Goal: Task Accomplishment & Management: Use online tool/utility

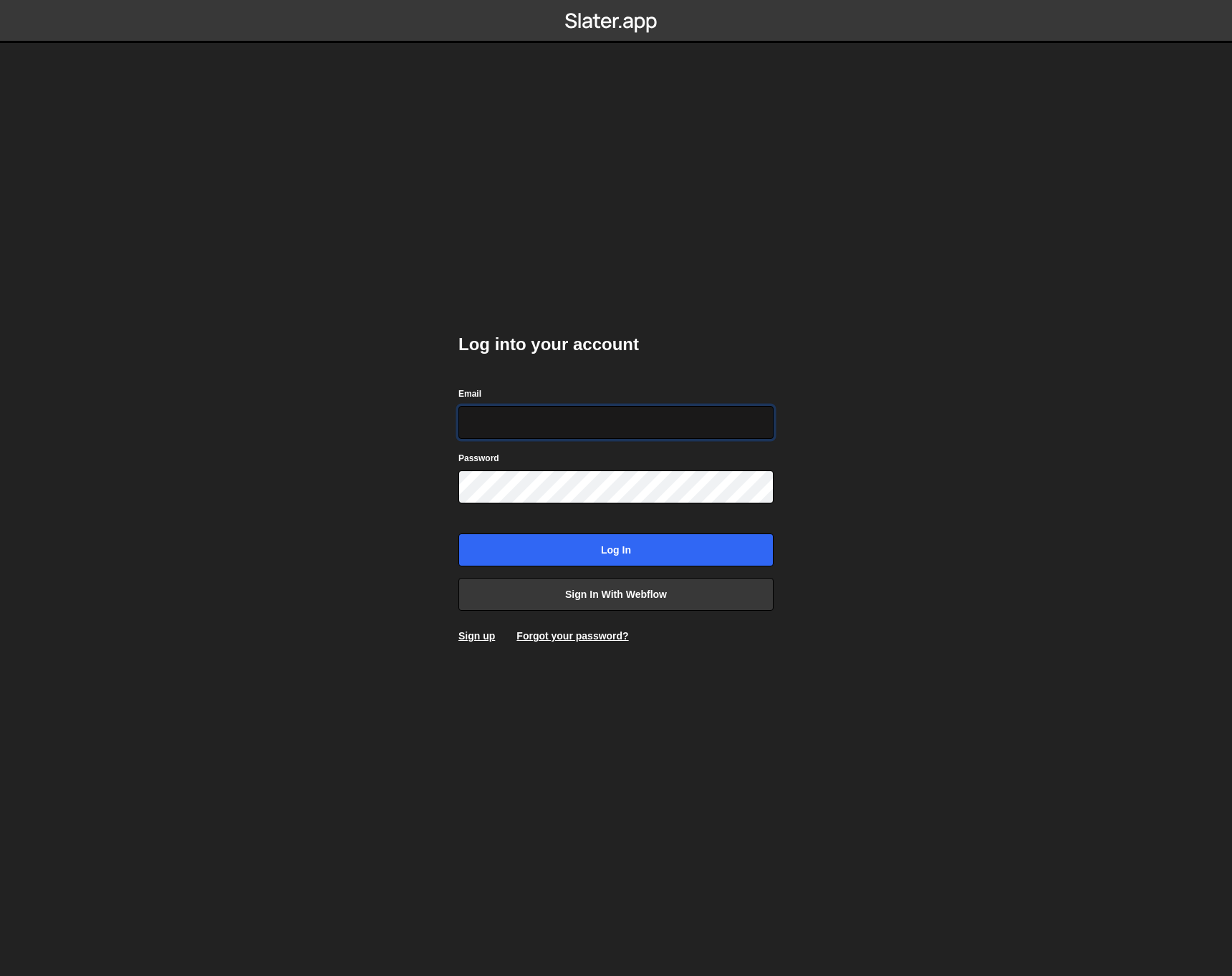
type input "[EMAIL_ADDRESS][DOMAIN_NAME]"
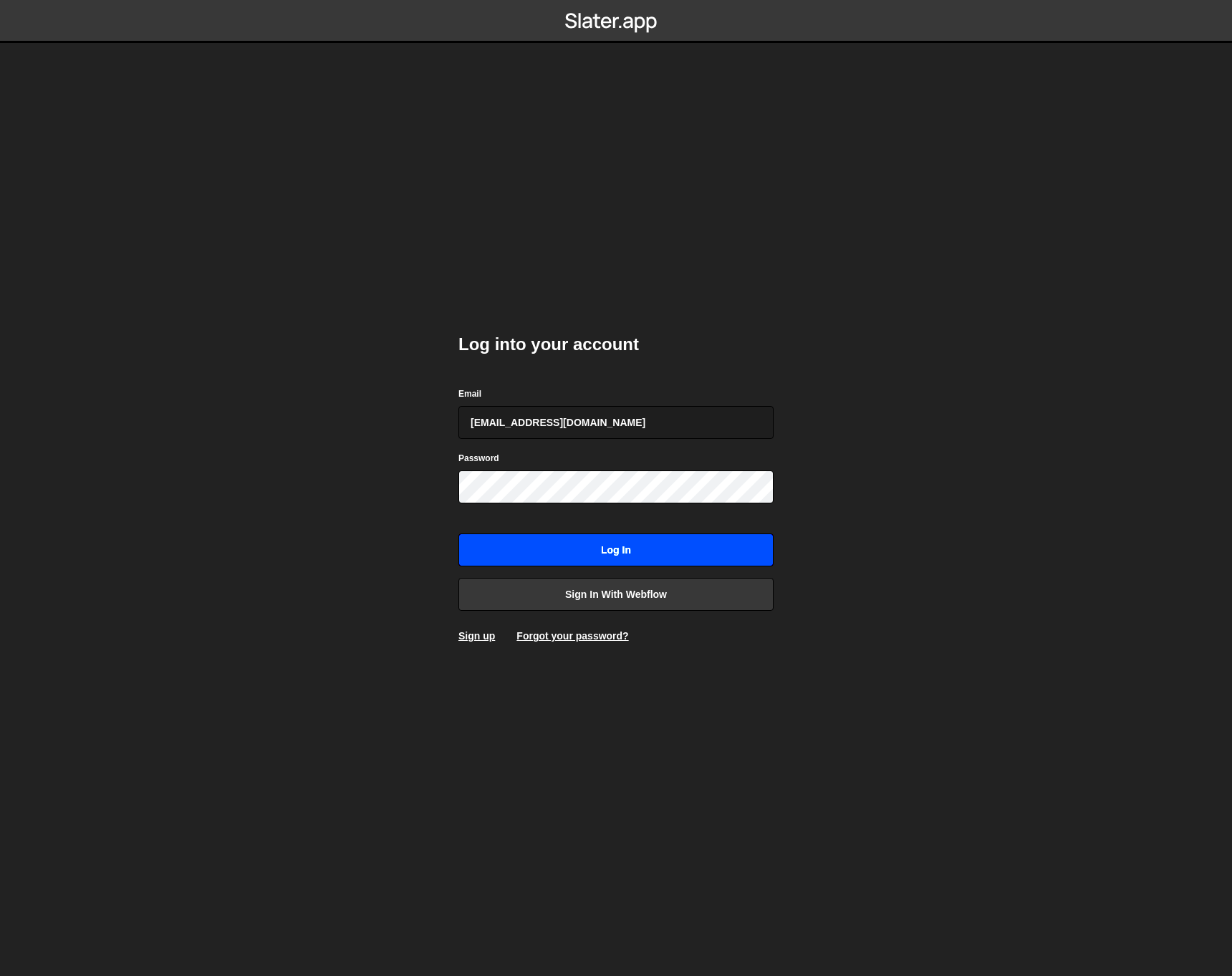
click at [646, 544] on input "Log in" at bounding box center [616, 550] width 315 height 33
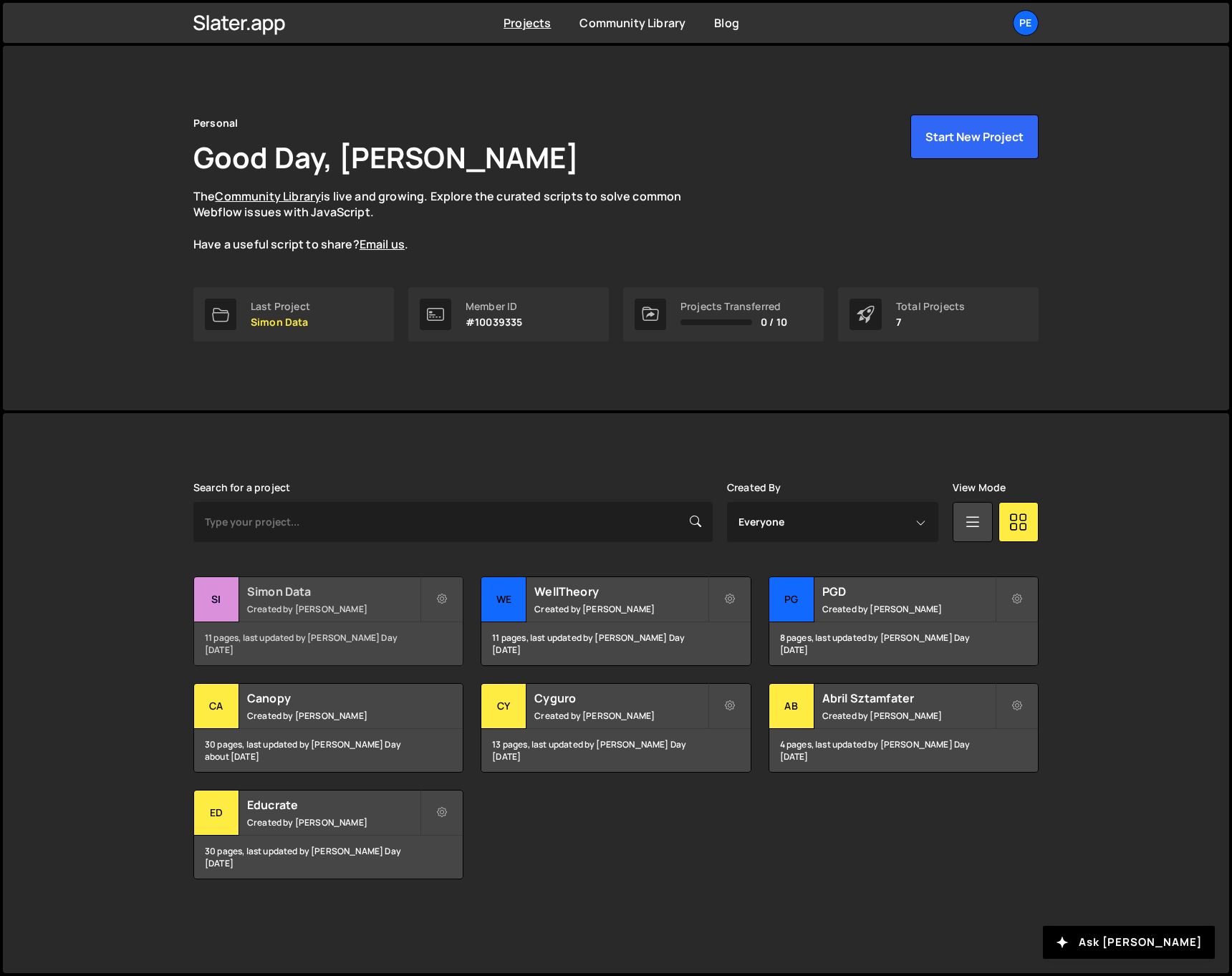
click at [290, 595] on h2 "Simon Data" at bounding box center [334, 591] width 172 height 15
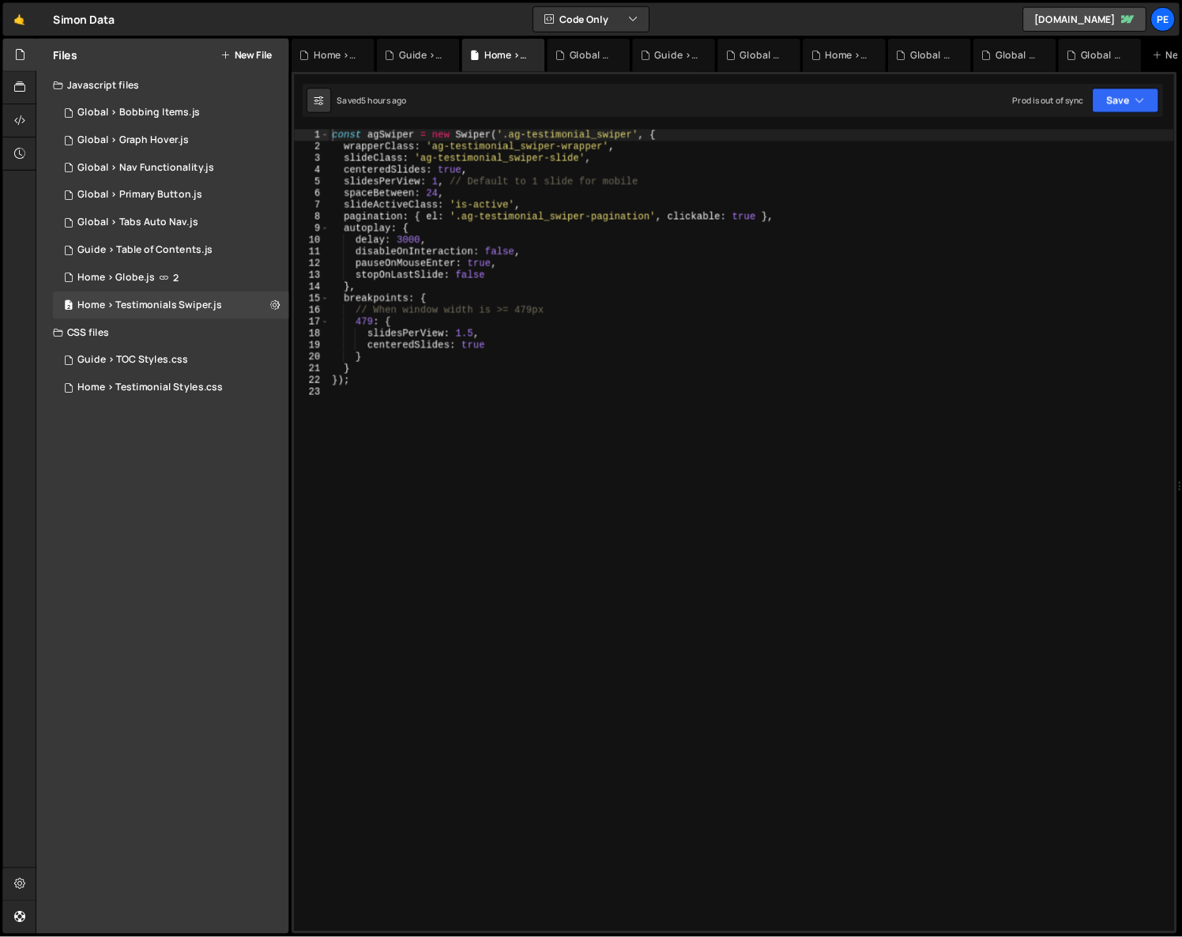
scroll to position [116, 0]
click at [121, 526] on div "Files New File Javascript files 1 Global > Bobbing Items.js 0 1 Global > Graph …" at bounding box center [187, 558] width 290 height 1029
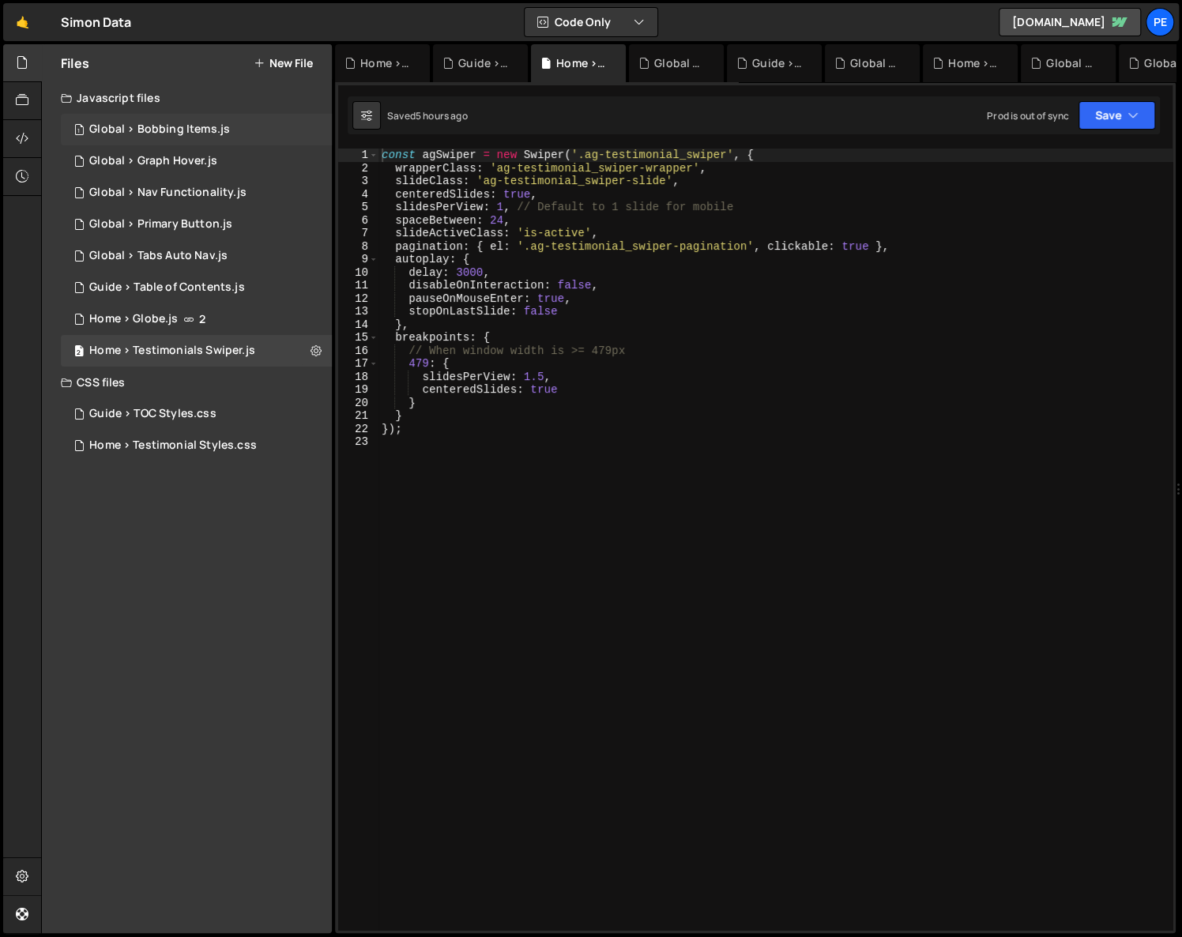
click at [218, 124] on div "Global > Bobbing Items.js" at bounding box center [159, 129] width 141 height 14
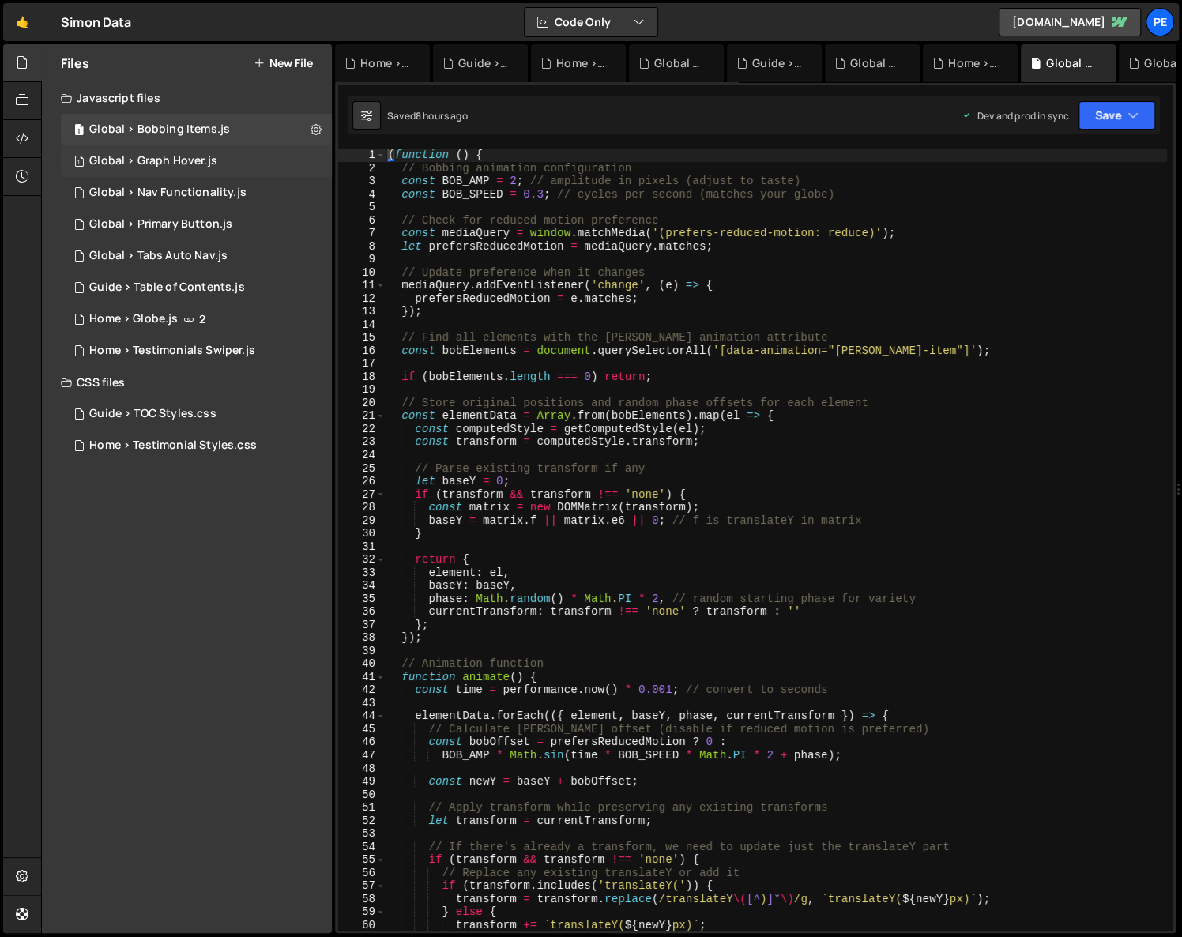
scroll to position [0, 0]
click at [634, 308] on div "( function ( ) { // Bobbing animation configuration const BOB_AMP = 2 ; // ampl…" at bounding box center [776, 553] width 782 height 808
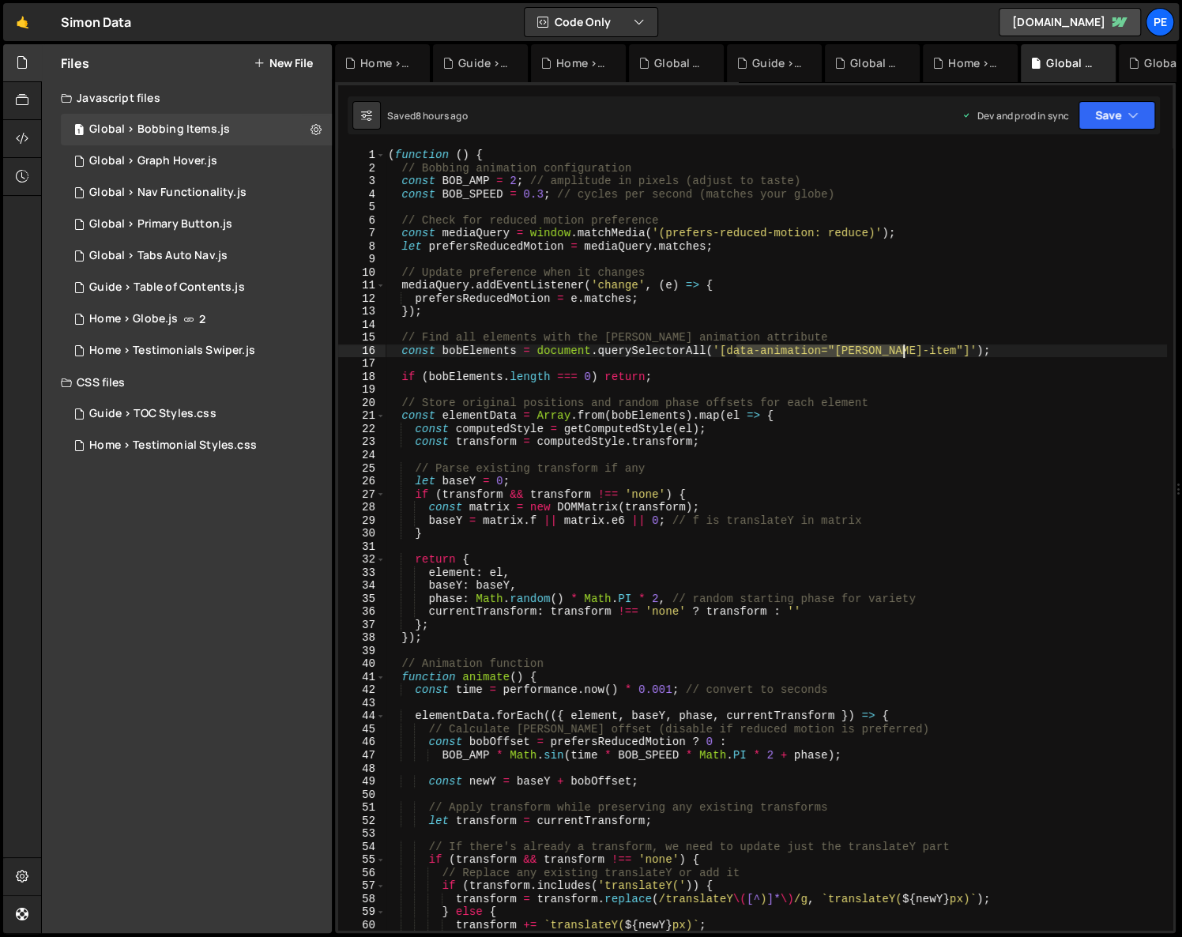
drag, startPoint x: 759, startPoint y: 356, endPoint x: 906, endPoint y: 354, distance: 147.0
click at [906, 354] on div "( function ( ) { // Bobbing animation configuration const BOB_AMP = 2 ; // ampl…" at bounding box center [776, 553] width 782 height 808
click at [564, 495] on div "( function ( ) { // Bobbing animation configuration const BOB_AMP = 2 ; // ampl…" at bounding box center [776, 553] width 782 height 808
drag, startPoint x: 912, startPoint y: 350, endPoint x: 739, endPoint y: 353, distance: 173.0
click at [741, 352] on div "( function ( ) { // Bobbing animation configuration const BOB_AMP = 2 ; // ampl…" at bounding box center [776, 553] width 782 height 808
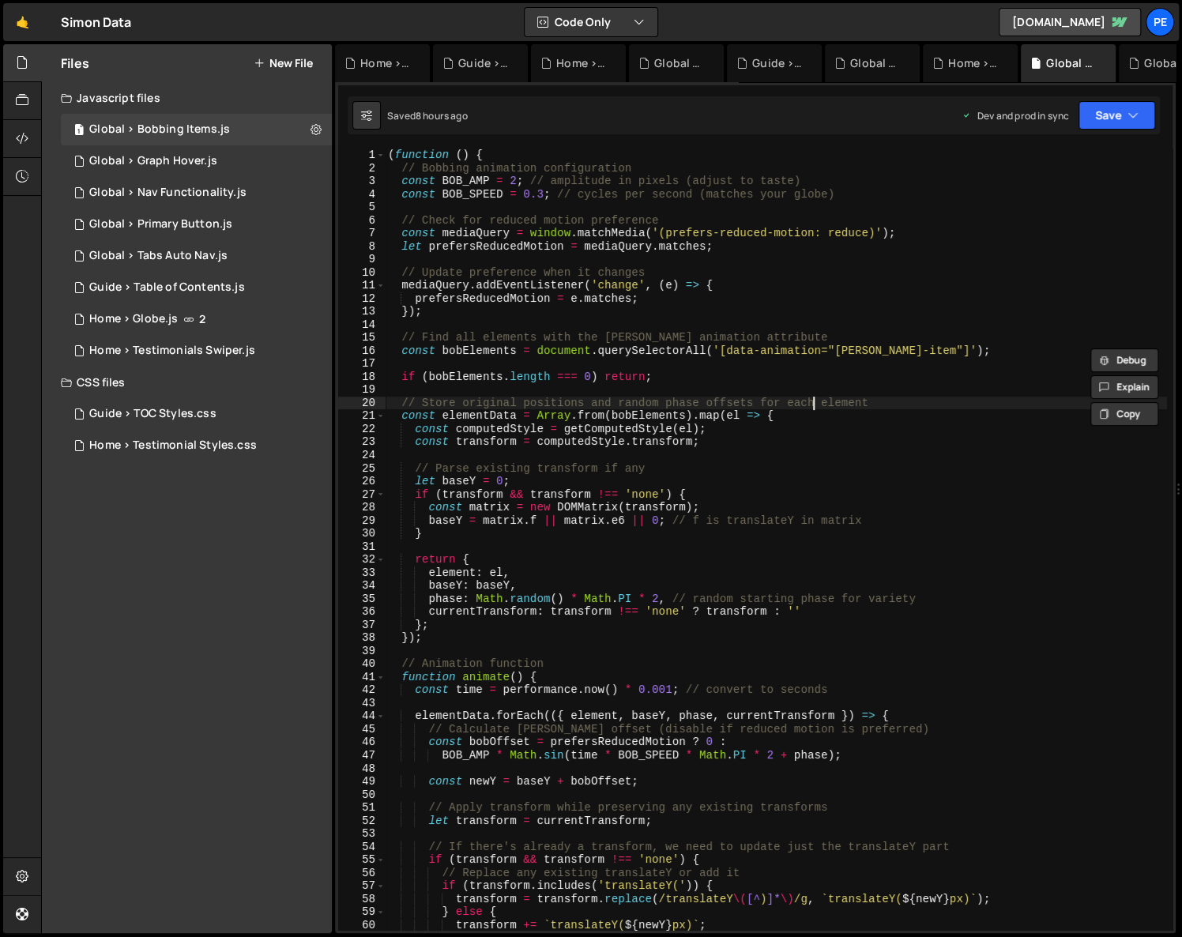
click at [810, 398] on div "( function ( ) { // Bobbing animation configuration const BOB_AMP = 2 ; // ampl…" at bounding box center [776, 553] width 782 height 808
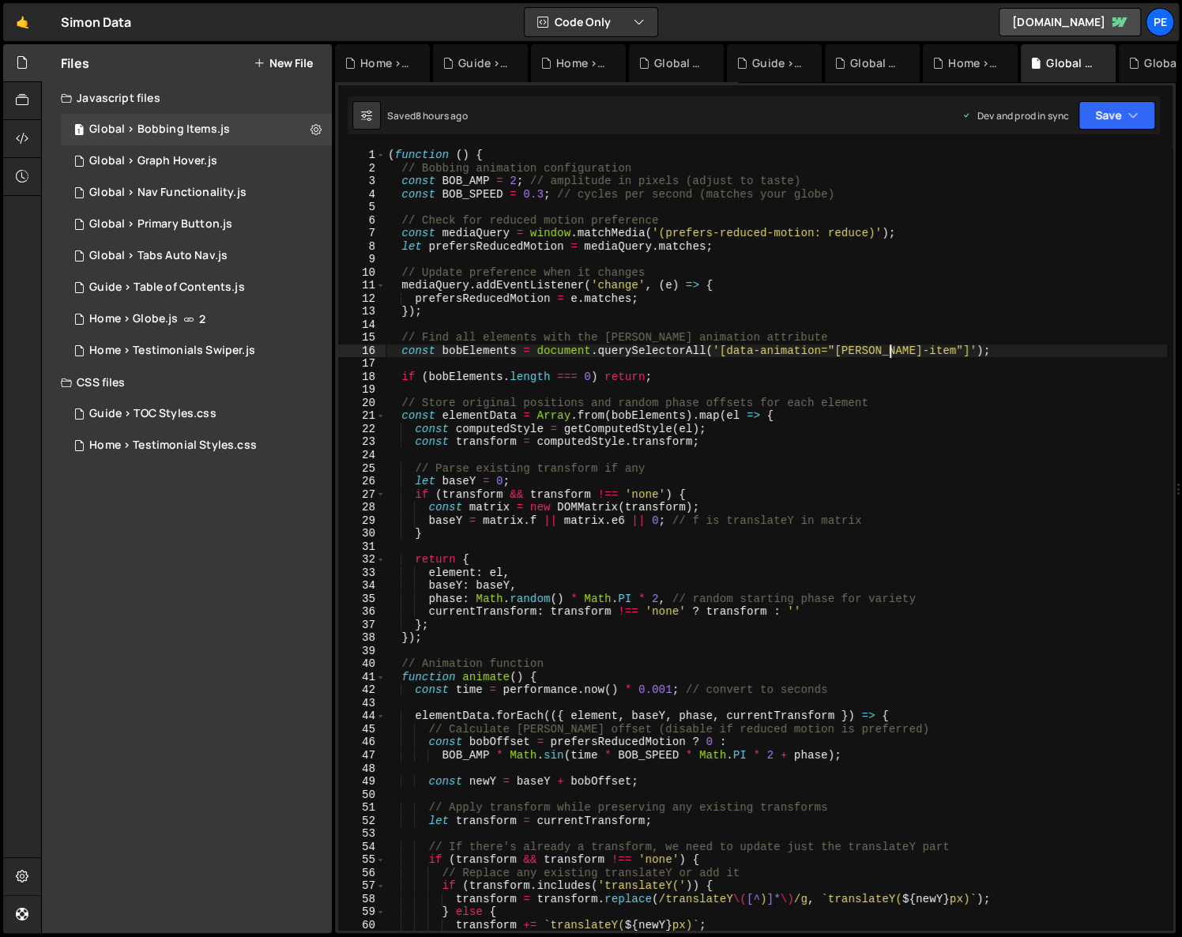
click at [889, 356] on div "( function ( ) { // Bobbing animation configuration const BOB_AMP = 2 ; // ampl…" at bounding box center [776, 553] width 782 height 808
type textarea "const bobElements = document.querySelectorAll('[data-animation="bob-item"]');"
drag, startPoint x: 903, startPoint y: 352, endPoint x: 737, endPoint y: 353, distance: 165.9
click at [737, 353] on div "( function ( ) { // Bobbing animation configuration const BOB_AMP = 2 ; // ampl…" at bounding box center [776, 553] width 782 height 808
click at [200, 161] on div "Global > Graph Hover.js" at bounding box center [153, 161] width 128 height 14
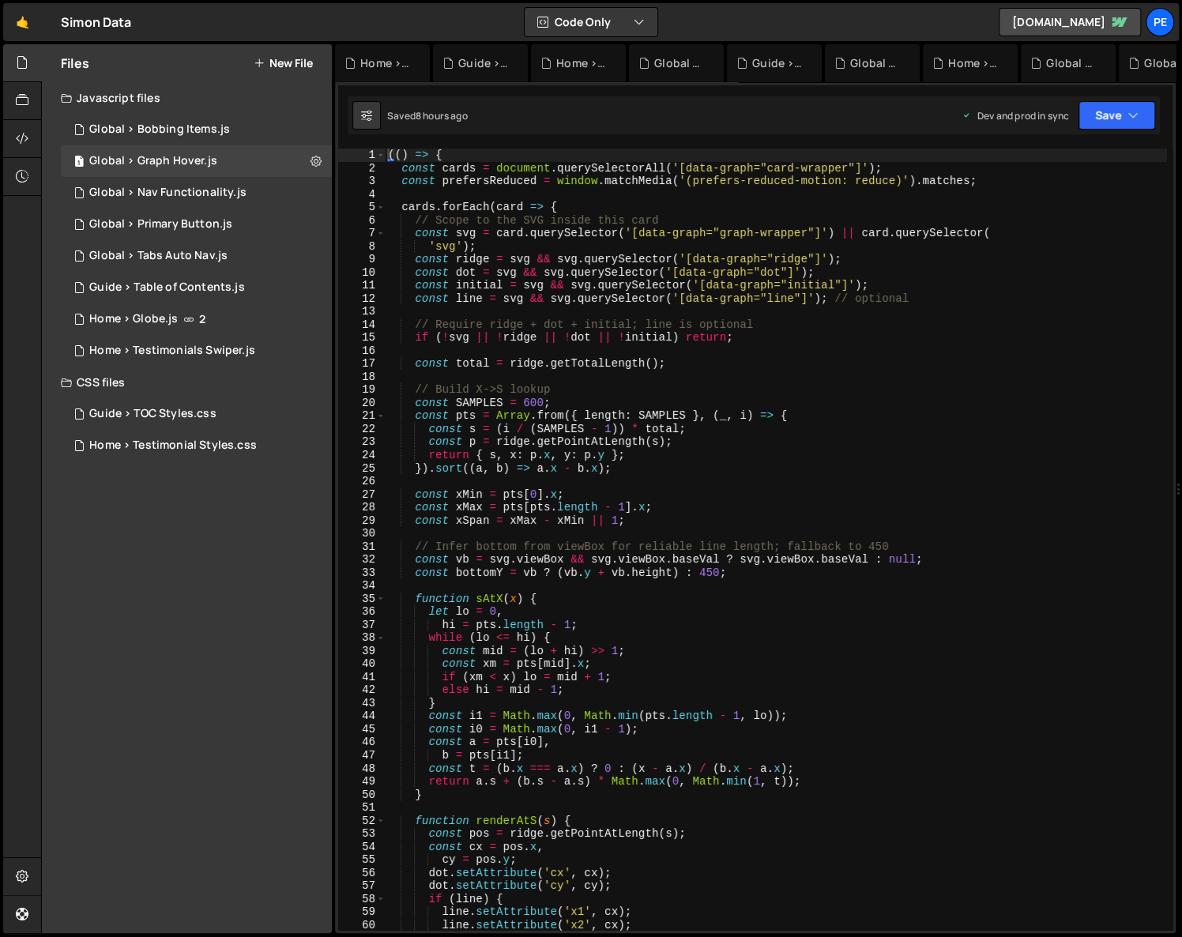
type textarea "const total = ridge.getTotalLength();"
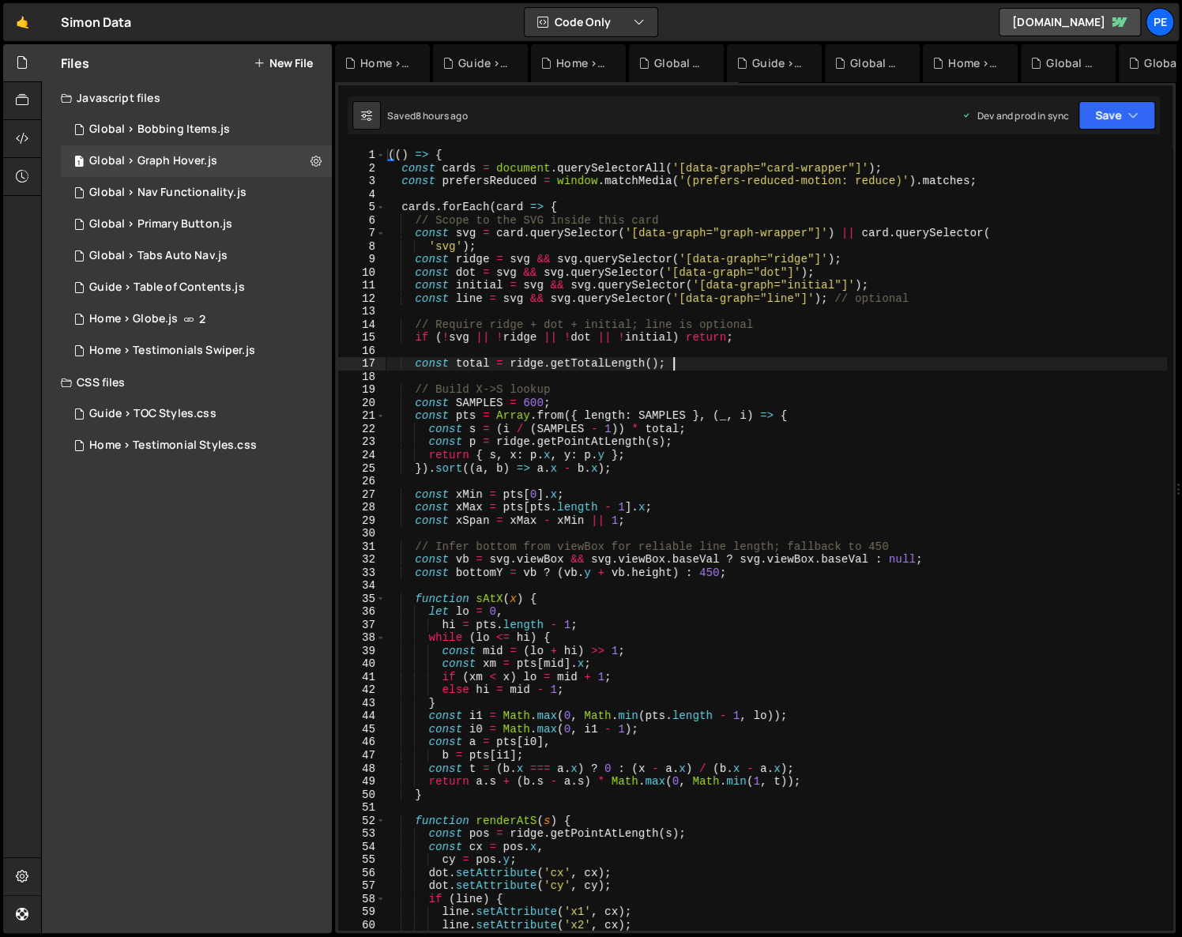
click at [694, 368] on div "(( ) => { const cards = document . querySelectorAll ( '[data-graph="card-wrappe…" at bounding box center [776, 553] width 782 height 808
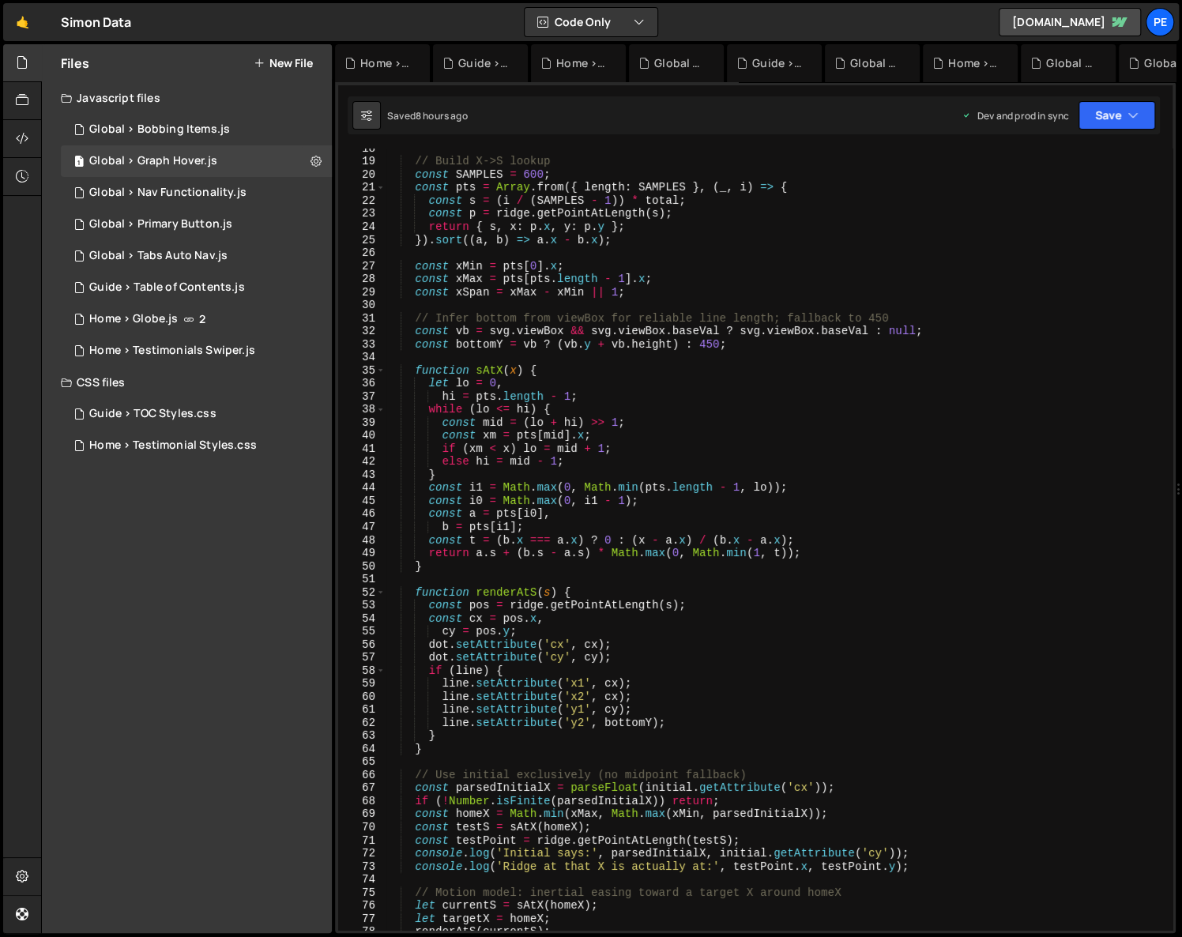
scroll to position [205, 0]
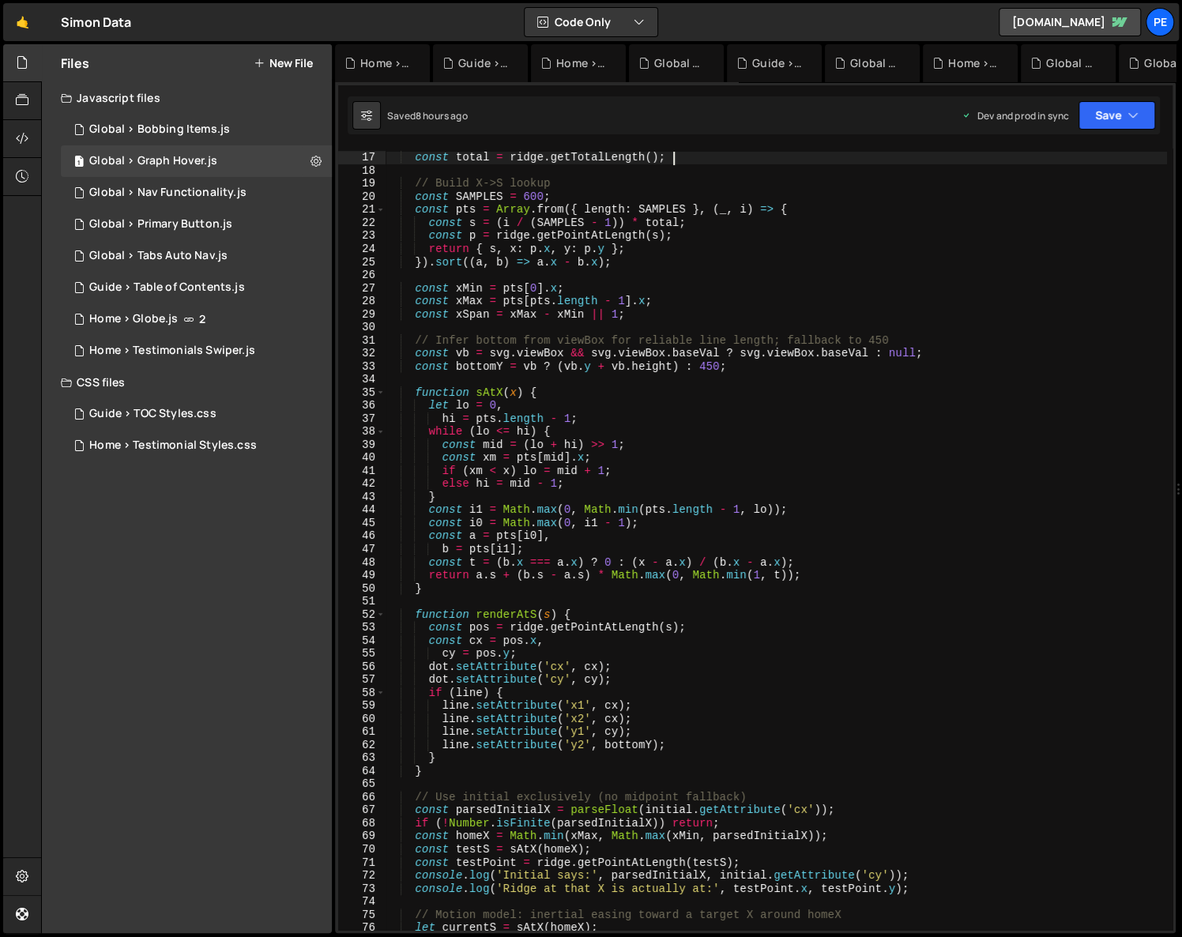
drag, startPoint x: 605, startPoint y: 333, endPoint x: 589, endPoint y: 288, distance: 48.0
click at [605, 333] on div "const total = ridge . getTotalLength ( ) ; // Build X->S lookup const SAMPLES =…" at bounding box center [776, 542] width 782 height 808
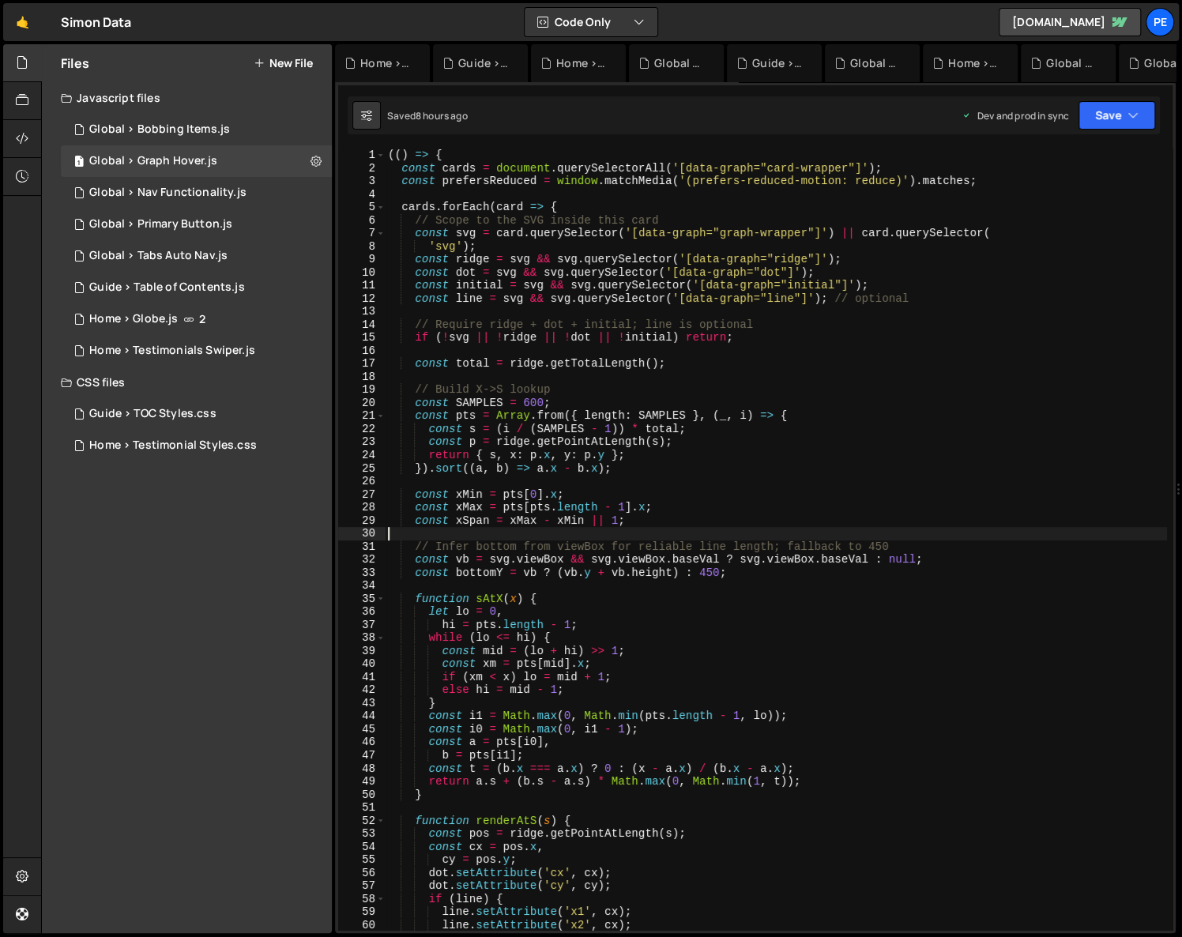
scroll to position [0, 0]
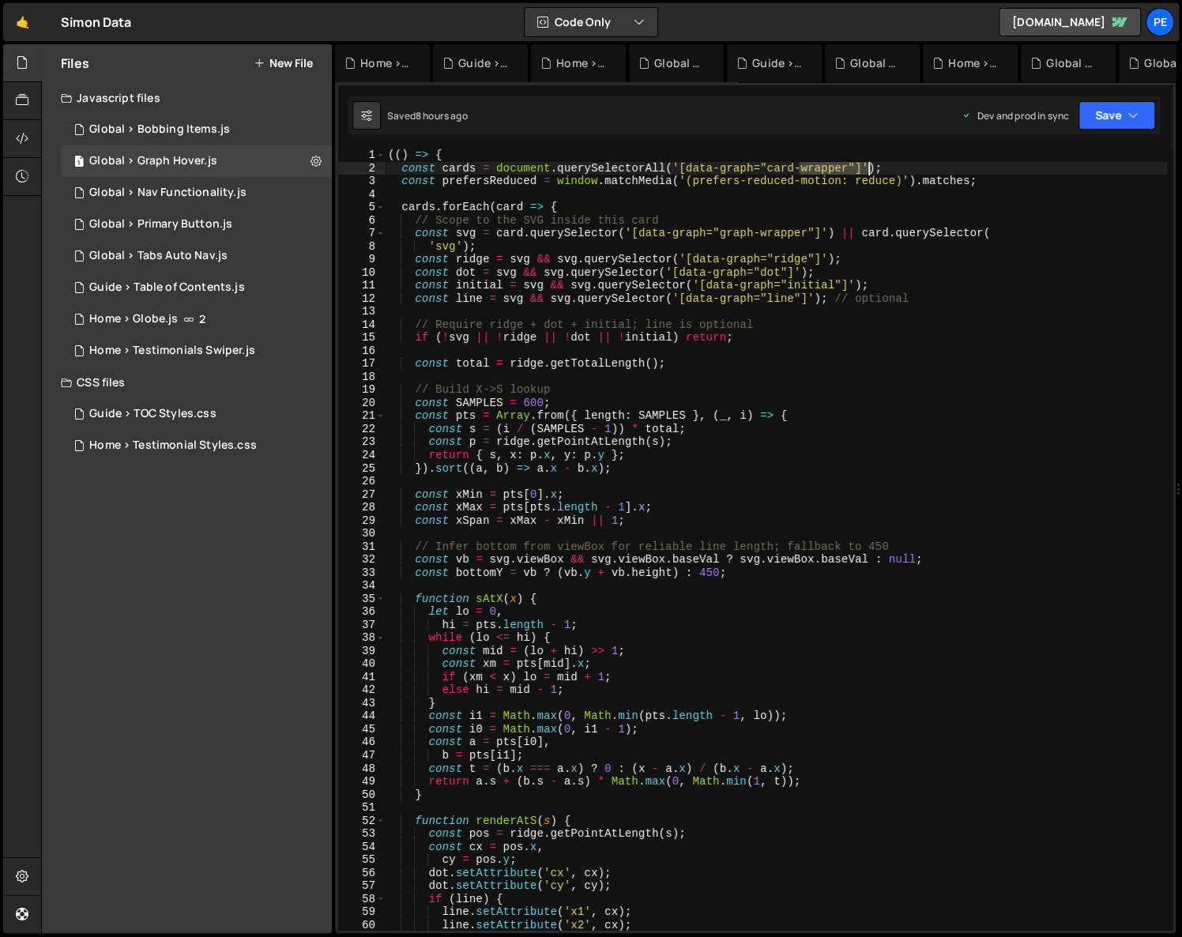
drag, startPoint x: 796, startPoint y: 167, endPoint x: 888, endPoint y: 171, distance: 92.5
click at [885, 171] on div "(( ) => { const cards = document . querySelectorAll ( '[data-graph="card-wrappe…" at bounding box center [776, 553] width 782 height 808
drag, startPoint x: 782, startPoint y: 256, endPoint x: 804, endPoint y: 260, distance: 22.5
click at [804, 259] on div "(( ) => { const cards = document . querySelectorAll ( '[data-graph="card-wrappe…" at bounding box center [776, 553] width 782 height 808
drag, startPoint x: 788, startPoint y: 273, endPoint x: 800, endPoint y: 276, distance: 13.0
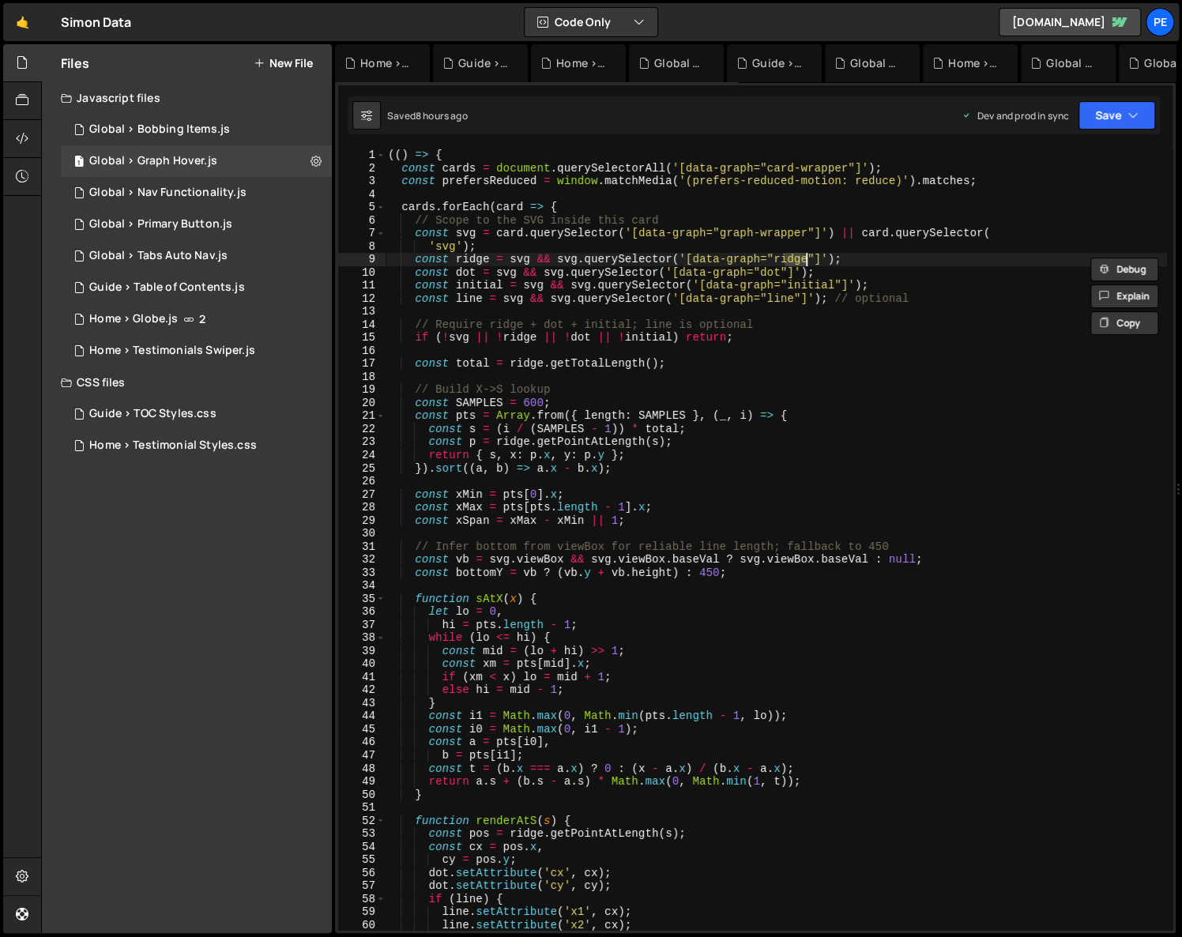
click at [788, 273] on div "(( ) => { const cards = document . querySelectorAll ( '[data-graph="card-wrappe…" at bounding box center [776, 553] width 782 height 808
drag, startPoint x: 826, startPoint y: 285, endPoint x: 837, endPoint y: 285, distance: 11.9
click at [837, 285] on div "(( ) => { const cards = document . querySelectorAll ( '[data-graph="card-wrappe…" at bounding box center [776, 553] width 782 height 808
drag, startPoint x: 788, startPoint y: 303, endPoint x: 801, endPoint y: 303, distance: 12.6
click at [796, 303] on div "(( ) => { const cards = document . querySelectorAll ( '[data-graph="card-wrappe…" at bounding box center [776, 553] width 782 height 808
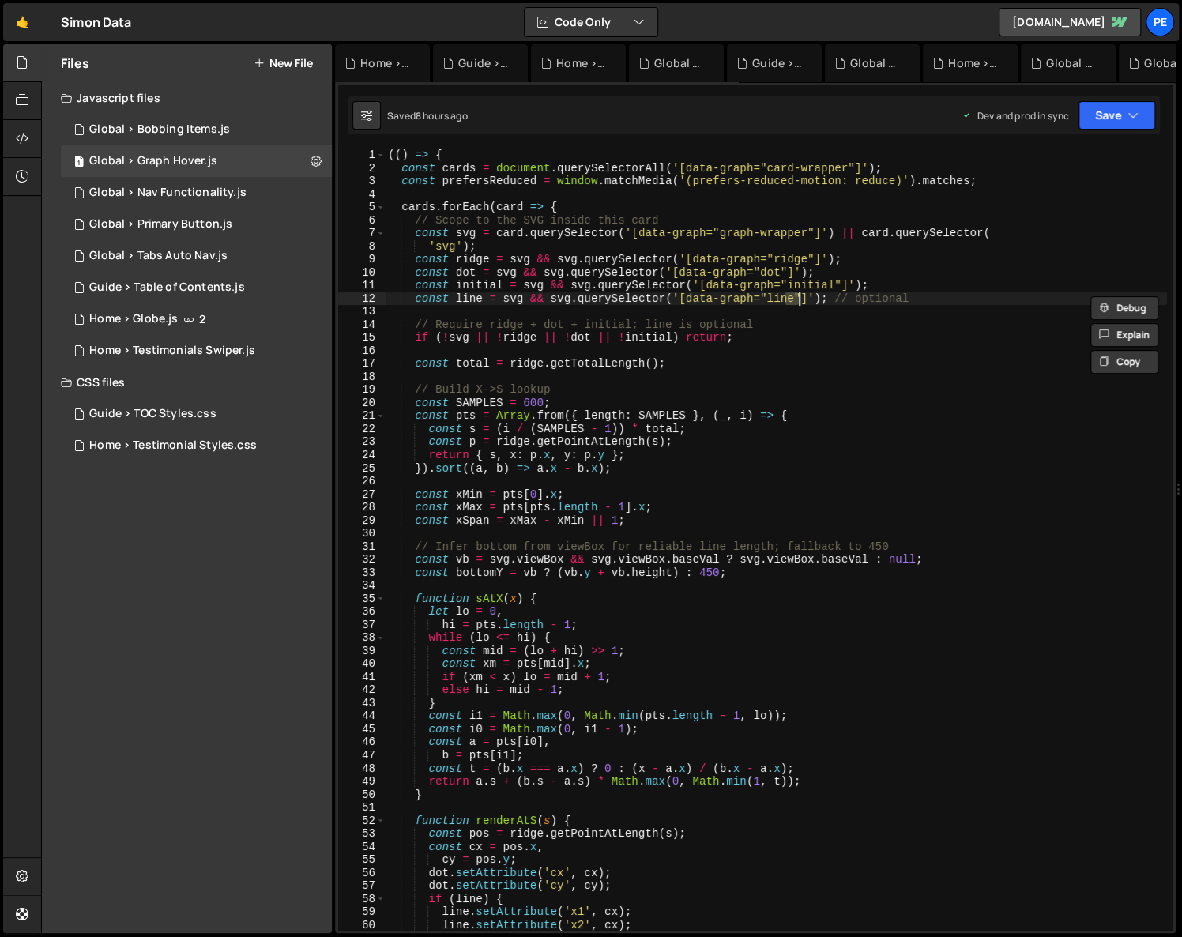
drag, startPoint x: 793, startPoint y: 231, endPoint x: 809, endPoint y: 252, distance: 25.9
click at [798, 234] on div "(( ) => { const cards = document . querySelectorAll ( '[data-graph="card-wrappe…" at bounding box center [776, 553] width 782 height 808
type textarea "const svg = card.querySelector('[data-graph="graph-wrapper"]') || card.querySel…"
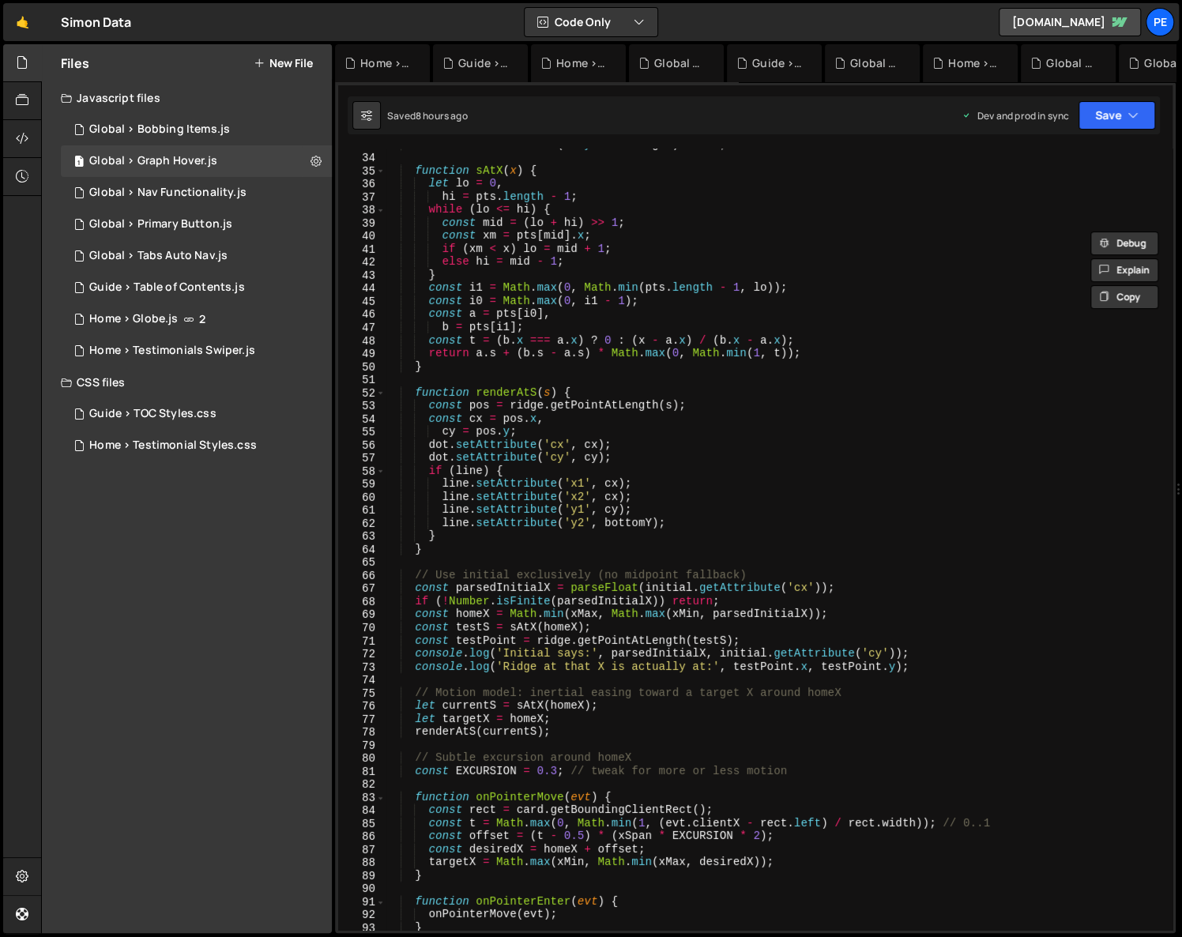
scroll to position [427, 0]
click at [187, 189] on div "Global > Nav Functionality.js" at bounding box center [167, 193] width 157 height 14
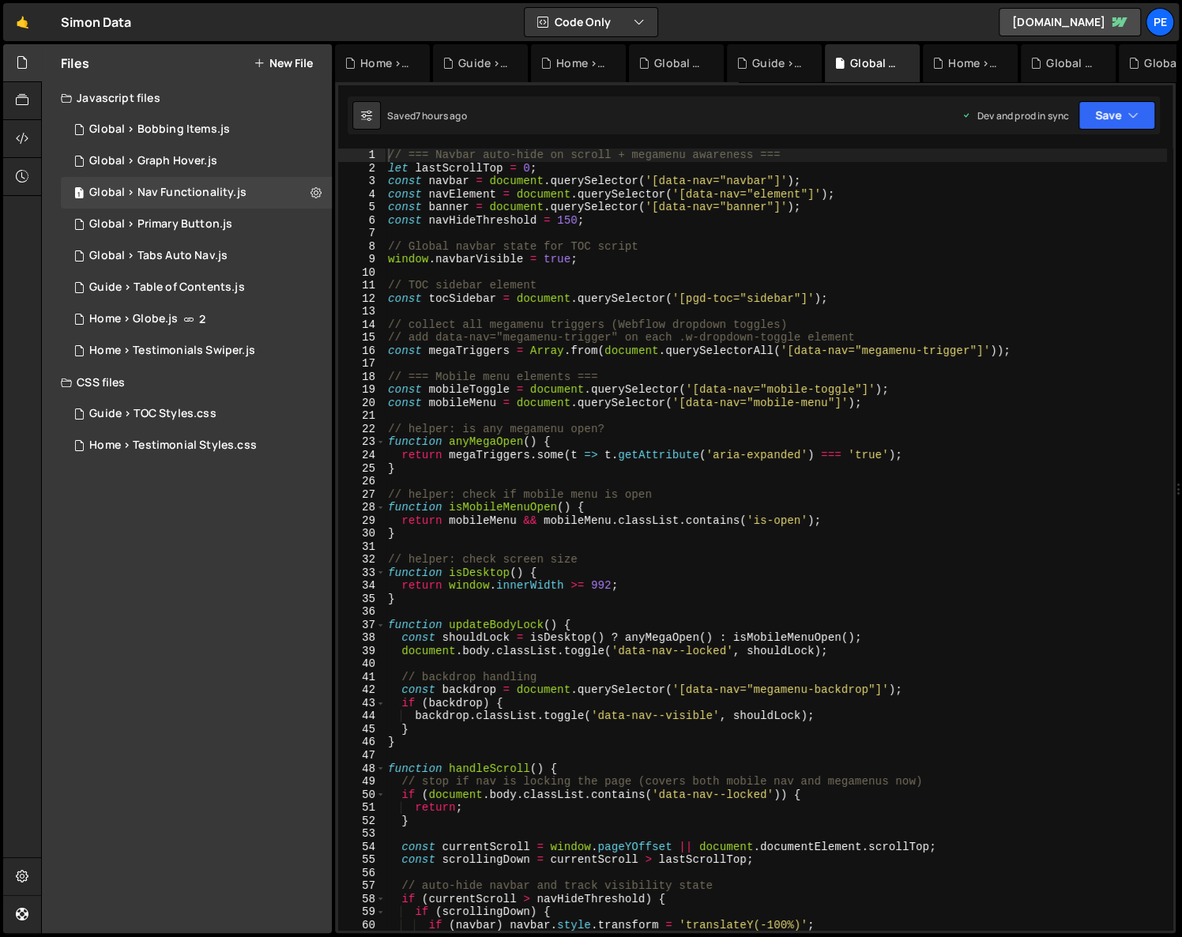
scroll to position [0, 0]
type textarea "const navbar = document.querySelector('[data-nav="navbar"]');"
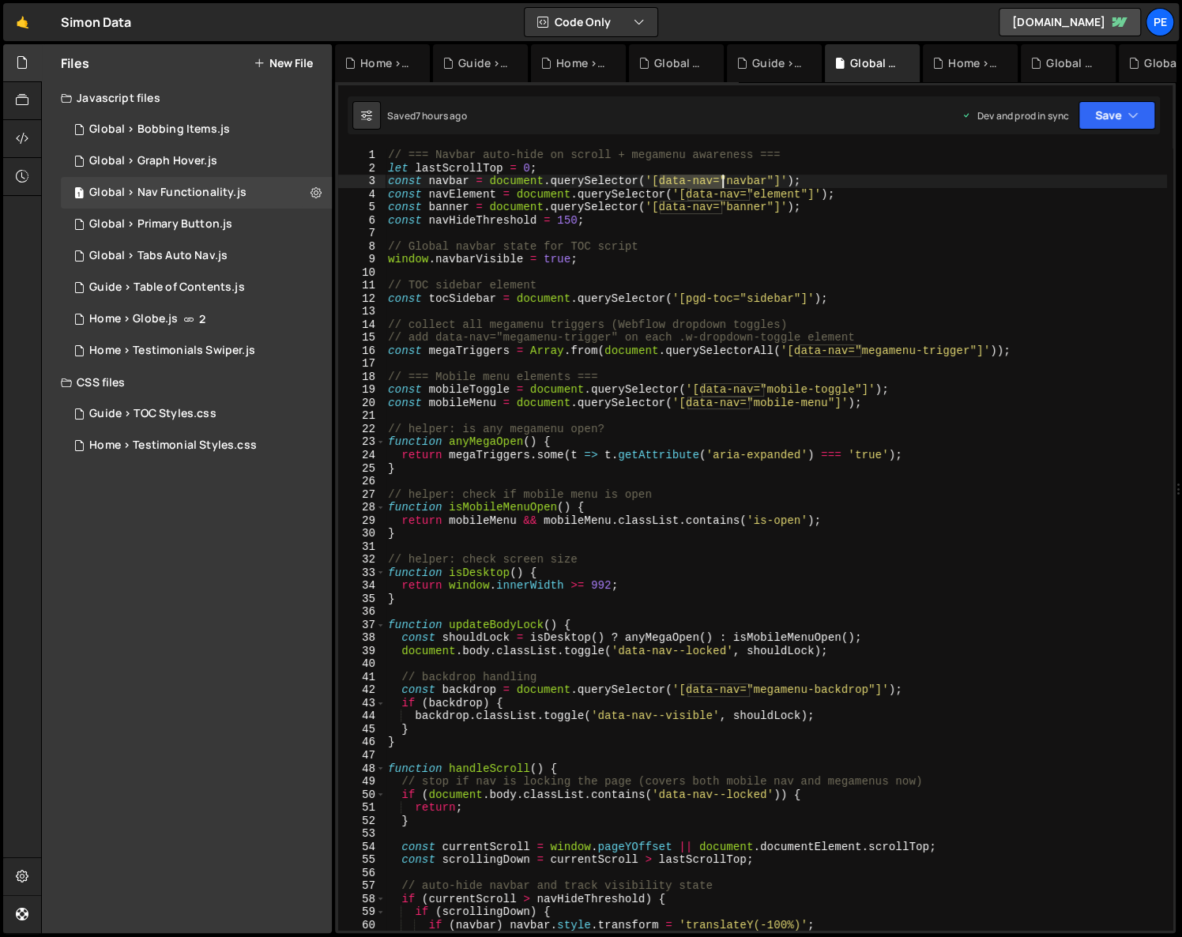
drag, startPoint x: 661, startPoint y: 179, endPoint x: 722, endPoint y: 184, distance: 61.0
click at [722, 184] on div "// === Navbar auto-hide on scroll + megamenu awareness === let lastScrollTop = …" at bounding box center [776, 553] width 782 height 808
click at [154, 135] on div "Global > Bobbing Items.js" at bounding box center [159, 129] width 141 height 14
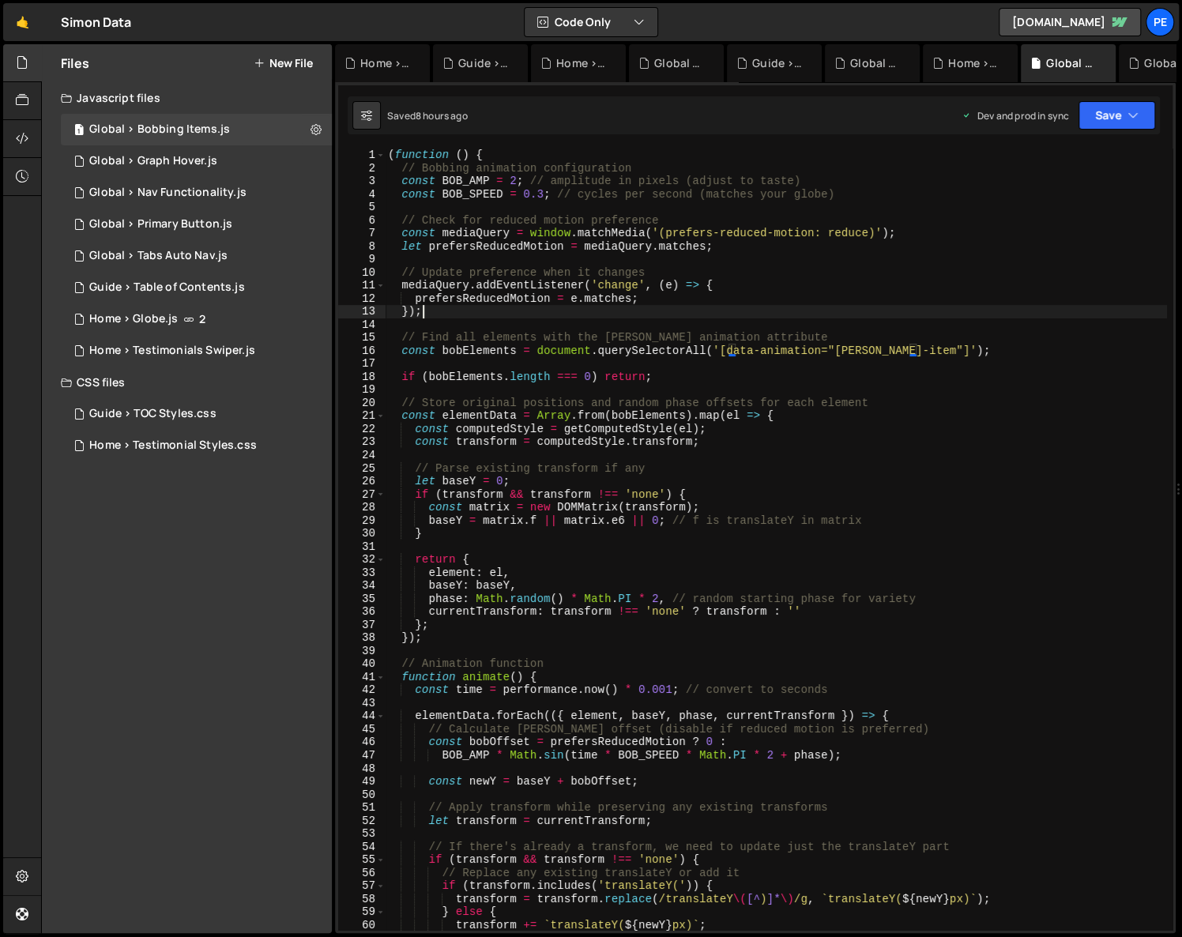
click at [764, 310] on div "( function ( ) { // Bobbing animation configuration const BOB_AMP = 2 ; // ampl…" at bounding box center [776, 553] width 782 height 808
click at [800, 355] on div "( function ( ) { // Bobbing animation configuration const BOB_AMP = 2 ; // ampl…" at bounding box center [776, 553] width 782 height 808
type textarea "const bobElements = document.querySelectorAll('[data-animation="bob-item"]');"
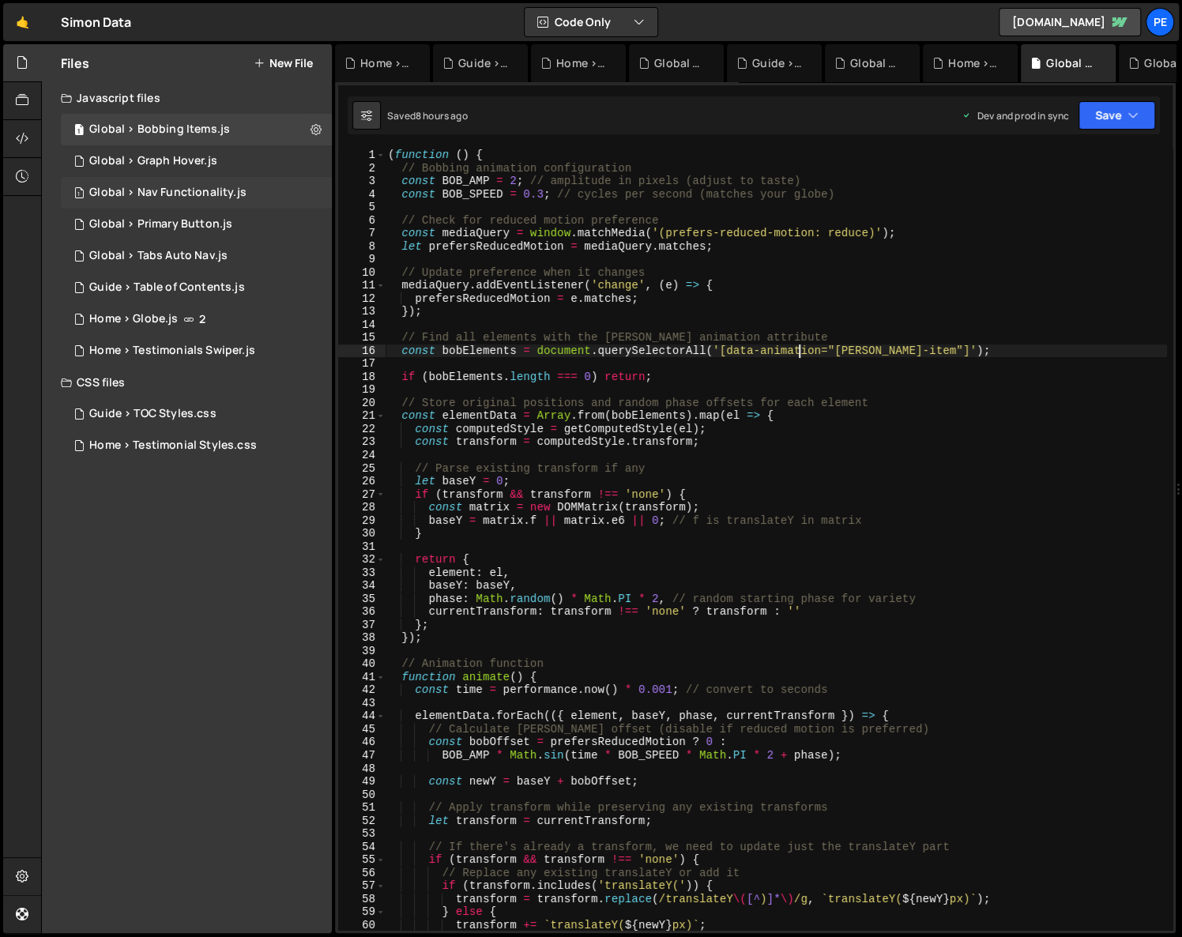
click at [212, 196] on div "Global > Nav Functionality.js" at bounding box center [167, 193] width 157 height 14
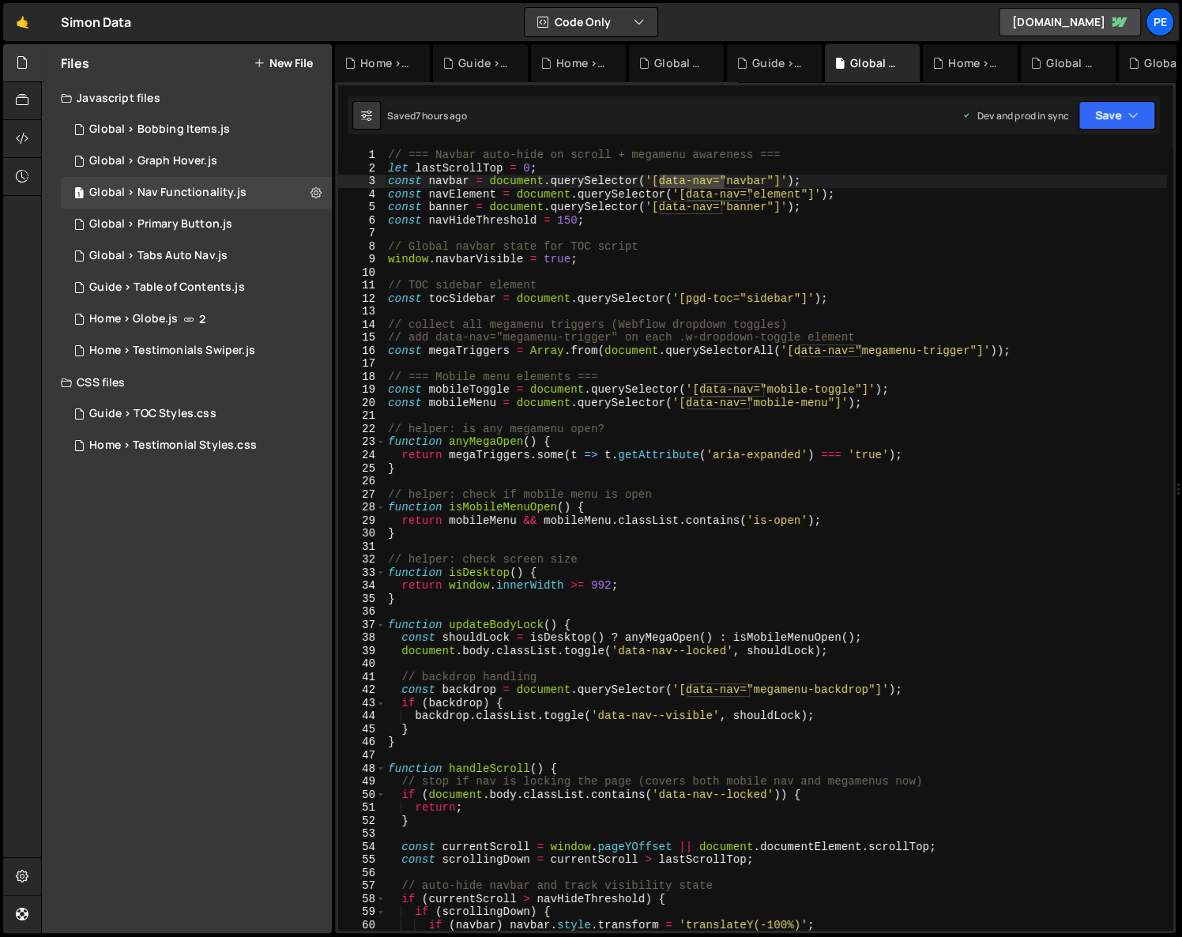
click at [653, 189] on div "// === Navbar auto-hide on scroll + megamenu awareness === let lastScrollTop = …" at bounding box center [776, 553] width 782 height 808
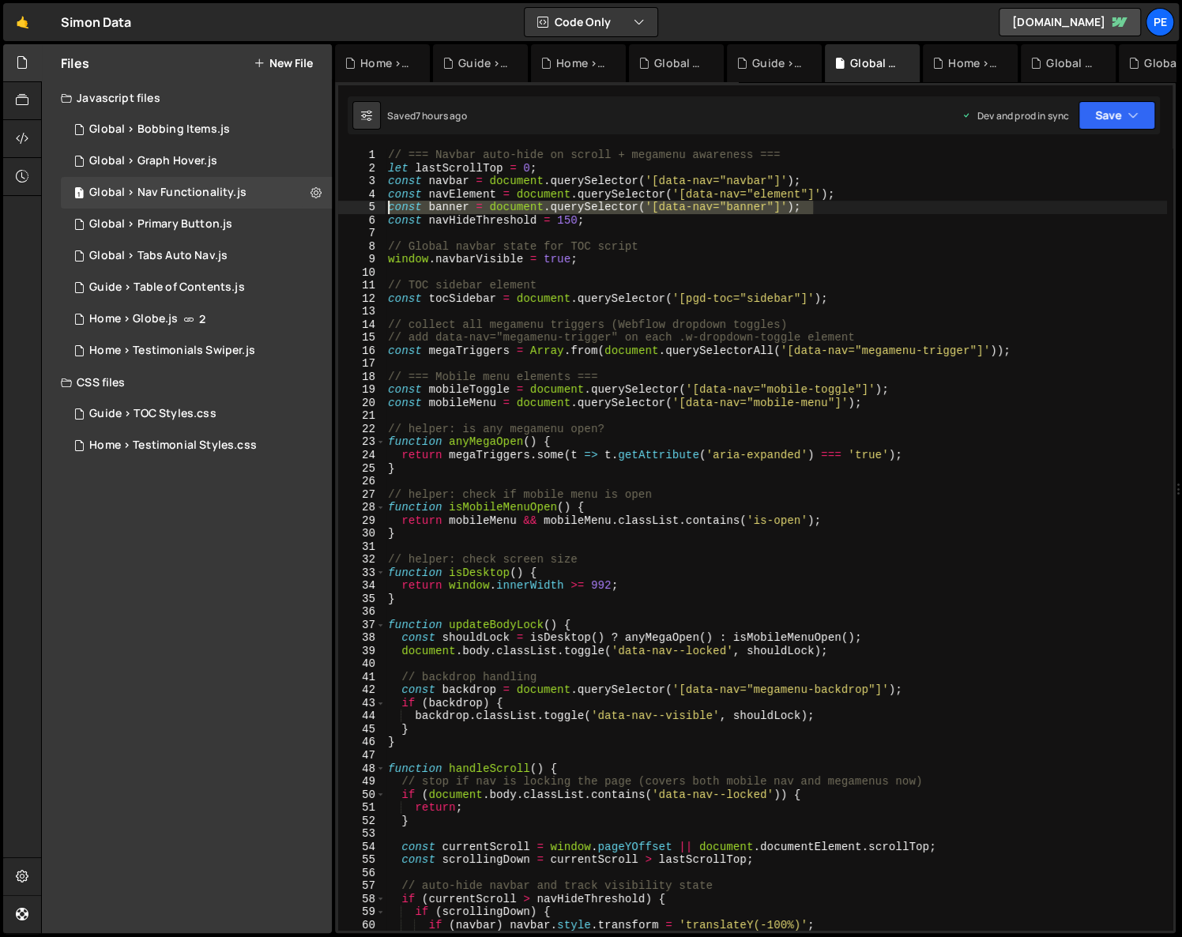
drag, startPoint x: 811, startPoint y: 207, endPoint x: 388, endPoint y: 207, distance: 422.7
click at [388, 207] on div "// === Navbar auto-hide on scroll + megamenu awareness === let lastScrollTop = …" at bounding box center [776, 553] width 782 height 808
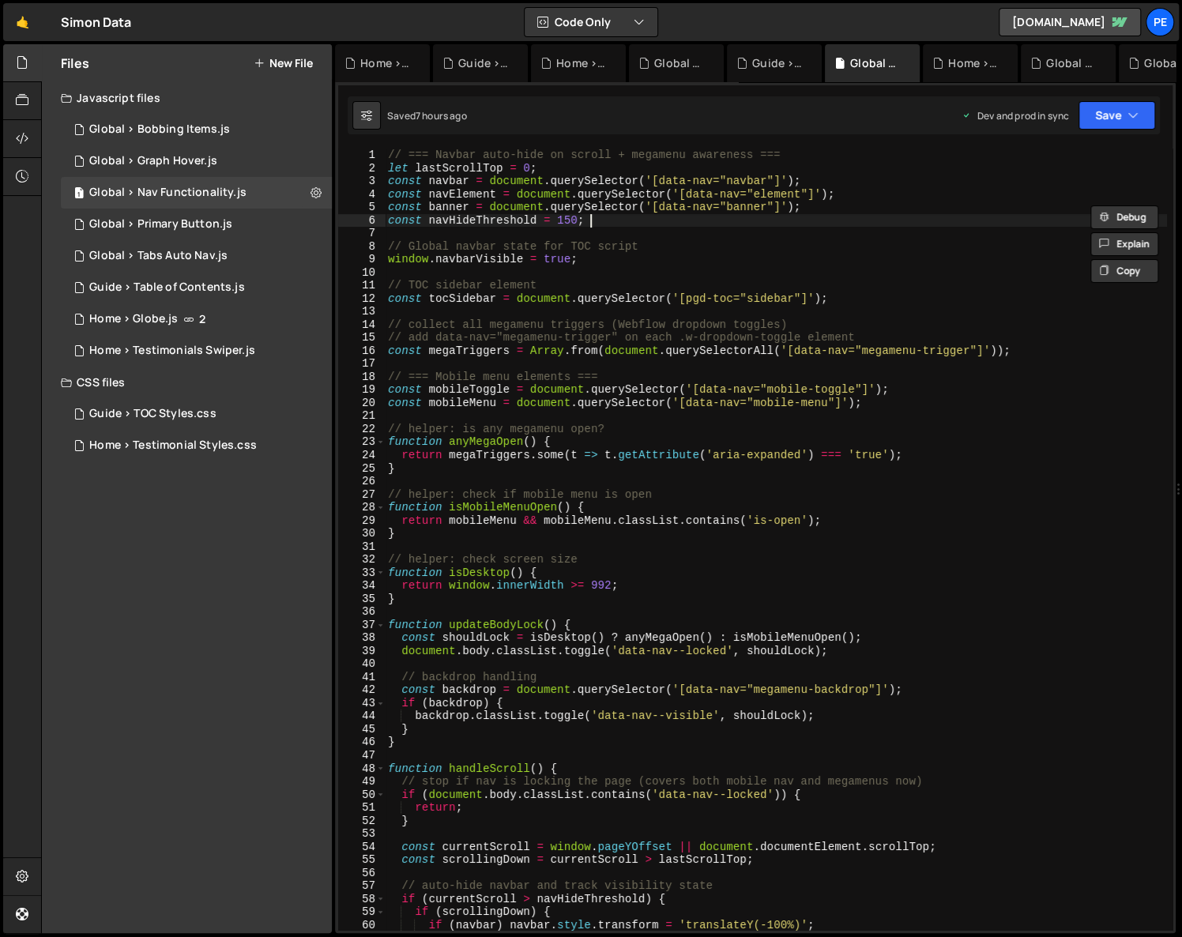
click at [644, 226] on div "// === Navbar auto-hide on scroll + megamenu awareness === let lastScrollTop = …" at bounding box center [776, 553] width 782 height 808
click at [764, 190] on div "// === Navbar auto-hide on scroll + megamenu awareness === let lastScrollTop = …" at bounding box center [776, 553] width 782 height 808
click at [743, 175] on div "// === Navbar auto-hide on scroll + megamenu awareness === let lastScrollTop = …" at bounding box center [776, 553] width 782 height 808
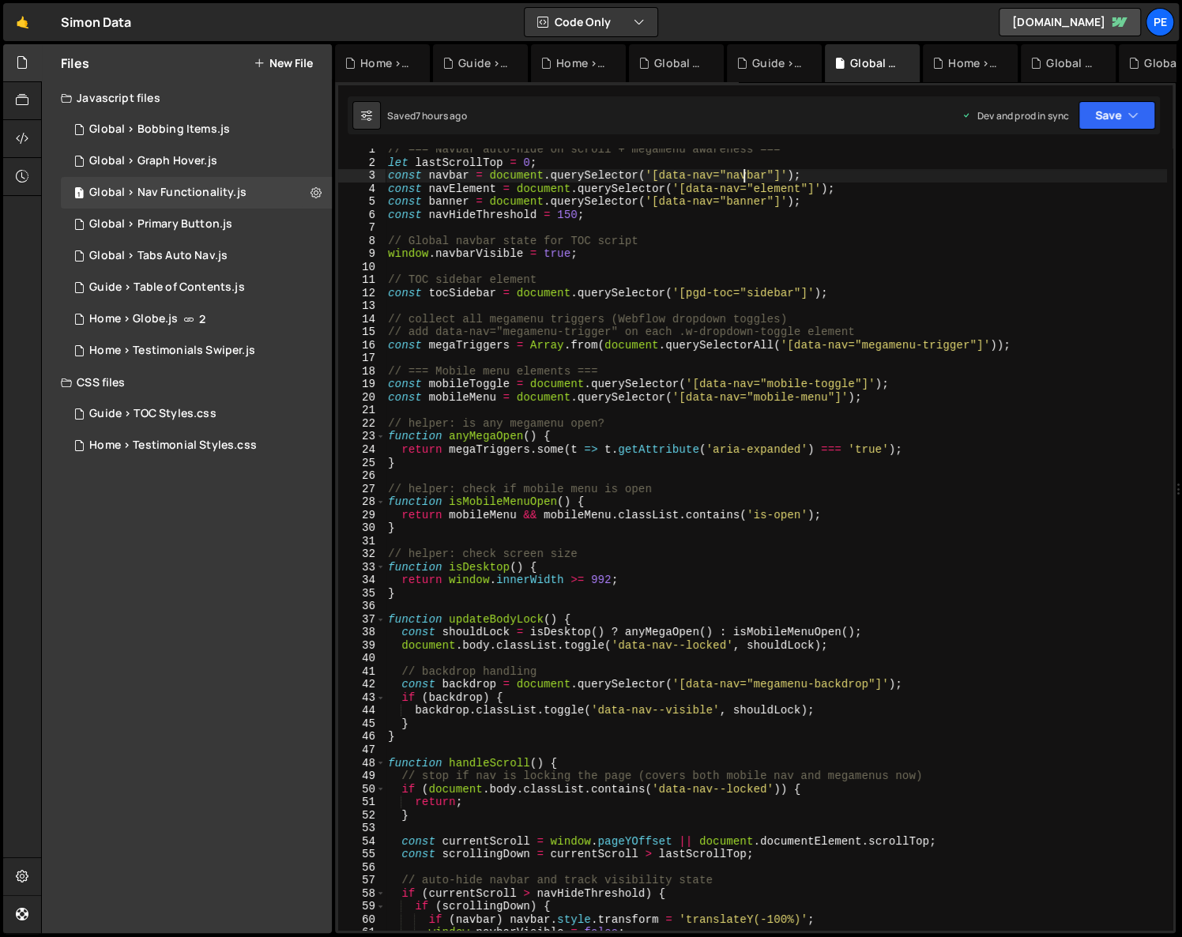
scroll to position [220, 0]
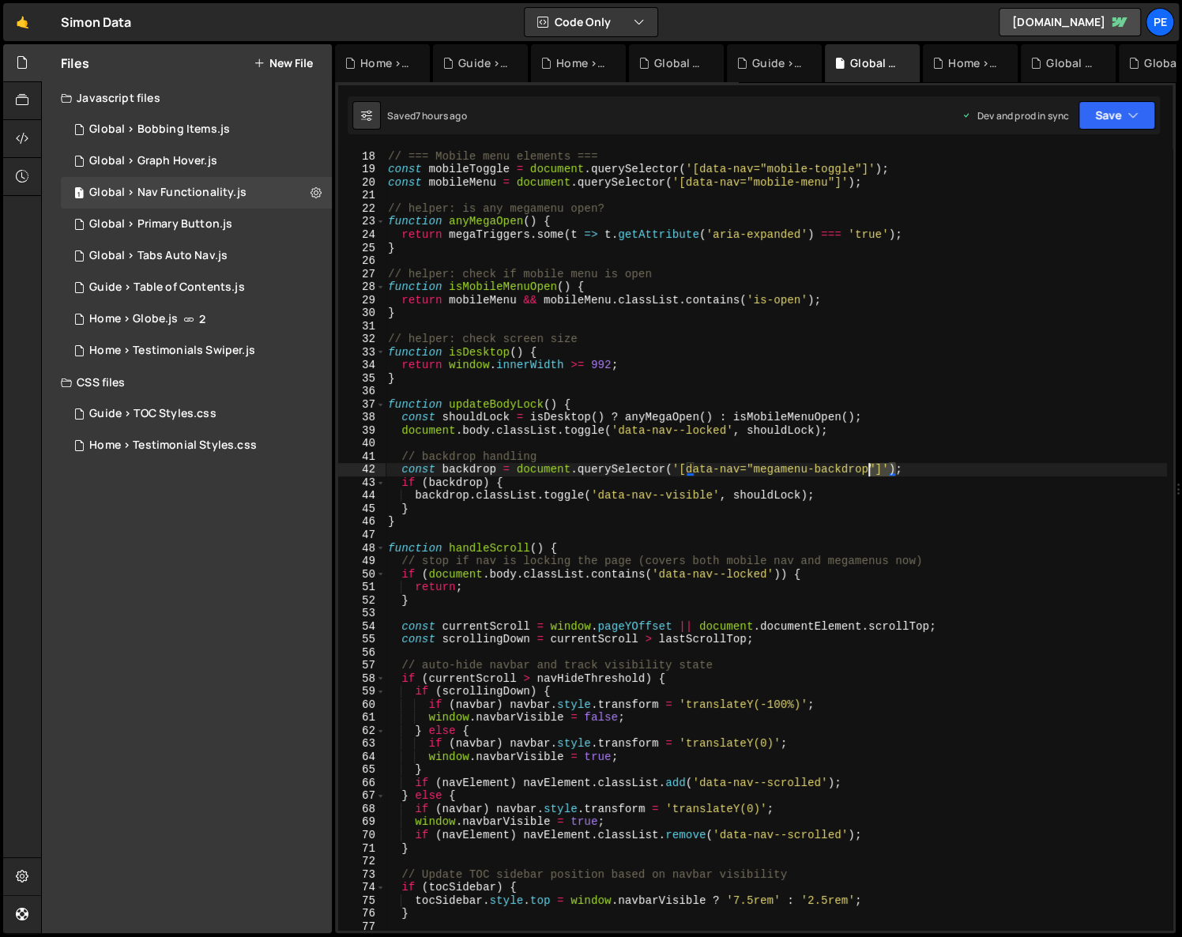
drag, startPoint x: 895, startPoint y: 468, endPoint x: 807, endPoint y: 470, distance: 88.5
click at [807, 470] on div "// === Mobile menu elements === const mobileToggle = document . querySelector (…" at bounding box center [776, 541] width 782 height 808
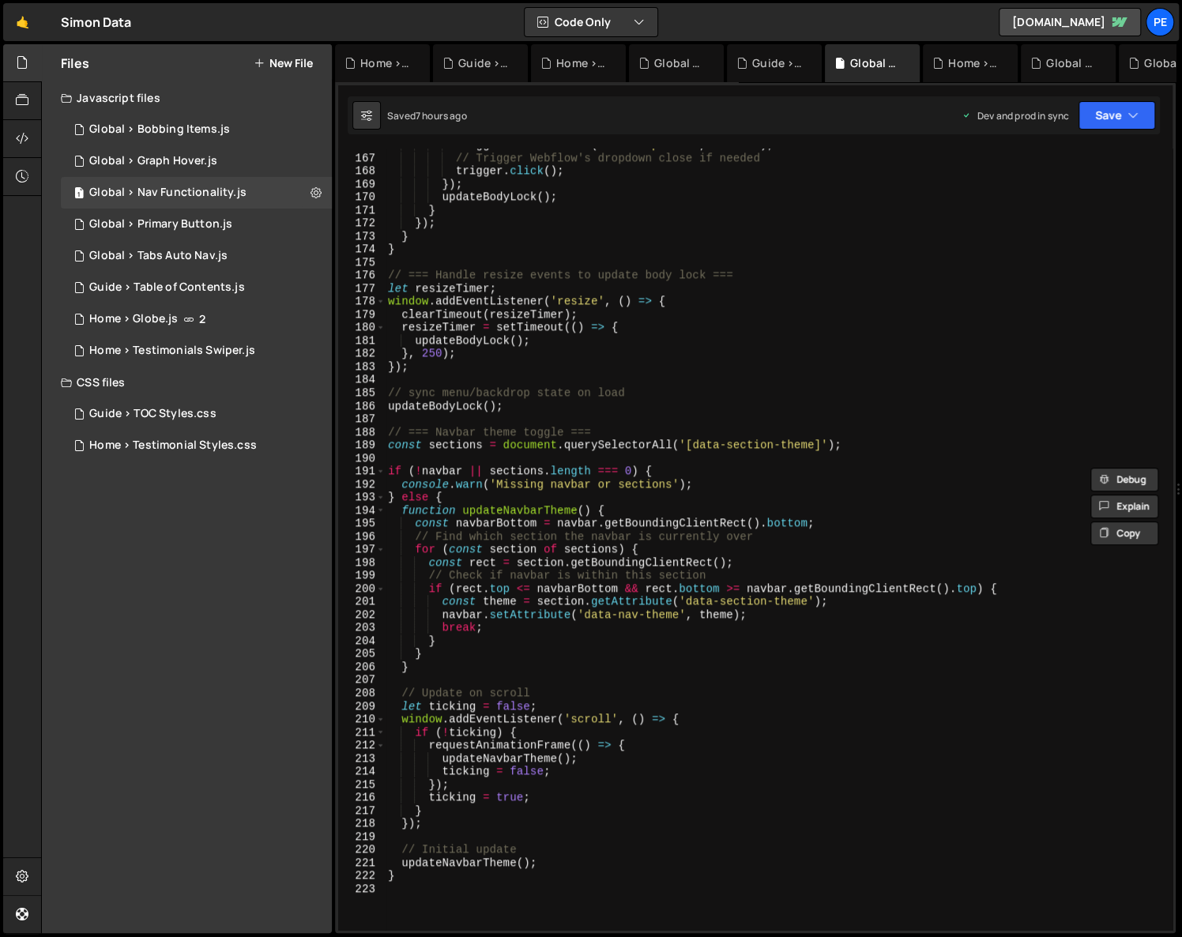
scroll to position [2447, 0]
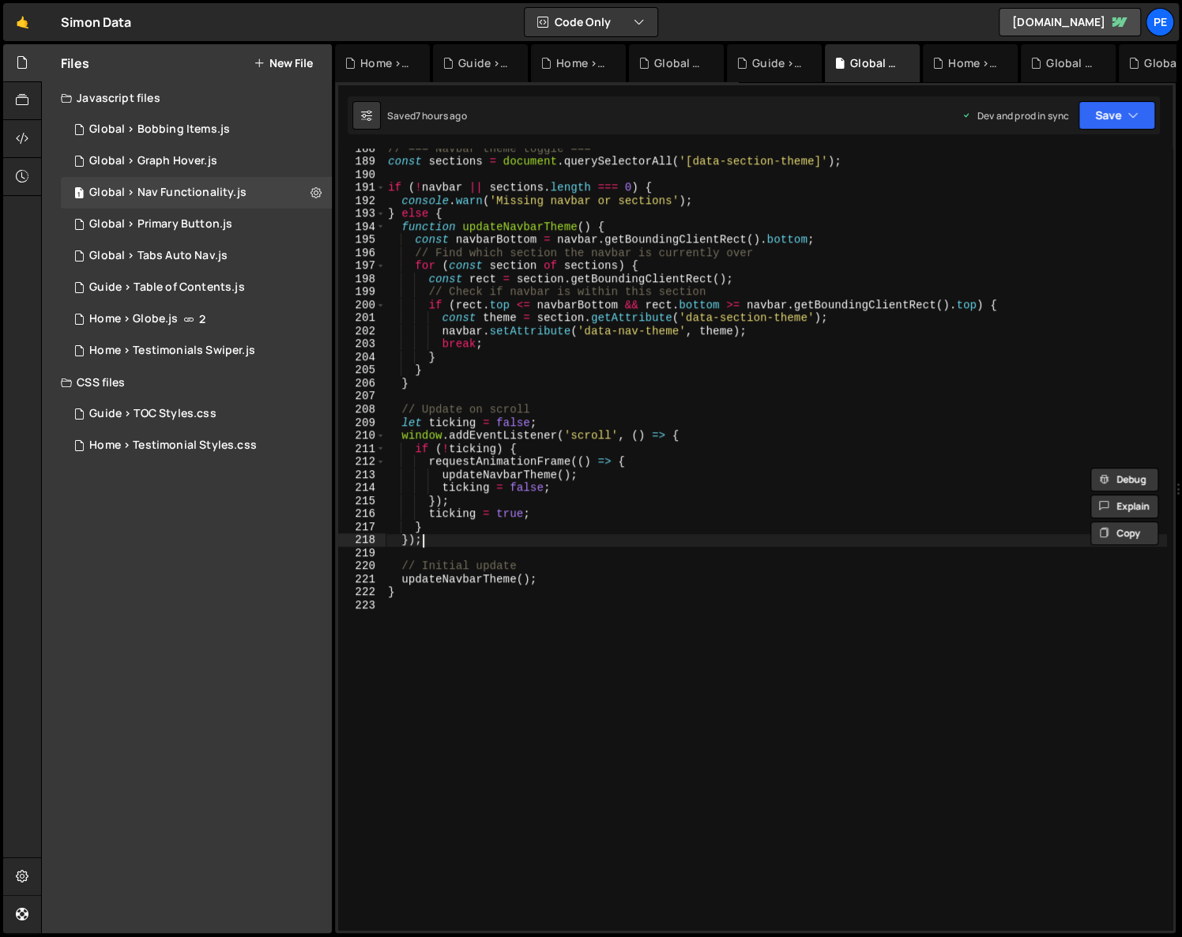
click at [713, 537] on div "// === Navbar theme toggle === const sections = document . querySelectorAll ( '…" at bounding box center [776, 546] width 782 height 808
type textarea "}"
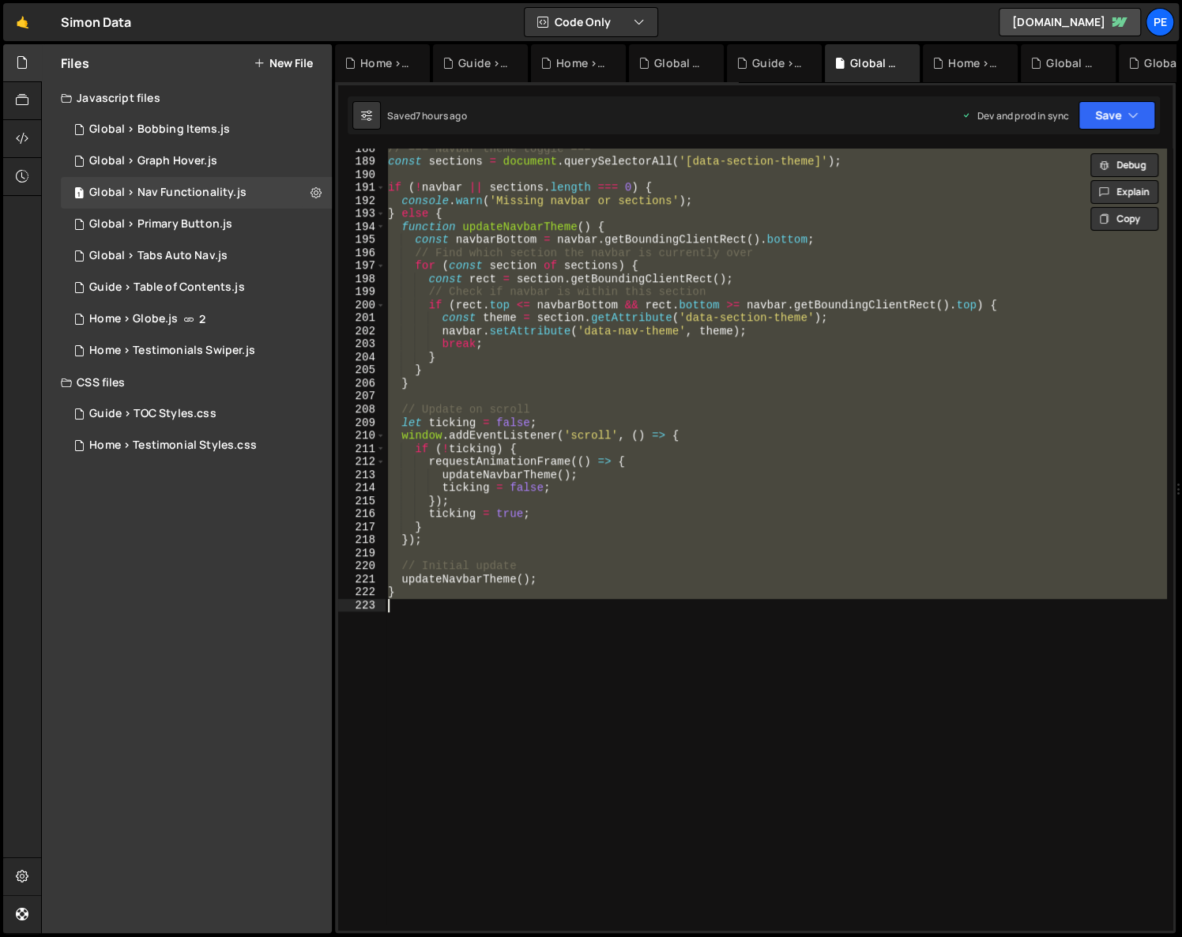
click at [676, 645] on div "// === Navbar theme toggle === const sections = document . querySelectorAll ( '…" at bounding box center [776, 546] width 782 height 808
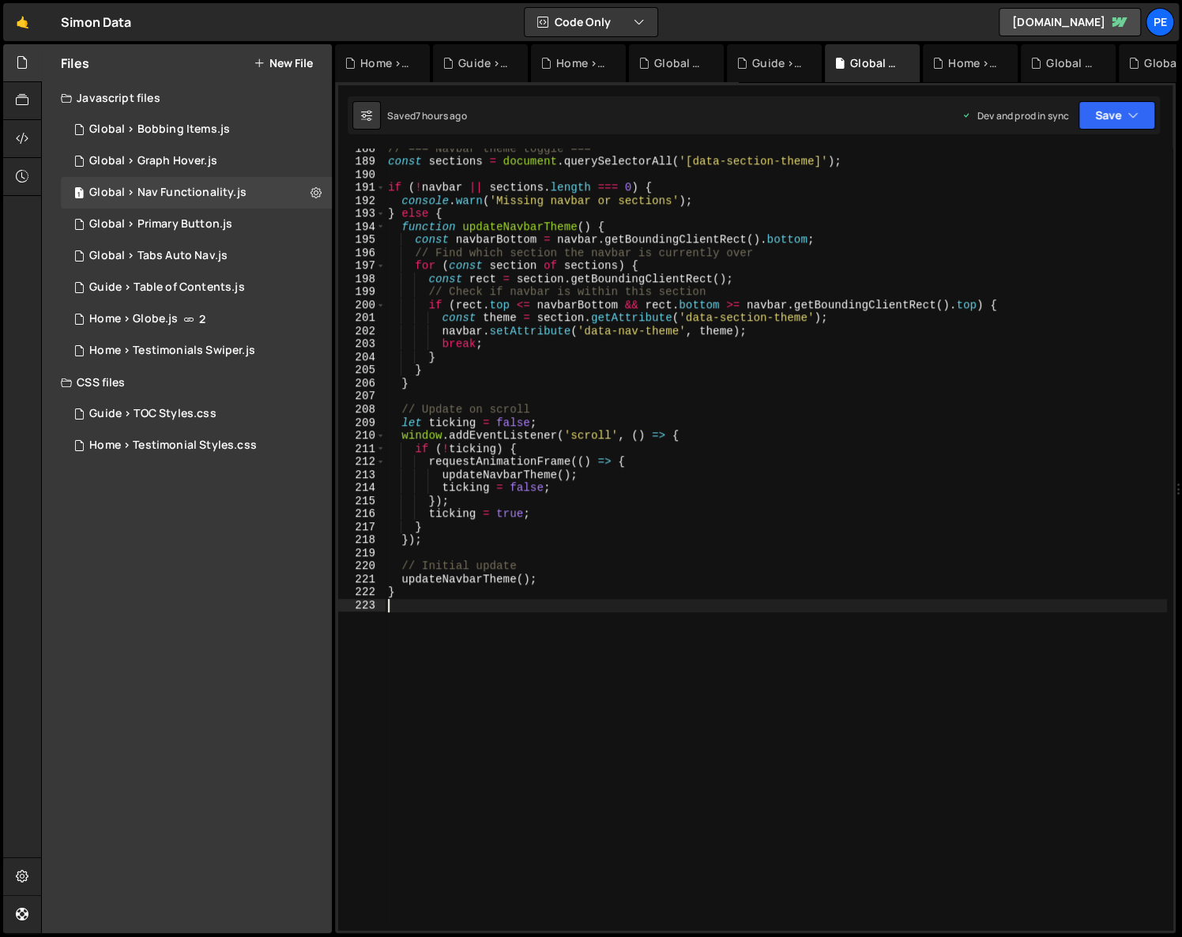
click at [970, 280] on div "// === Navbar theme toggle === const sections = document . querySelectorAll ( '…" at bounding box center [776, 546] width 782 height 808
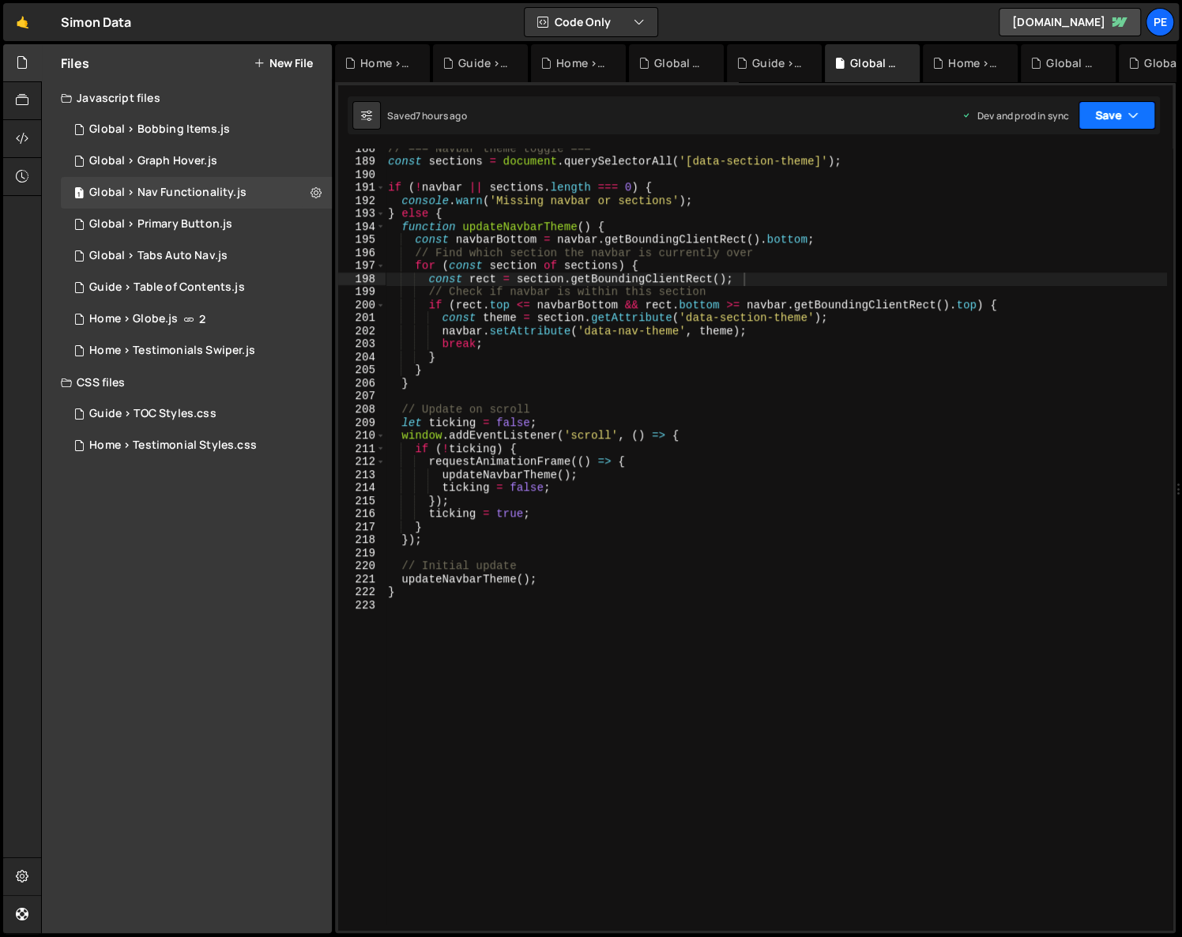
click at [1108, 122] on button "Save" at bounding box center [1116, 115] width 77 height 28
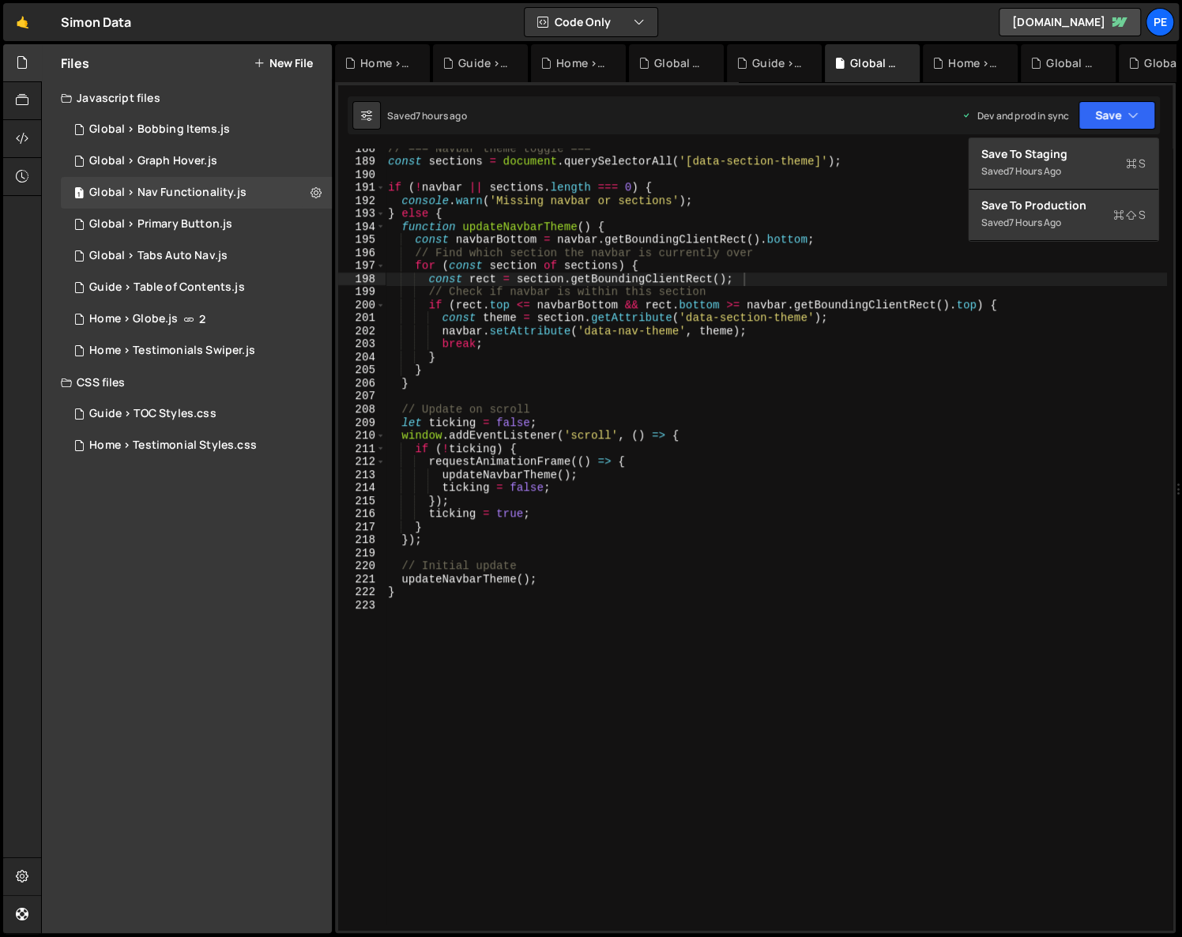
click at [642, 292] on div "// === Navbar theme toggle === const sections = document . querySelectorAll ( '…" at bounding box center [776, 546] width 782 height 808
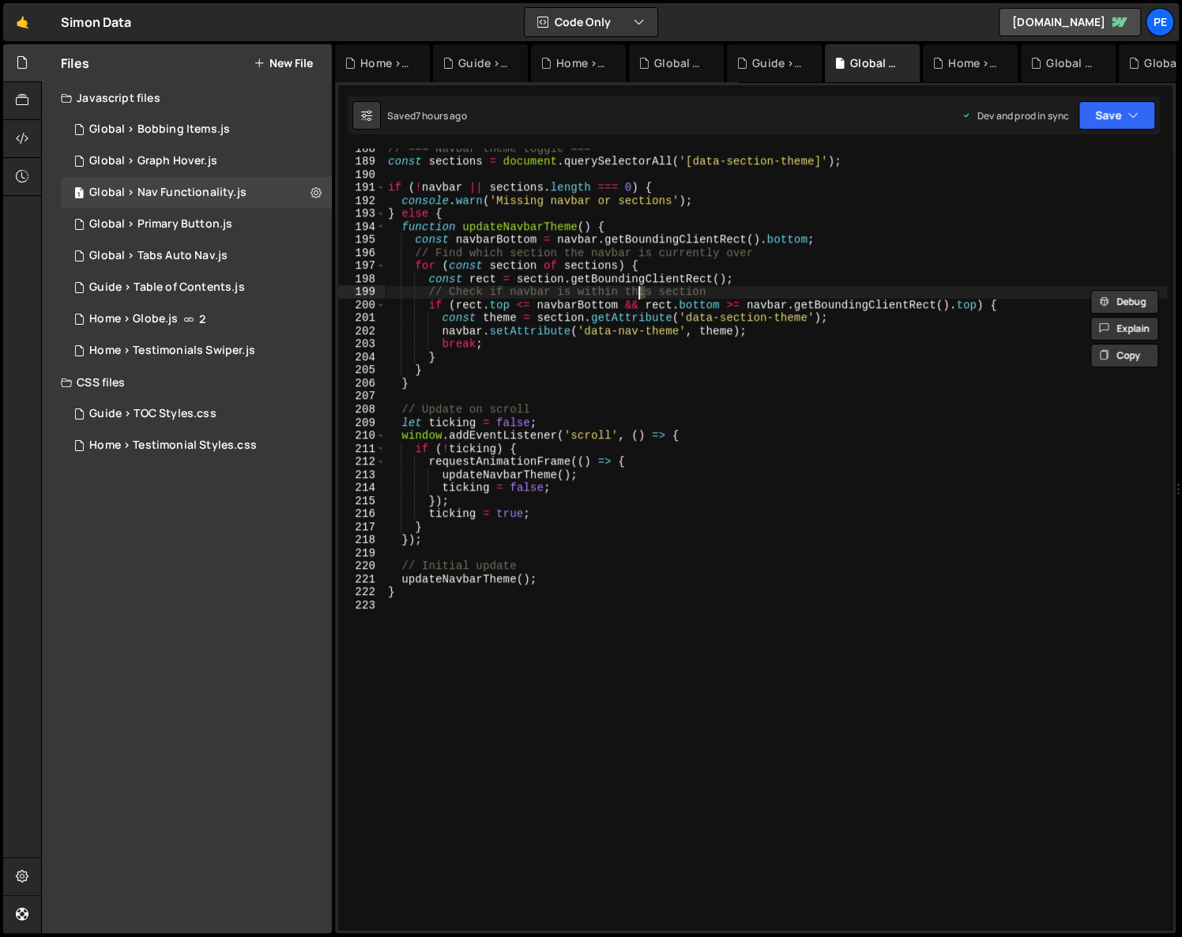
click at [588, 269] on div "// === Navbar theme toggle === const sections = document . querySelectorAll ( '…" at bounding box center [776, 546] width 782 height 808
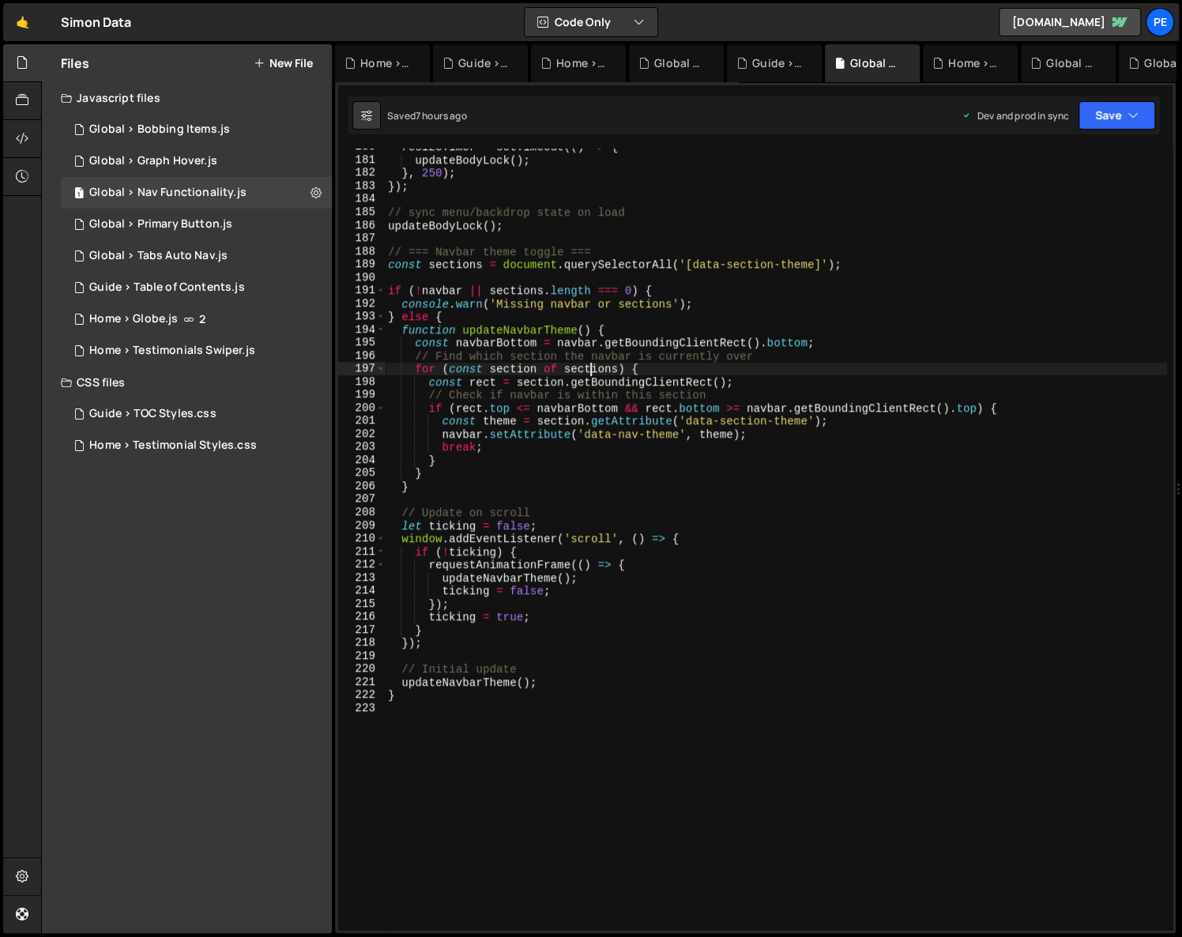
scroll to position [2295, 0]
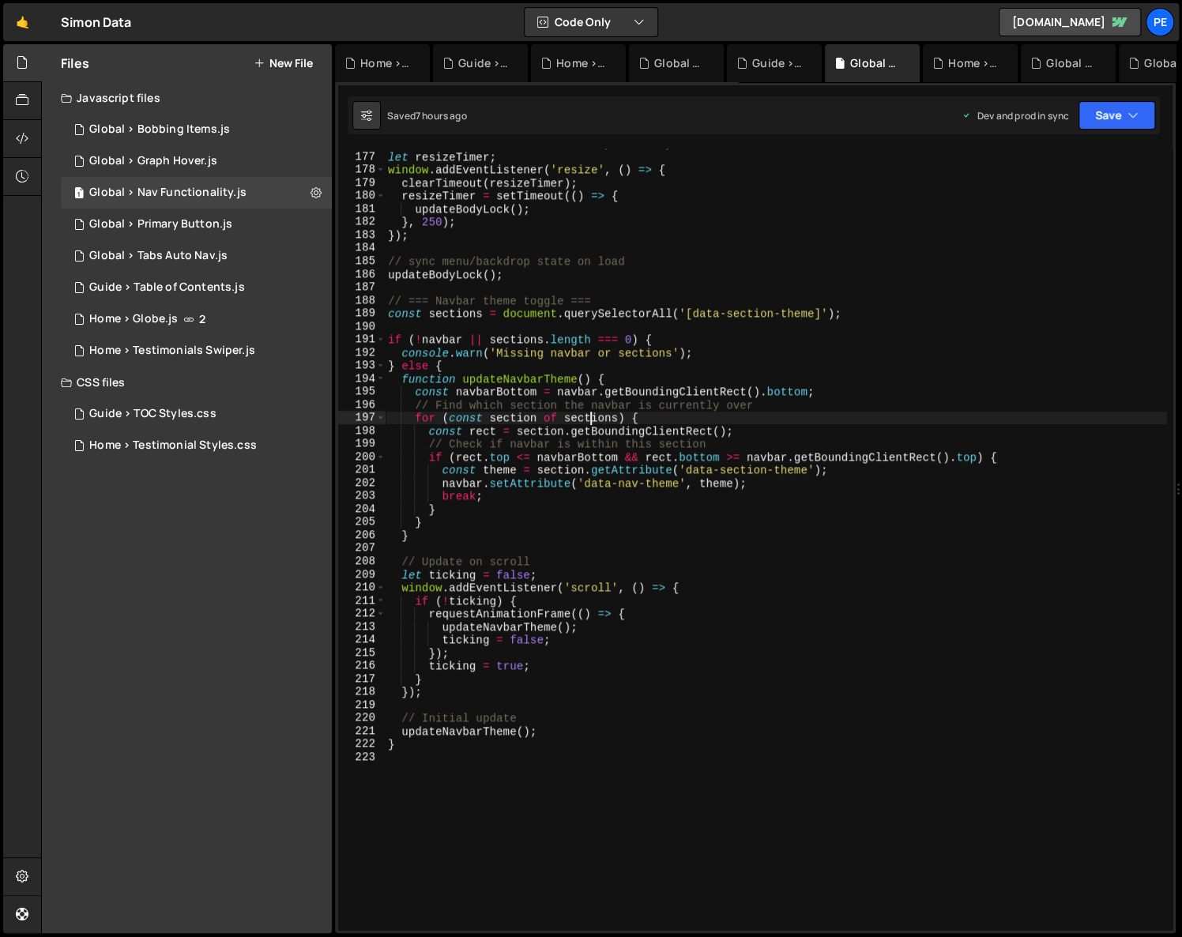
click at [608, 334] on div "// === Handle resize events to update body lock === let resizeTimer ; window . …" at bounding box center [776, 541] width 782 height 808
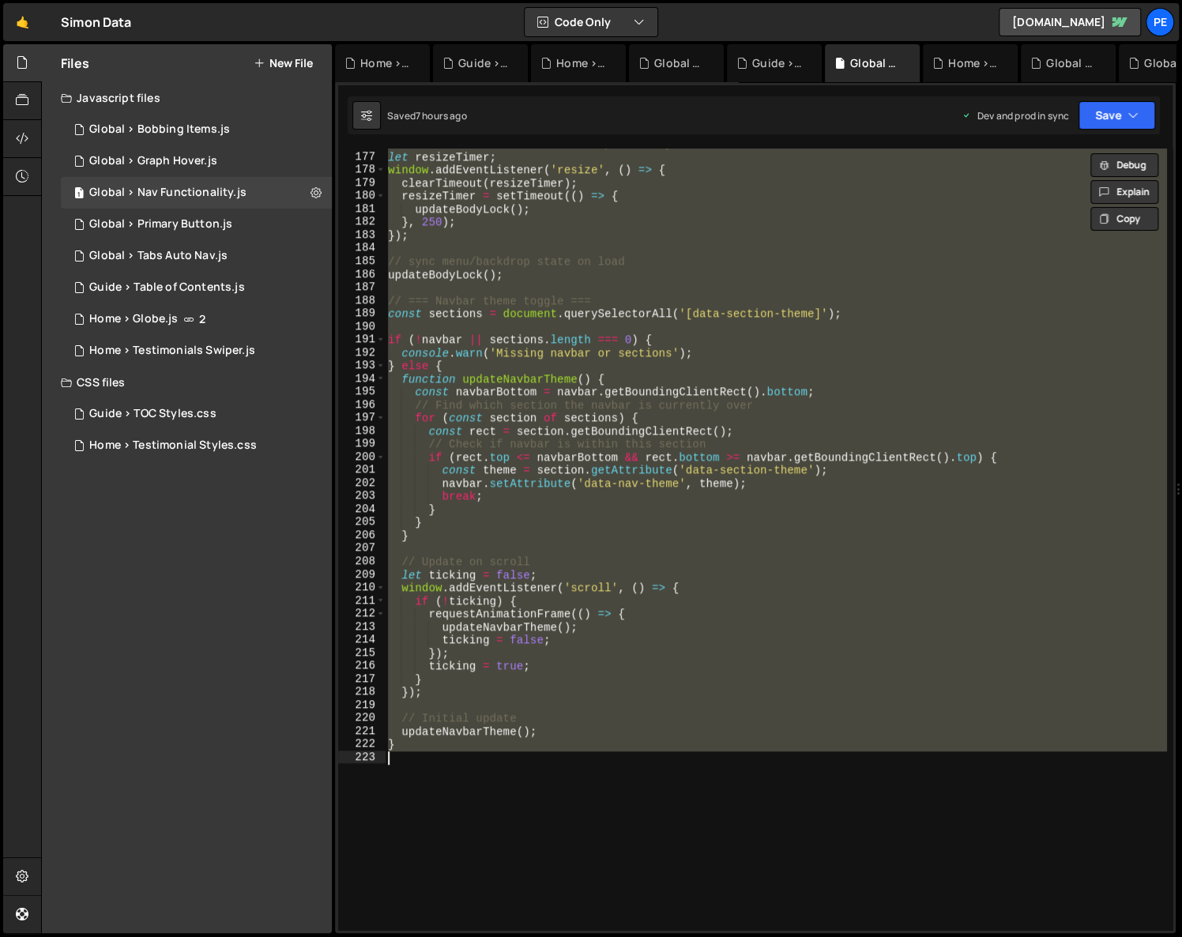
click at [645, 368] on div "// === Handle resize events to update body lock === let resizeTimer ; window . …" at bounding box center [776, 541] width 782 height 808
type textarea "} else {"
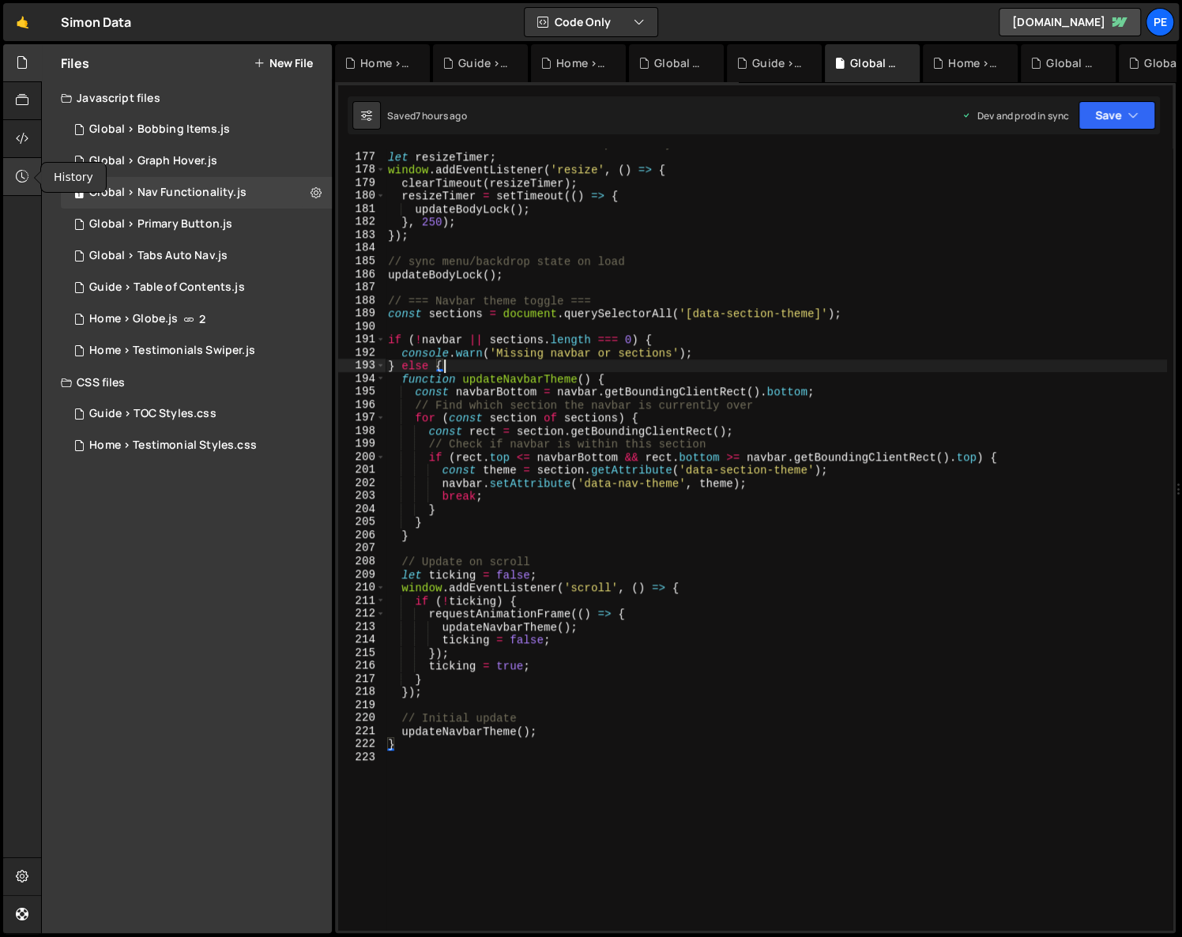
click at [10, 168] on div at bounding box center [22, 177] width 39 height 38
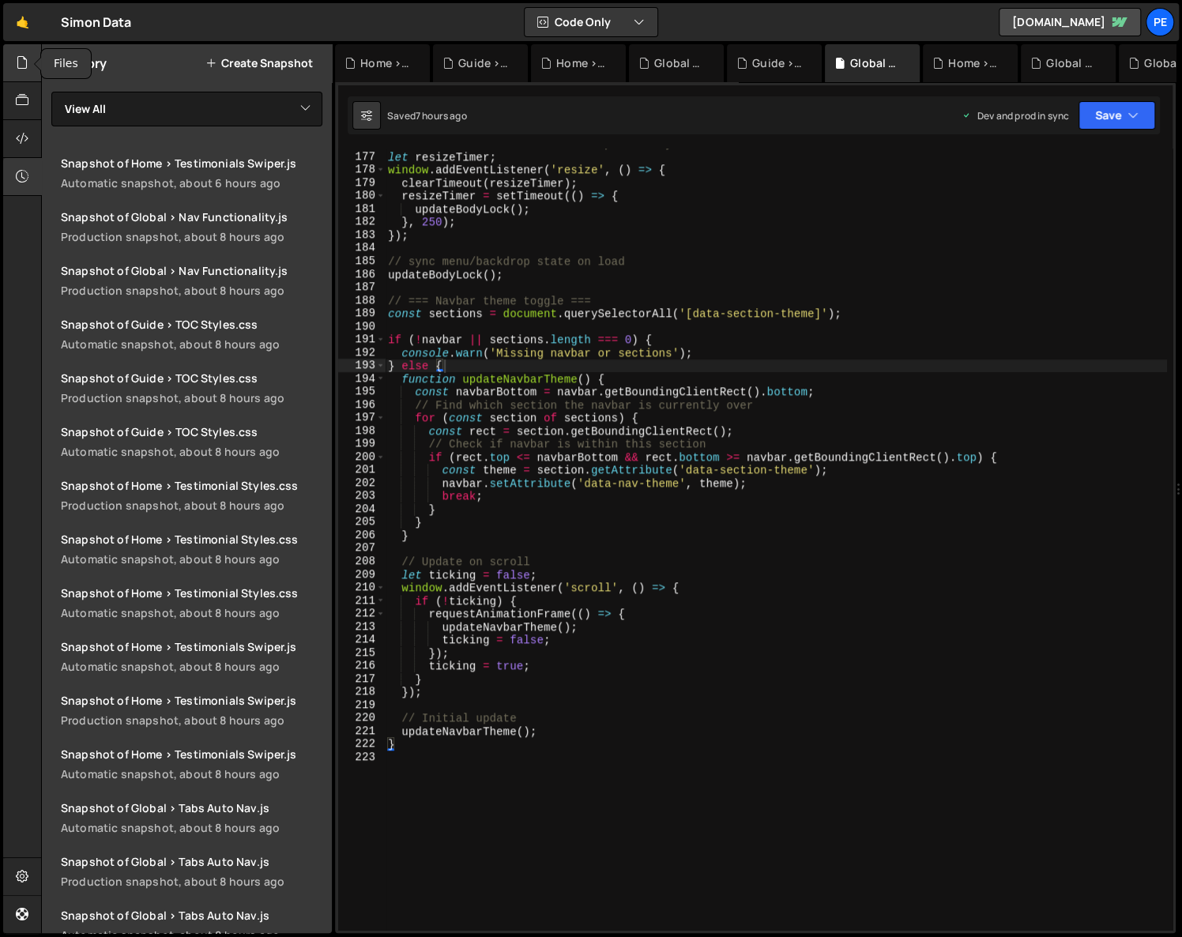
click at [17, 73] on div at bounding box center [22, 63] width 39 height 38
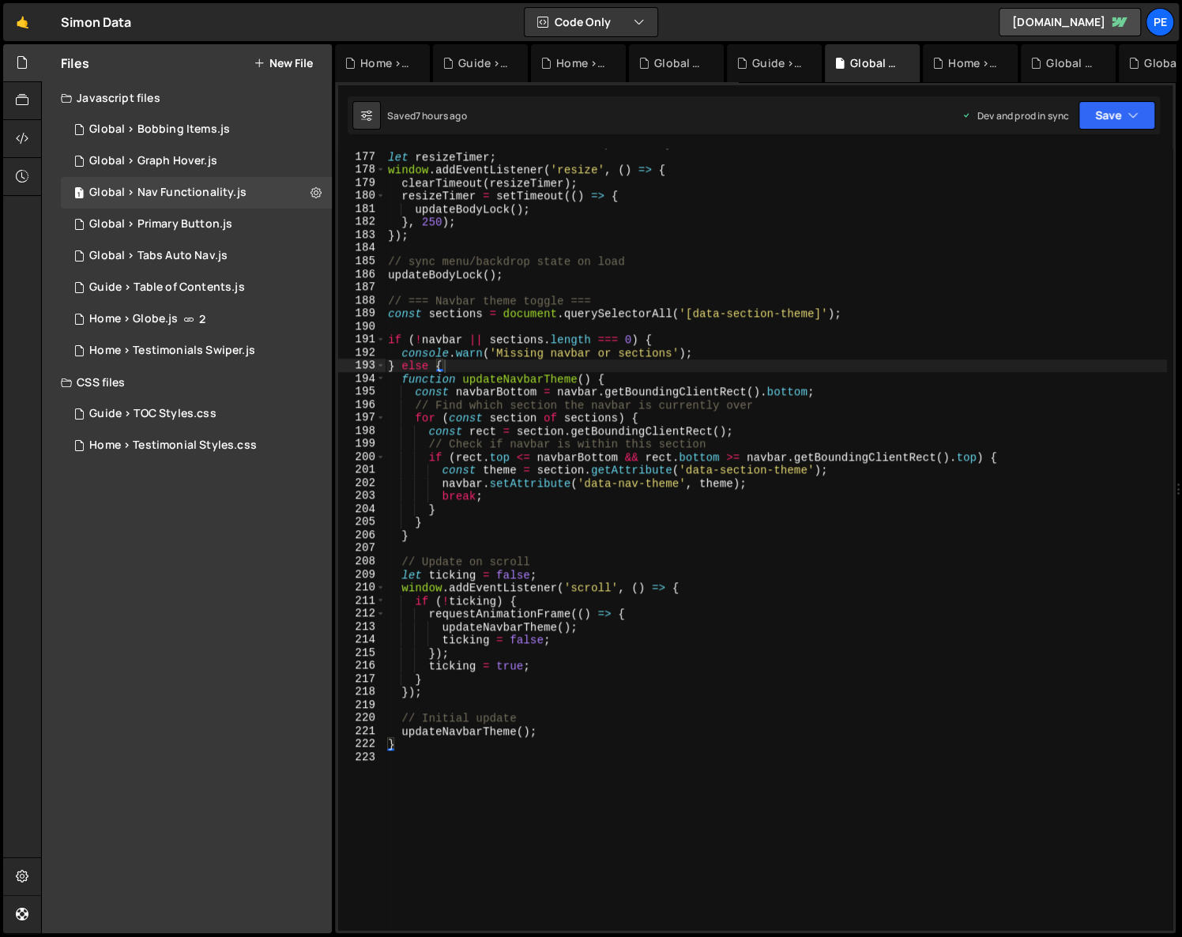
click at [735, 286] on div "// === Handle resize events to update body lock === let resizeTimer ; window . …" at bounding box center [776, 541] width 782 height 808
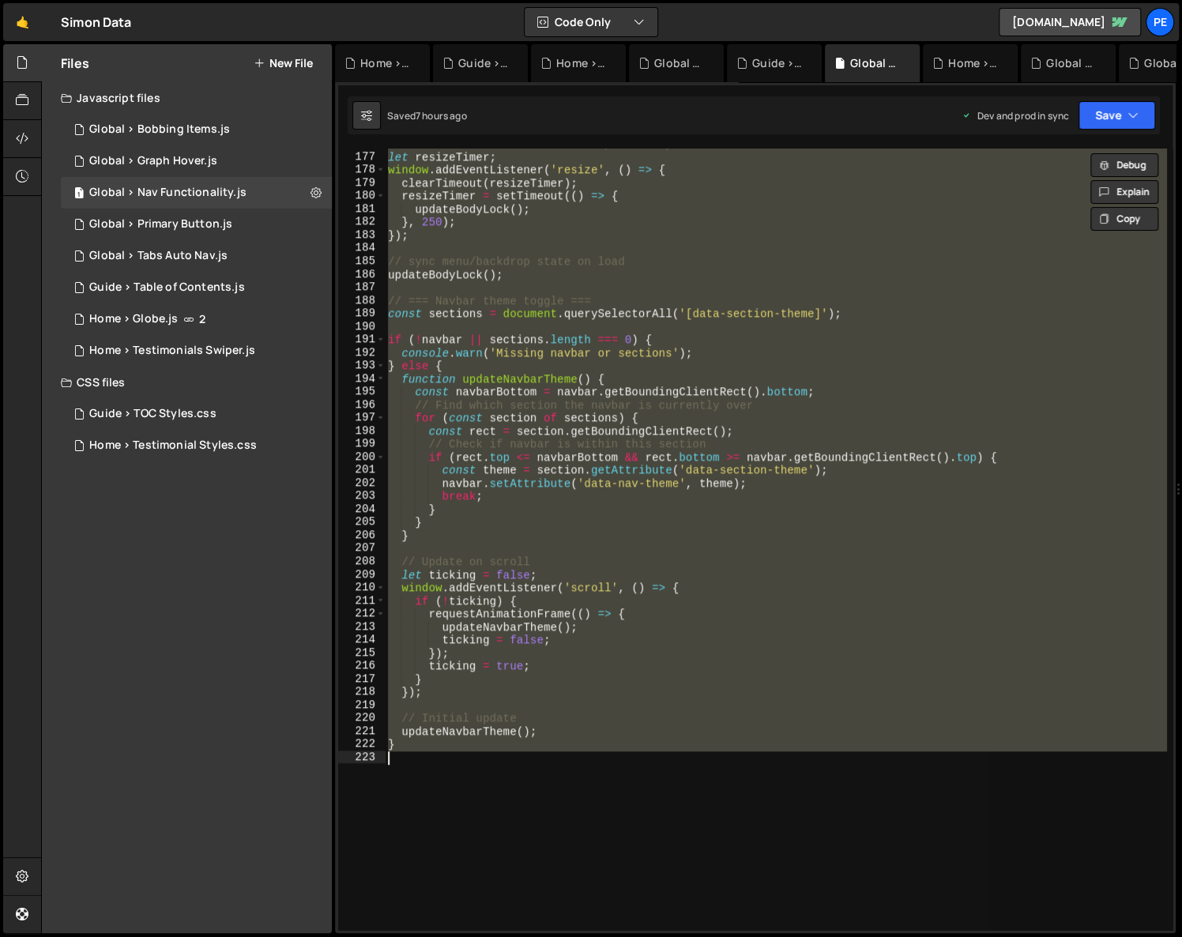
click at [663, 455] on div "// === Handle resize events to update body lock === let resizeTimer ; window . …" at bounding box center [775, 539] width 781 height 781
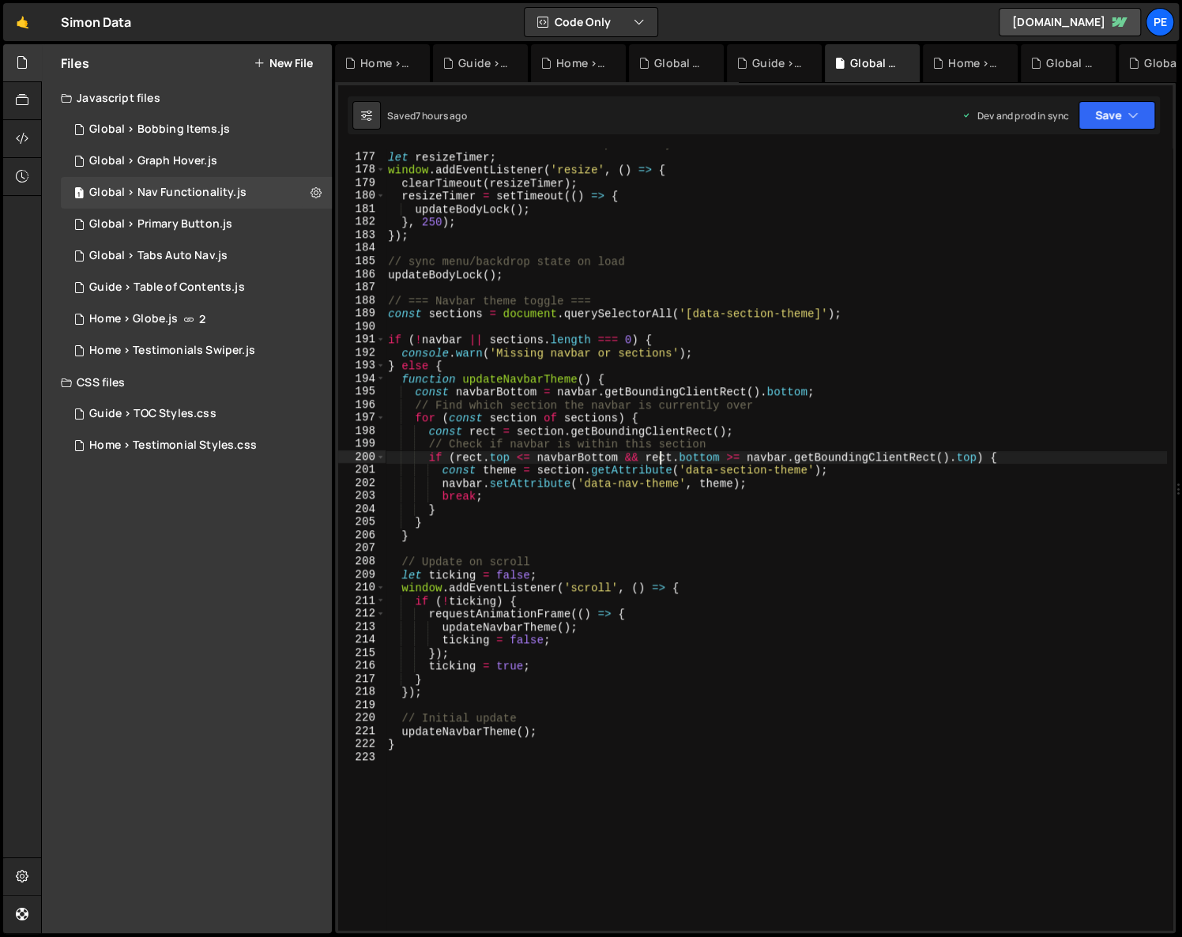
type textarea "}"
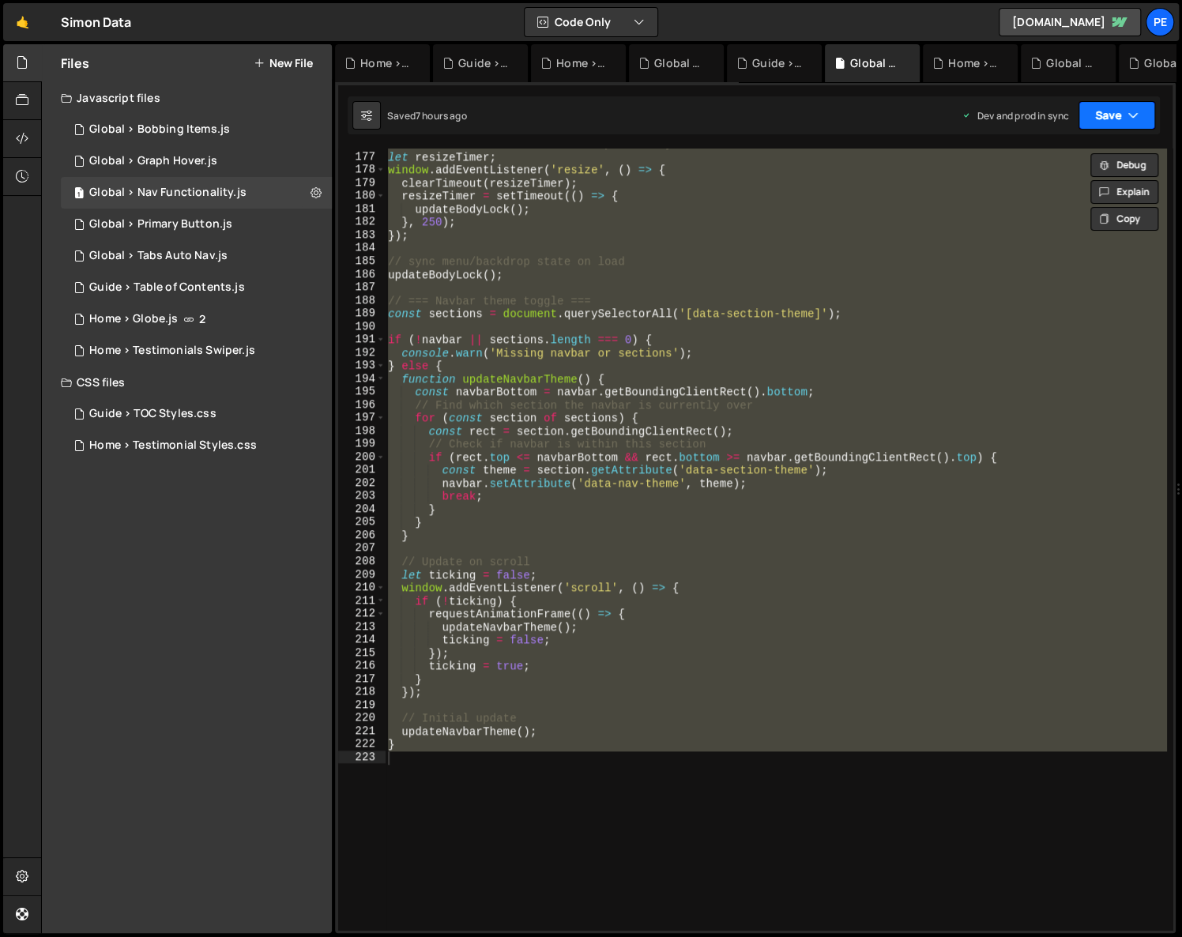
drag, startPoint x: 1101, startPoint y: 110, endPoint x: 1091, endPoint y: 128, distance: 20.9
click at [1101, 110] on button "Save" at bounding box center [1116, 115] width 77 height 28
click at [149, 232] on div "1 Global > Primary Button.js 0" at bounding box center [196, 225] width 271 height 32
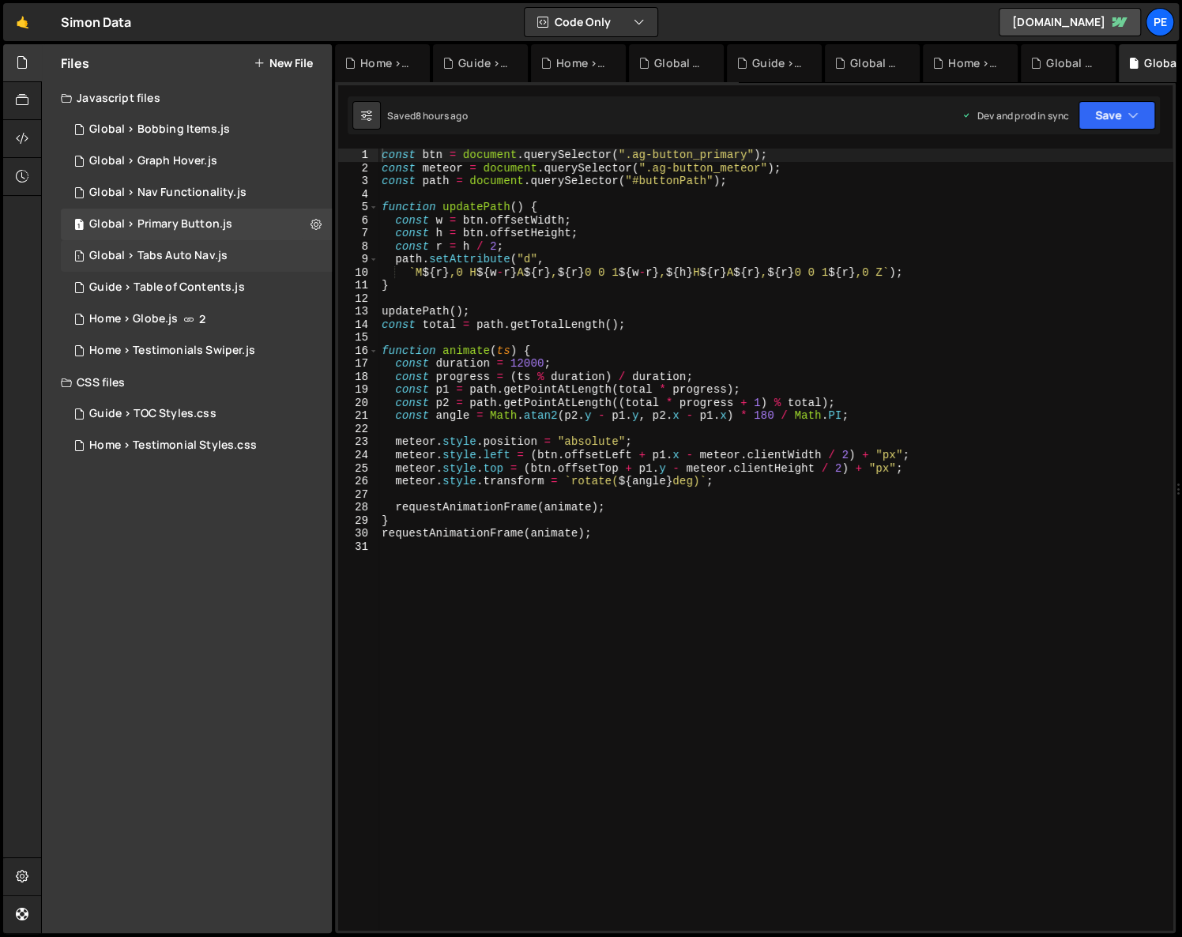
click at [147, 245] on div "1 Global > Tabs Auto Nav.js 0" at bounding box center [196, 256] width 271 height 32
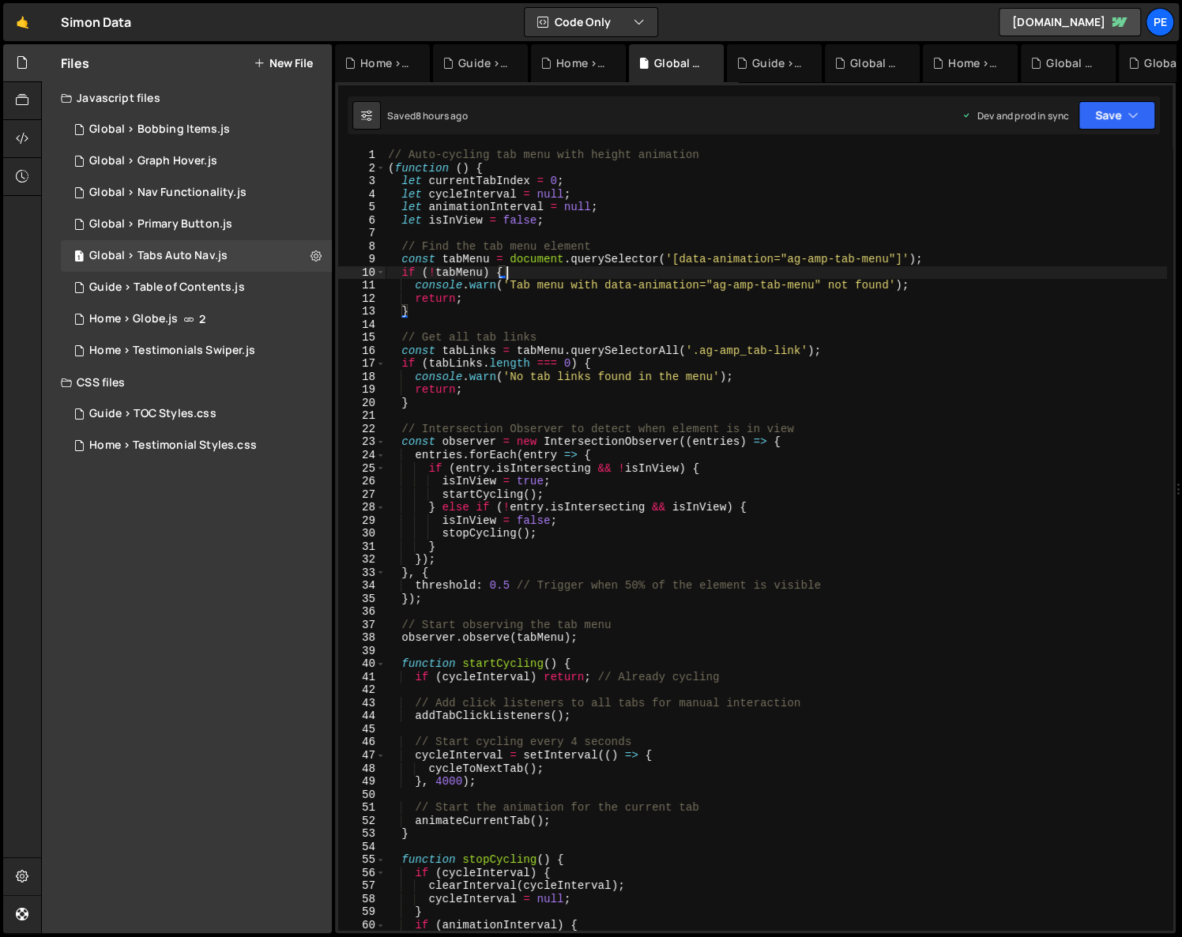
click at [905, 275] on div "// Auto-cycling tab menu with height animation ( function ( ) { let currentTabI…" at bounding box center [776, 553] width 782 height 808
drag, startPoint x: 702, startPoint y: 255, endPoint x: 822, endPoint y: 272, distance: 121.2
click at [822, 272] on div "// Auto-cycling tab menu with height animation ( function ( ) { let currentTabI…" at bounding box center [776, 553] width 782 height 808
click at [796, 284] on div "// Auto-cycling tab menu with height animation ( function ( ) { let currentTabI…" at bounding box center [776, 553] width 782 height 808
drag, startPoint x: 795, startPoint y: 261, endPoint x: 912, endPoint y: 265, distance: 117.8
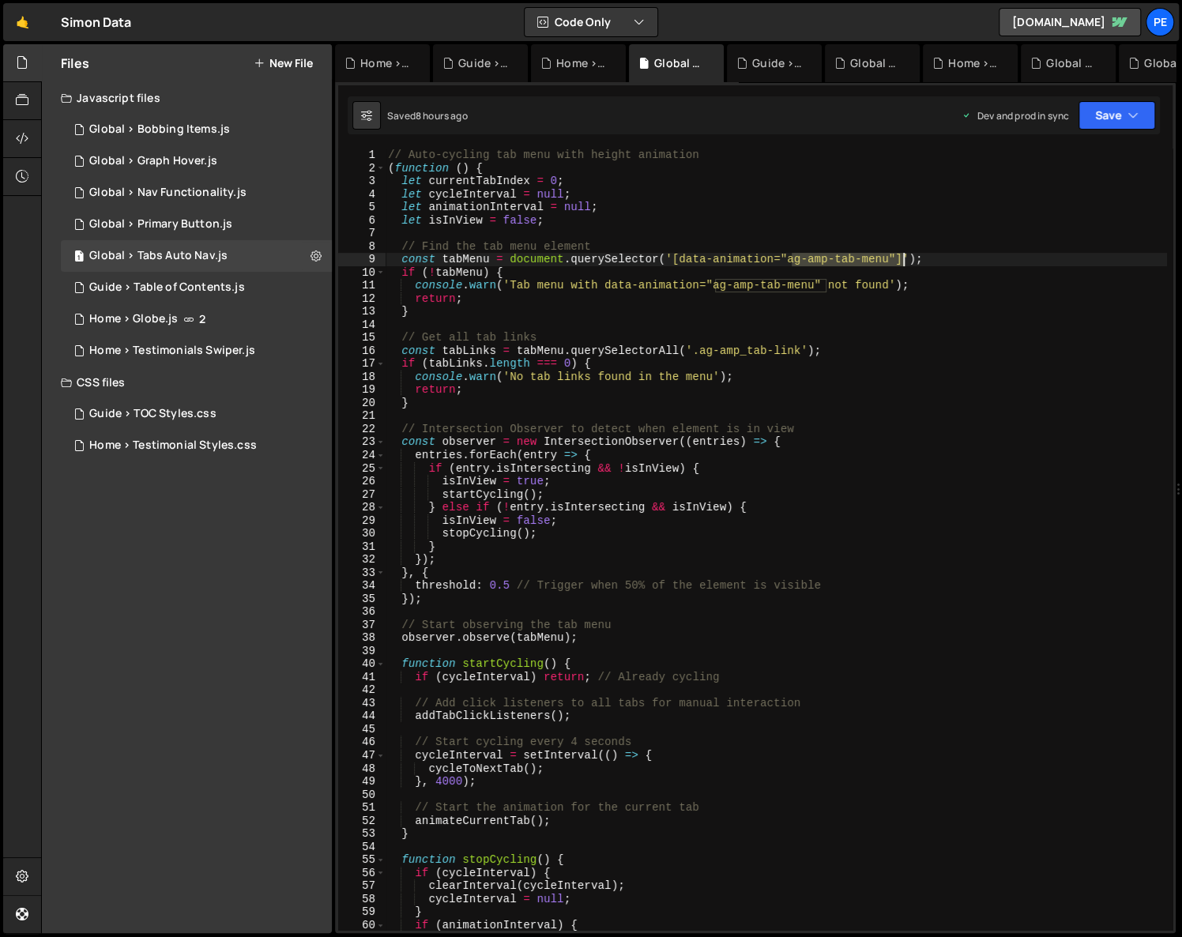
click at [912, 265] on div "// Auto-cycling tab menu with height animation ( function ( ) { let currentTabI…" at bounding box center [776, 553] width 782 height 808
click at [897, 279] on div "// Auto-cycling tab menu with height animation ( function ( ) { let currentTabI…" at bounding box center [776, 553] width 782 height 808
drag, startPoint x: 716, startPoint y: 258, endPoint x: 823, endPoint y: 268, distance: 107.9
click at [831, 263] on div "// Auto-cycling tab menu with height animation ( function ( ) { let currentTabI…" at bounding box center [776, 553] width 782 height 808
click at [769, 280] on div "// Auto-cycling tab menu with height animation ( function ( ) { let currentTabI…" at bounding box center [776, 553] width 782 height 808
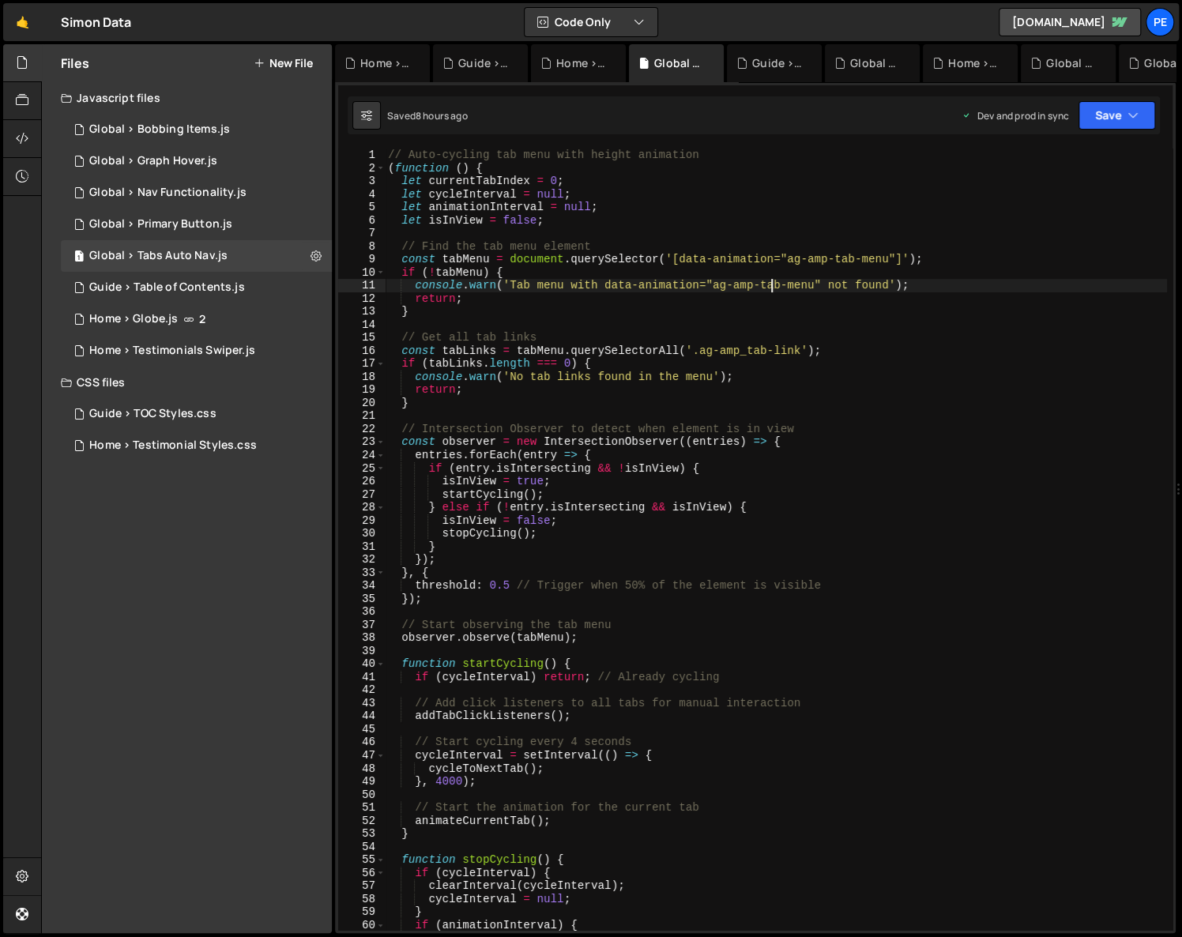
click at [724, 307] on div "// Auto-cycling tab menu with height animation ( function ( ) { let currentTabI…" at bounding box center [776, 553] width 782 height 808
type textarea "}"
click at [144, 291] on div "Guide > Table of Contents.js" at bounding box center [166, 287] width 155 height 14
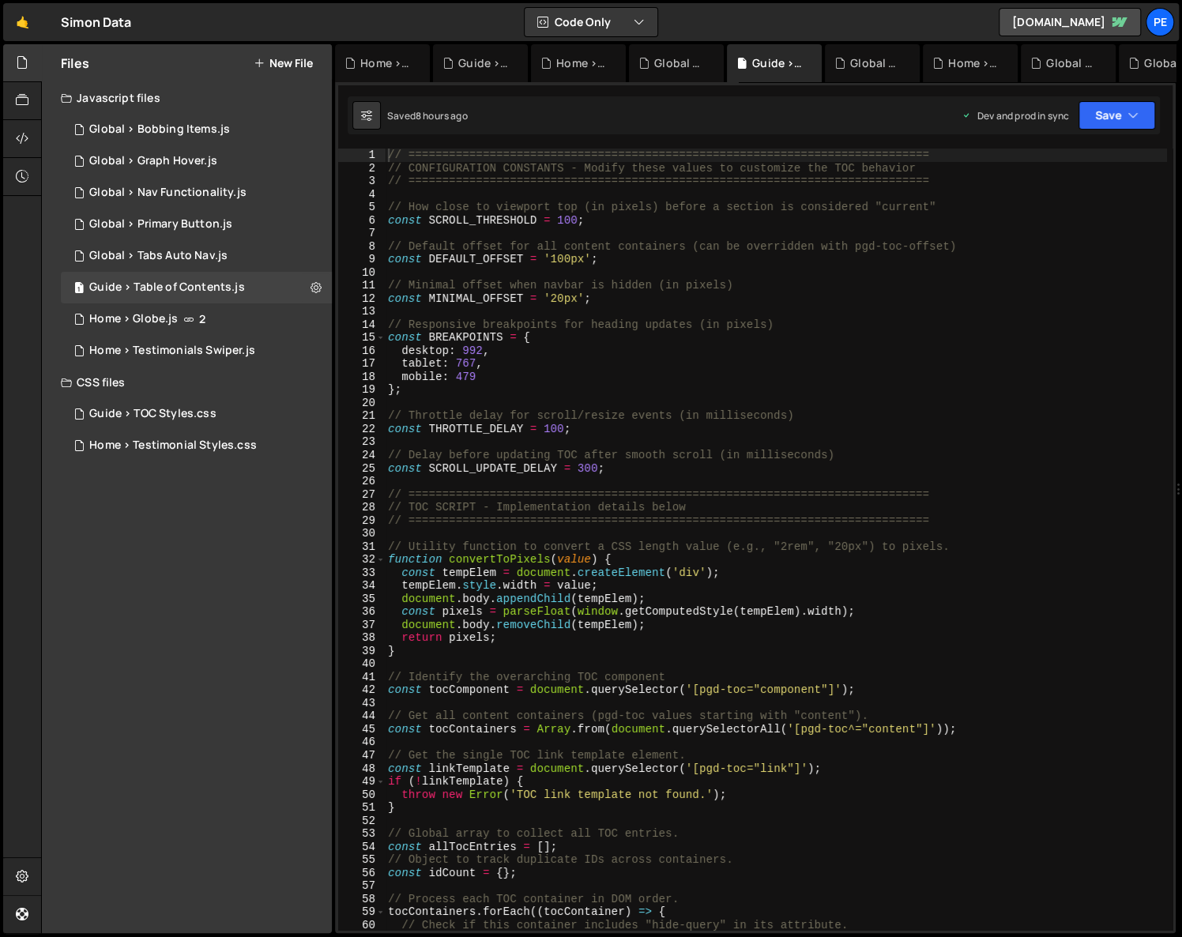
click at [666, 353] on div "// ============================================================================…" at bounding box center [776, 553] width 782 height 808
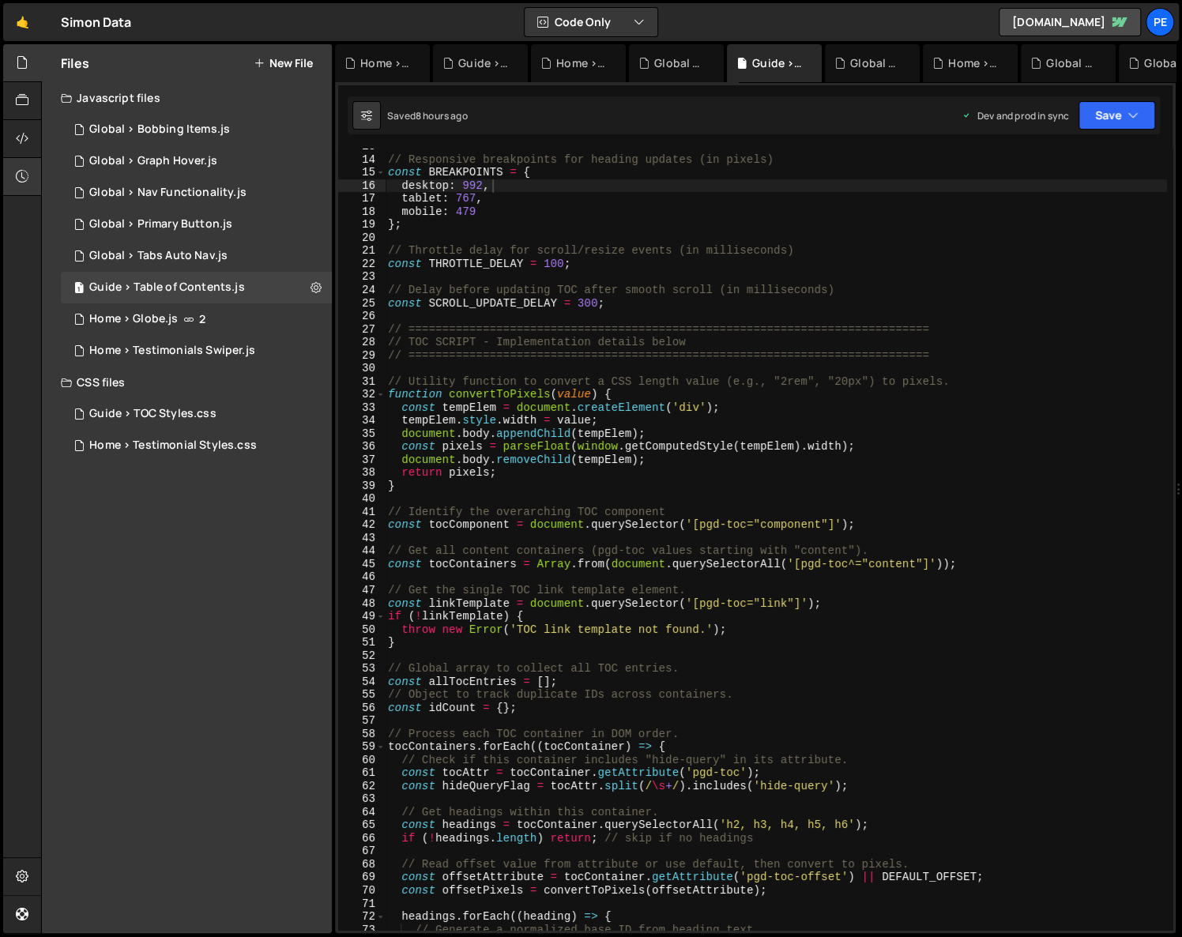
scroll to position [0, 0]
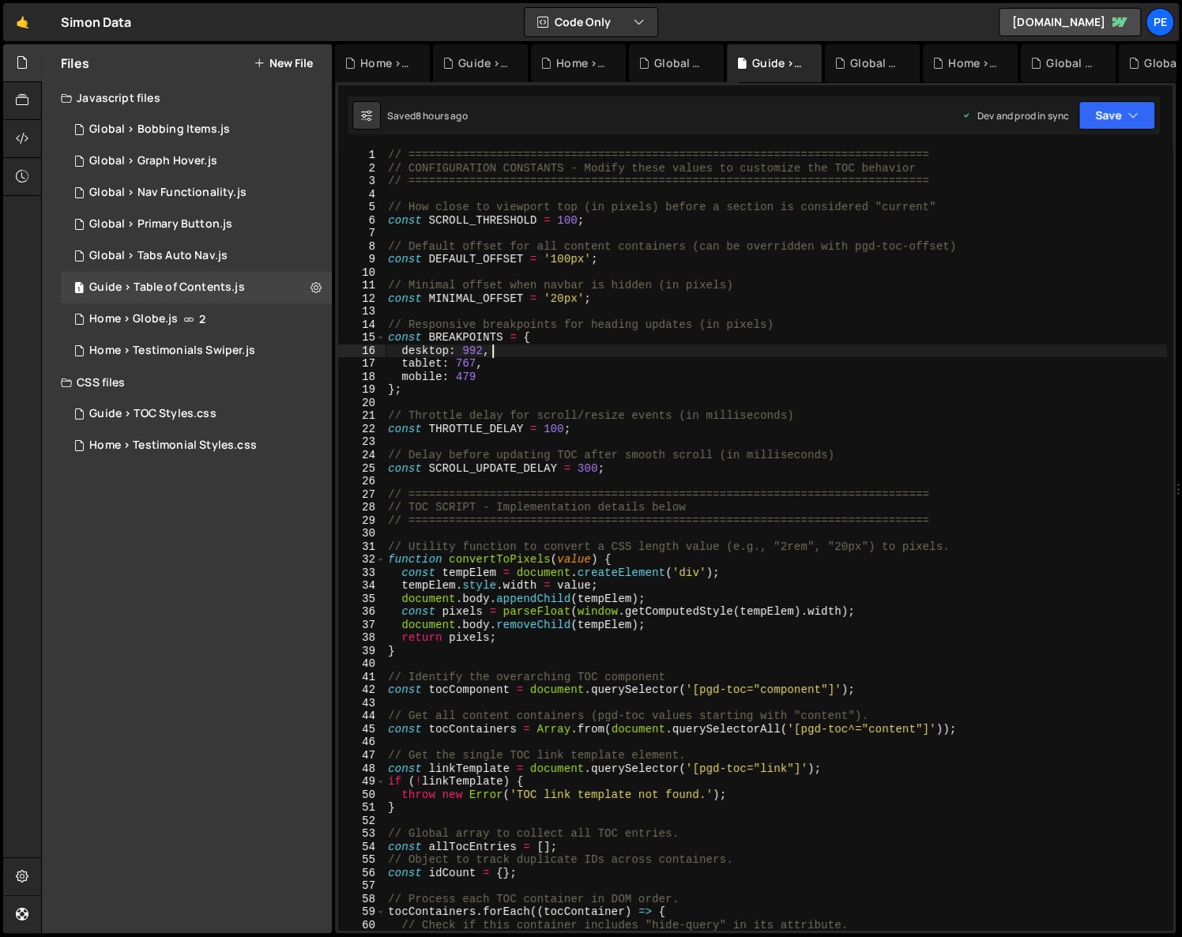
click at [758, 427] on div "// ============================================================================…" at bounding box center [776, 553] width 782 height 808
type textarea "const THROTTLE_DELAY = 100;"
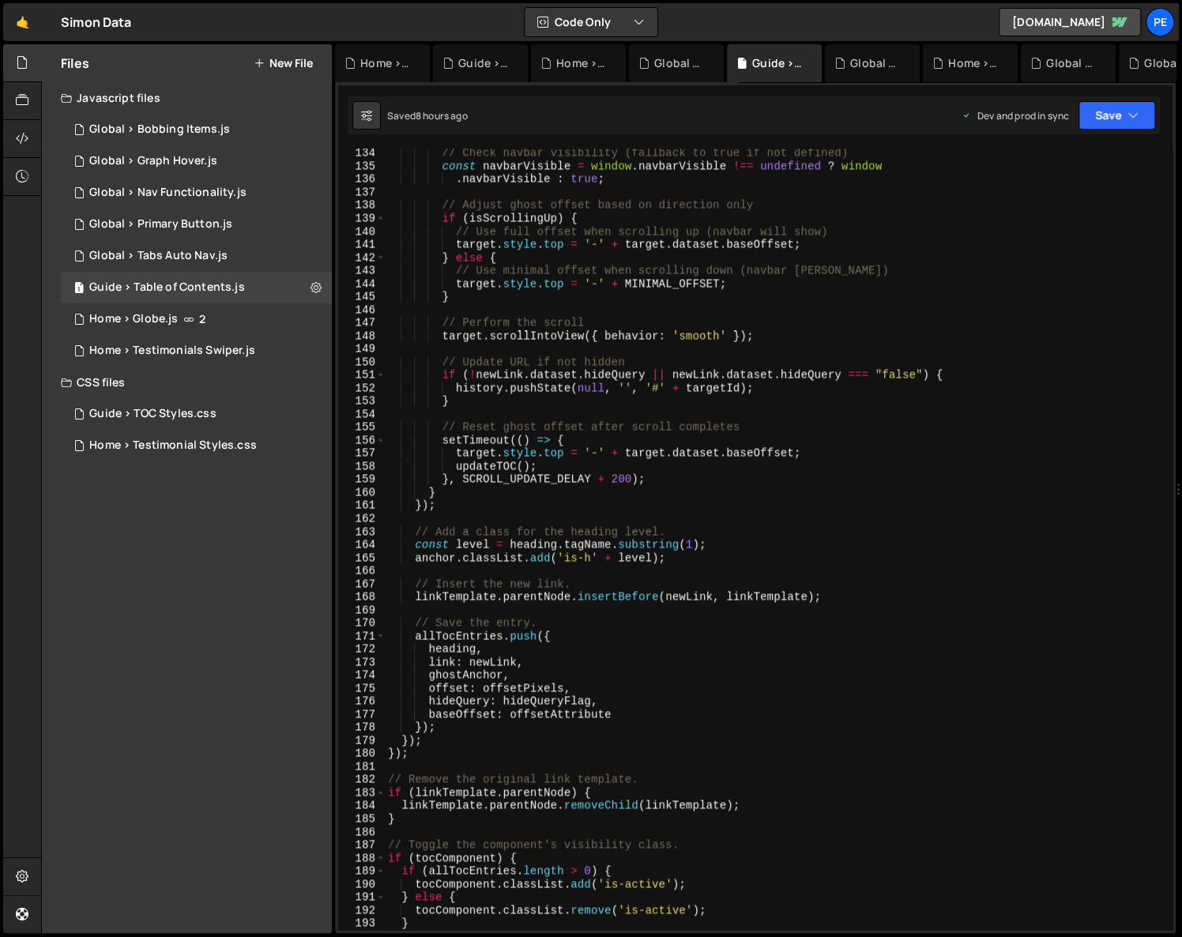
scroll to position [1545, 0]
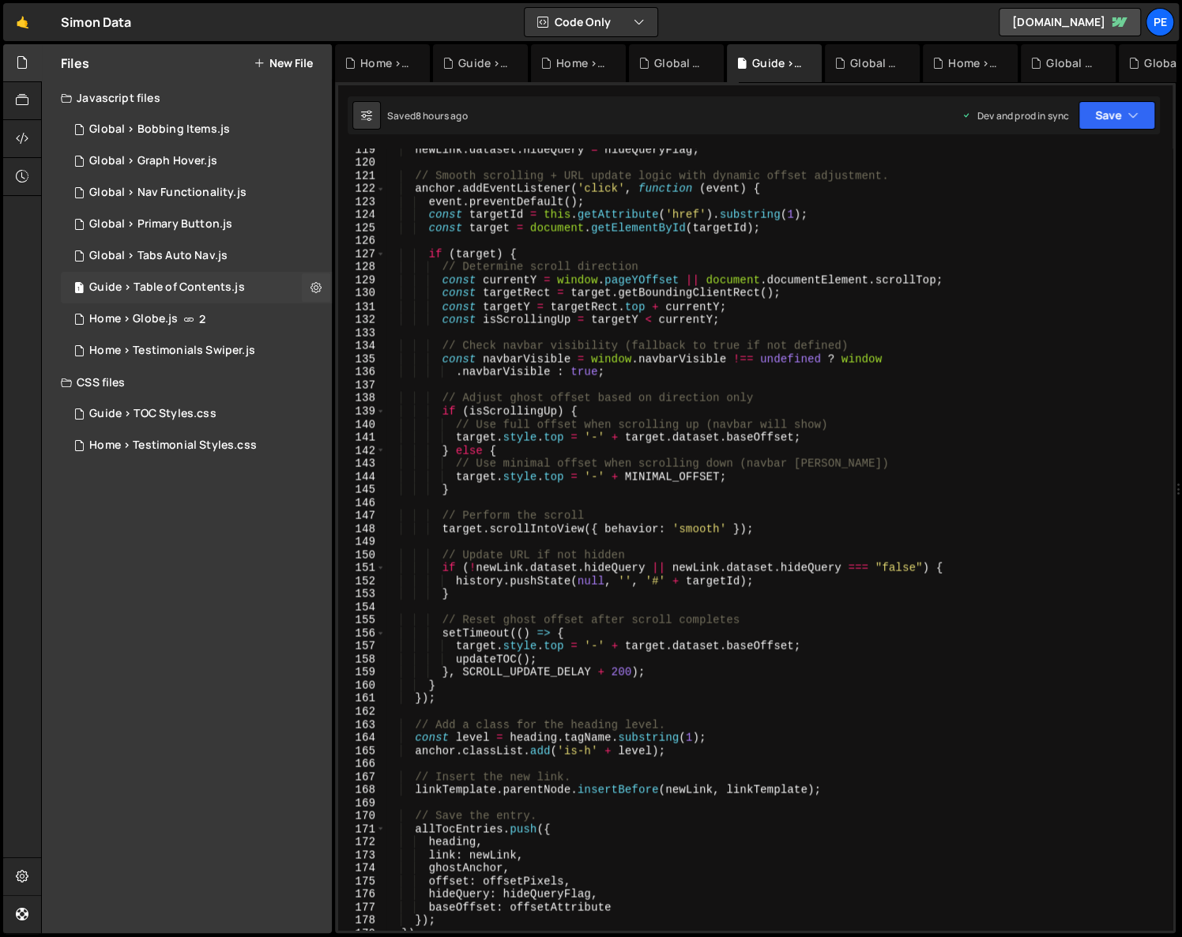
click at [190, 289] on div "Guide > Table of Contents.js" at bounding box center [166, 287] width 155 height 14
click at [200, 305] on div "2 Home > Globe.js 2" at bounding box center [196, 319] width 271 height 32
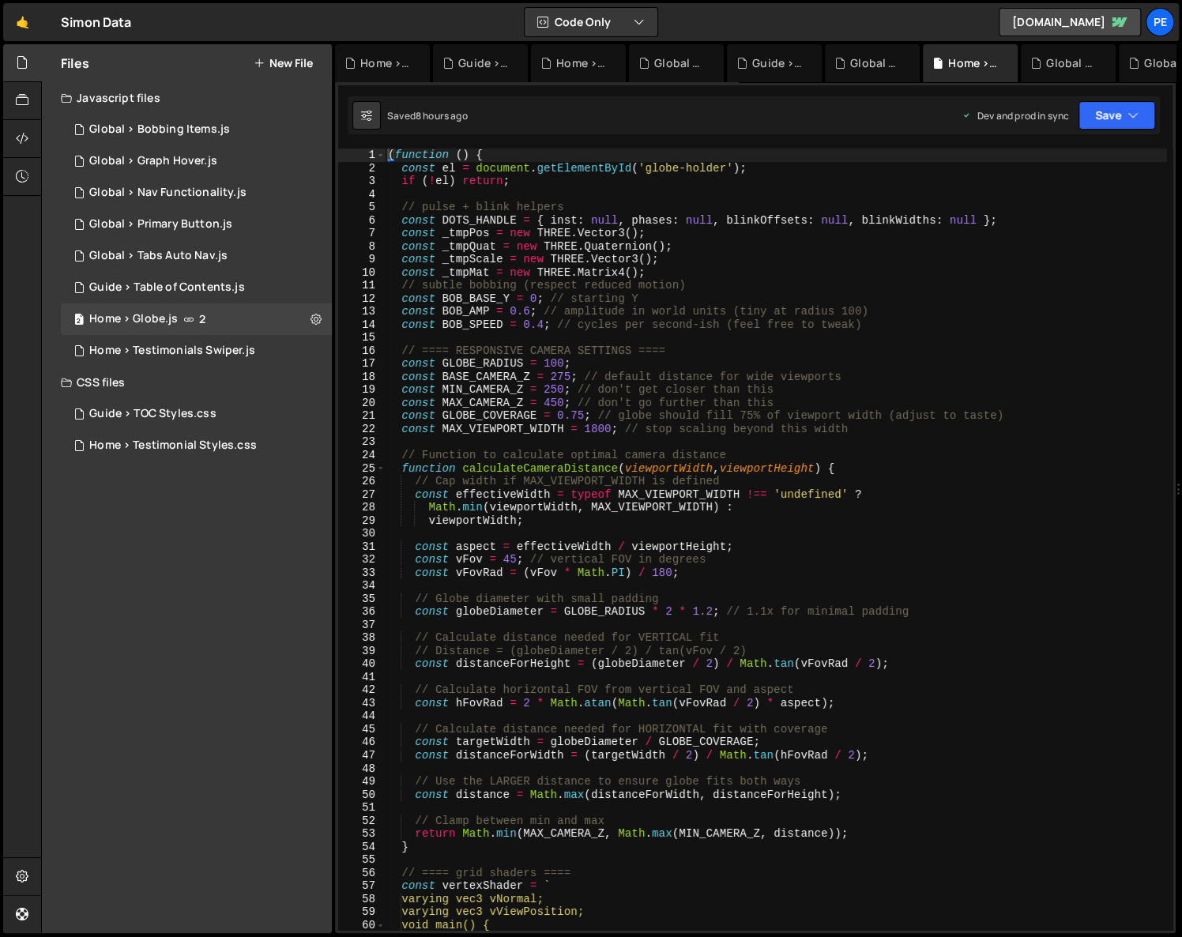
type textarea "const _tmpMat = new THREE.Matrix4();"
click at [754, 273] on div "( function ( ) { const el = document . getElementById ( 'globe-holder' ) ; if (…" at bounding box center [776, 553] width 782 height 808
click at [239, 356] on div "Home > Testimonials Swiper.js" at bounding box center [172, 351] width 166 height 14
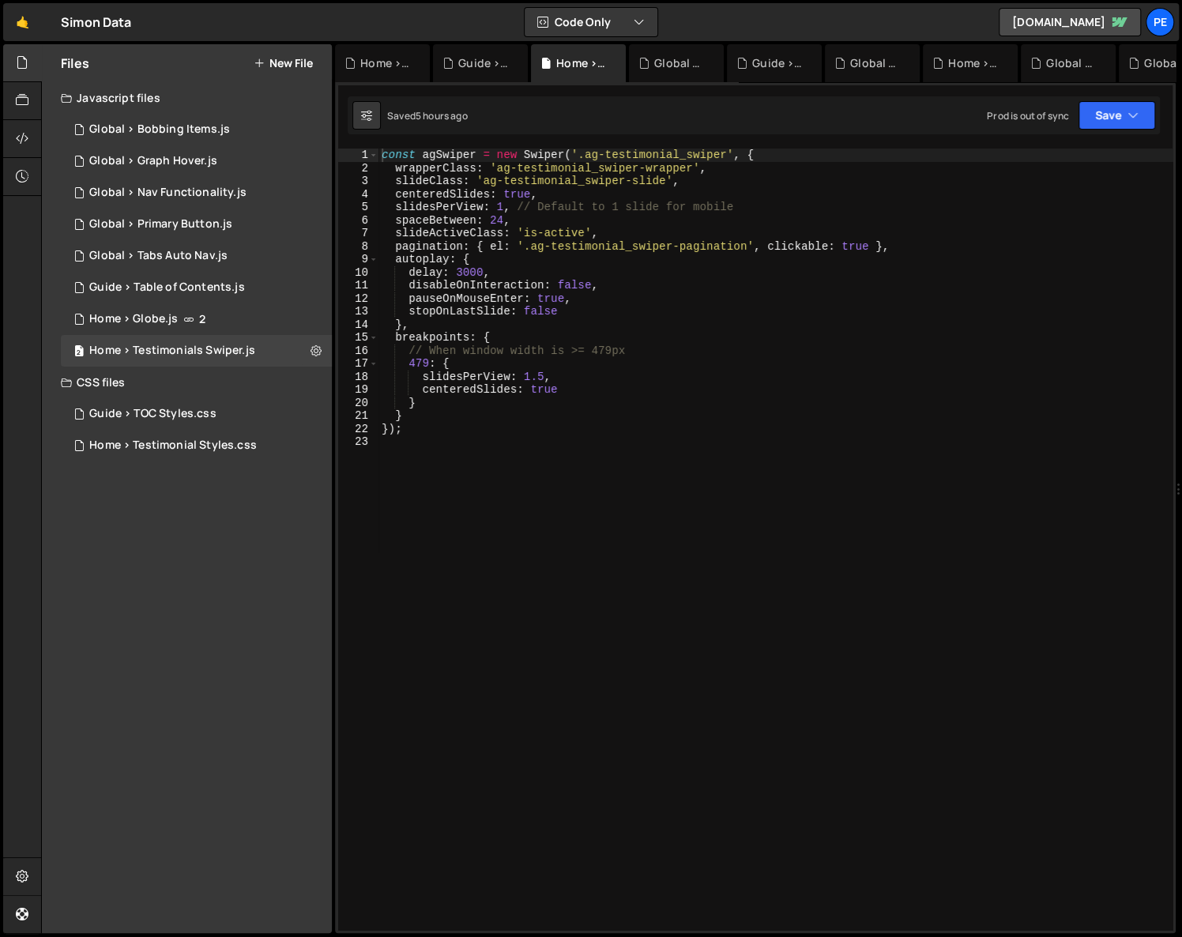
scroll to position [281, 0]
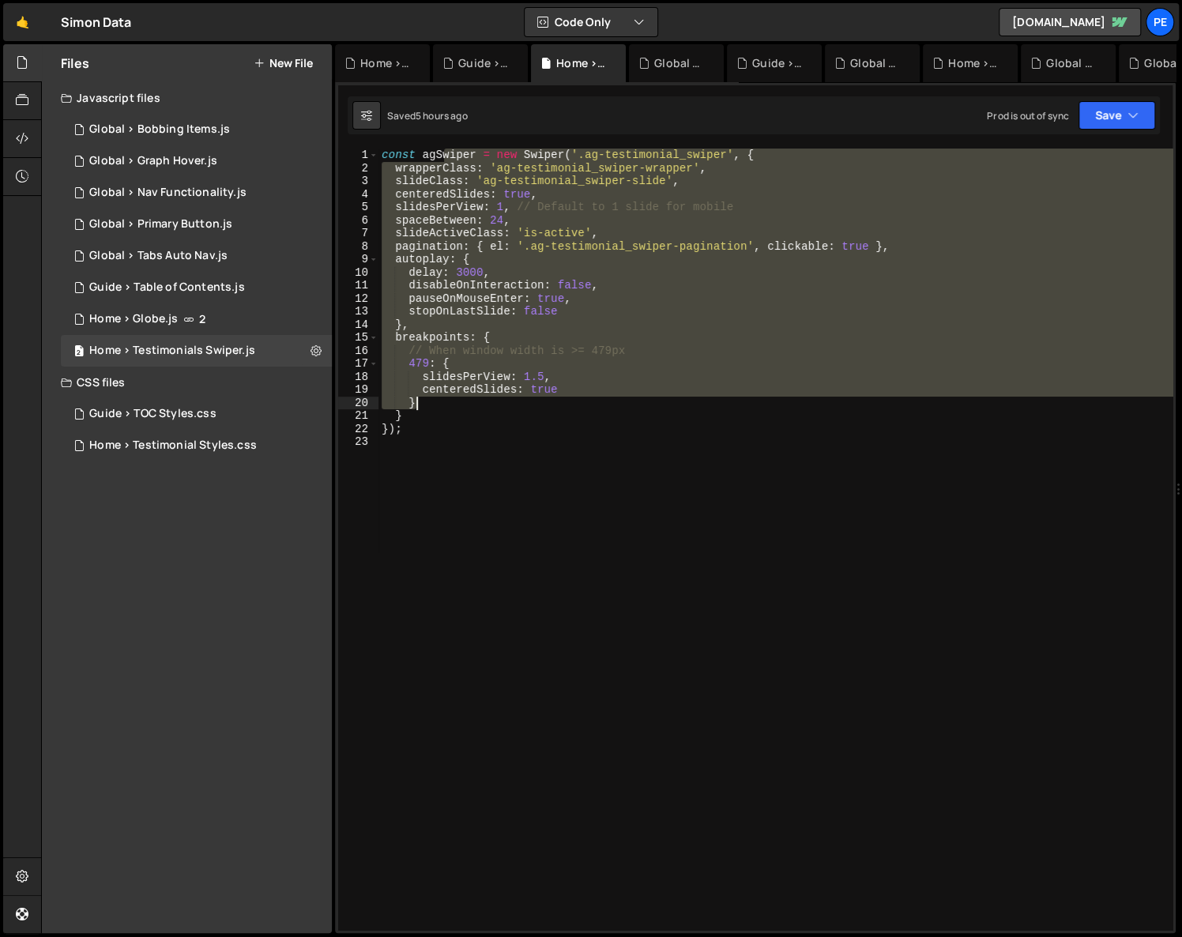
drag, startPoint x: 444, startPoint y: 158, endPoint x: 500, endPoint y: 431, distance: 279.0
click at [497, 427] on div "const agSwiper = new Swiper ( '.ag-testimonial_swiper' , { wrapperClass : 'ag-t…" at bounding box center [775, 553] width 795 height 808
type textarea "} });"
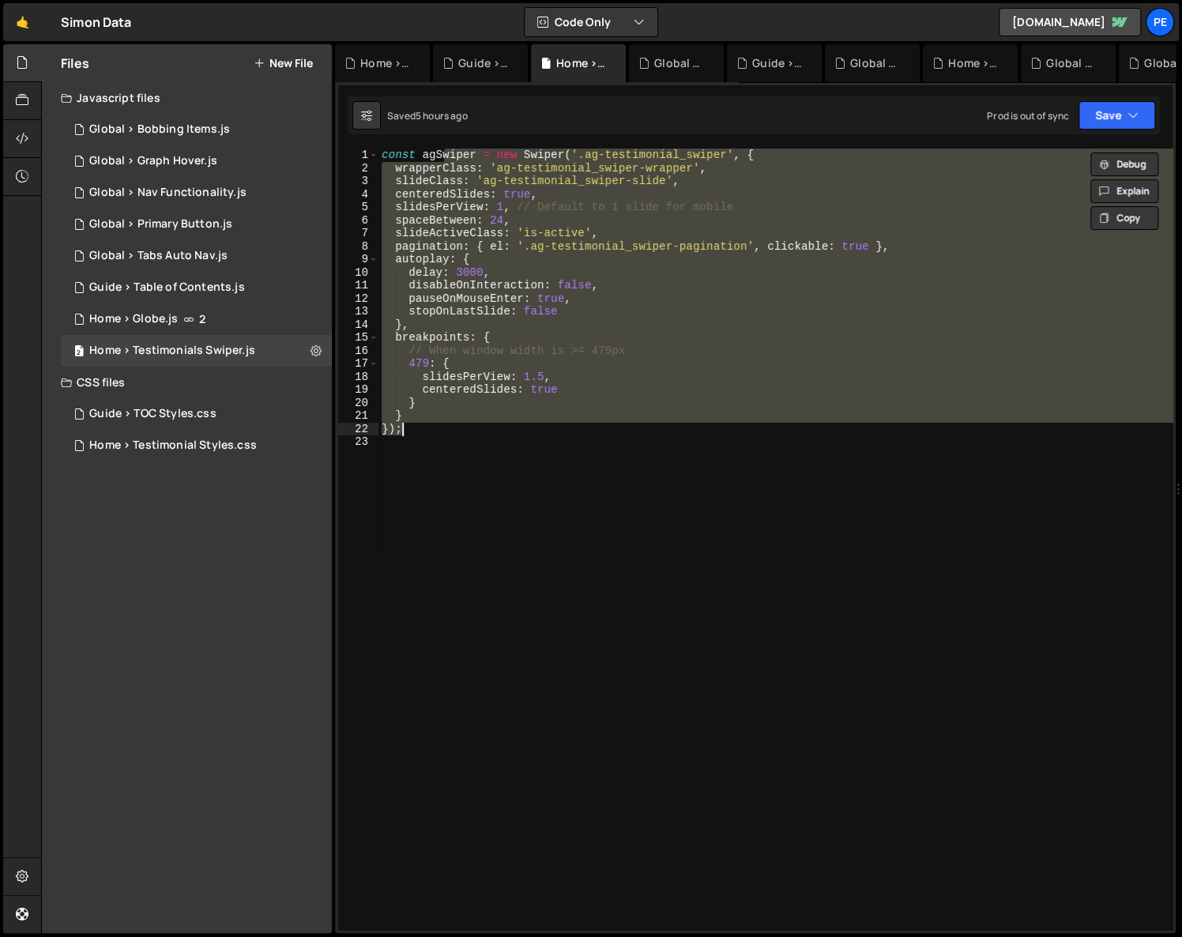
drag, startPoint x: 506, startPoint y: 437, endPoint x: 501, endPoint y: 429, distance: 9.2
click at [506, 436] on div "const agSwiper = new Swiper ( '.ag-testimonial_swiper' , { wrapperClass : 'ag-t…" at bounding box center [775, 553] width 795 height 808
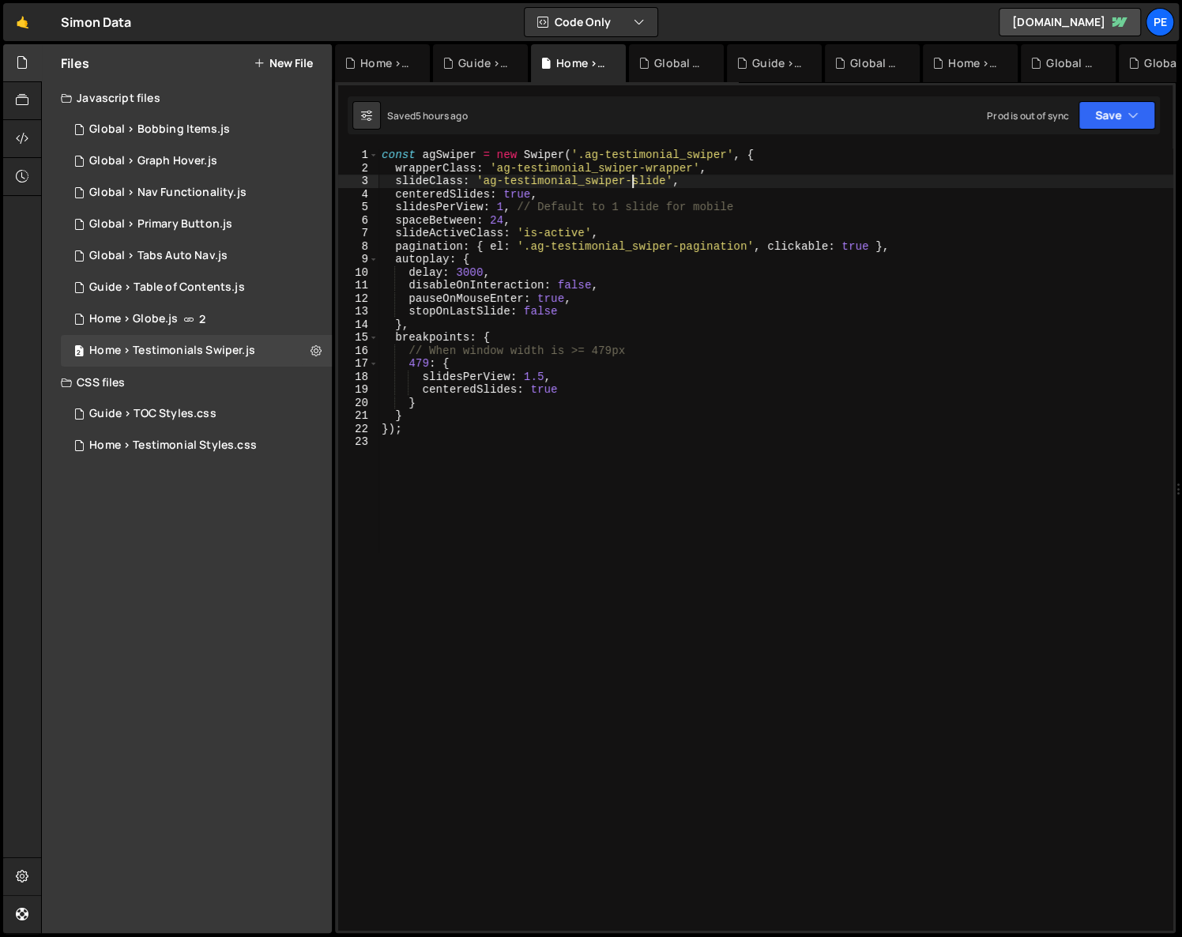
click at [631, 177] on div "const agSwiper = new Swiper ( '.ag-testimonial_swiper' , { wrapperClass : 'ag-t…" at bounding box center [775, 553] width 795 height 808
click at [642, 153] on div "const agSwiper = new Swiper ( '.ag-testimonial_swiper' , { wrapperClass : 'ag-t…" at bounding box center [775, 553] width 795 height 808
click at [636, 179] on div "const agSwiper = new Swiper ( '.ag-testimonial_swiper' , { wrapperClass : 'ag-t…" at bounding box center [775, 553] width 795 height 808
click at [547, 192] on div "const agSwiper = new Swiper ( '.ag-testimonial_swiper' , { wrapperClass : 'ag-t…" at bounding box center [775, 553] width 795 height 808
click at [515, 192] on div "const agSwiper = new Swiper ( '.ag-testimonial_swiper' , { wrapperClass : 'ag-t…" at bounding box center [775, 553] width 795 height 808
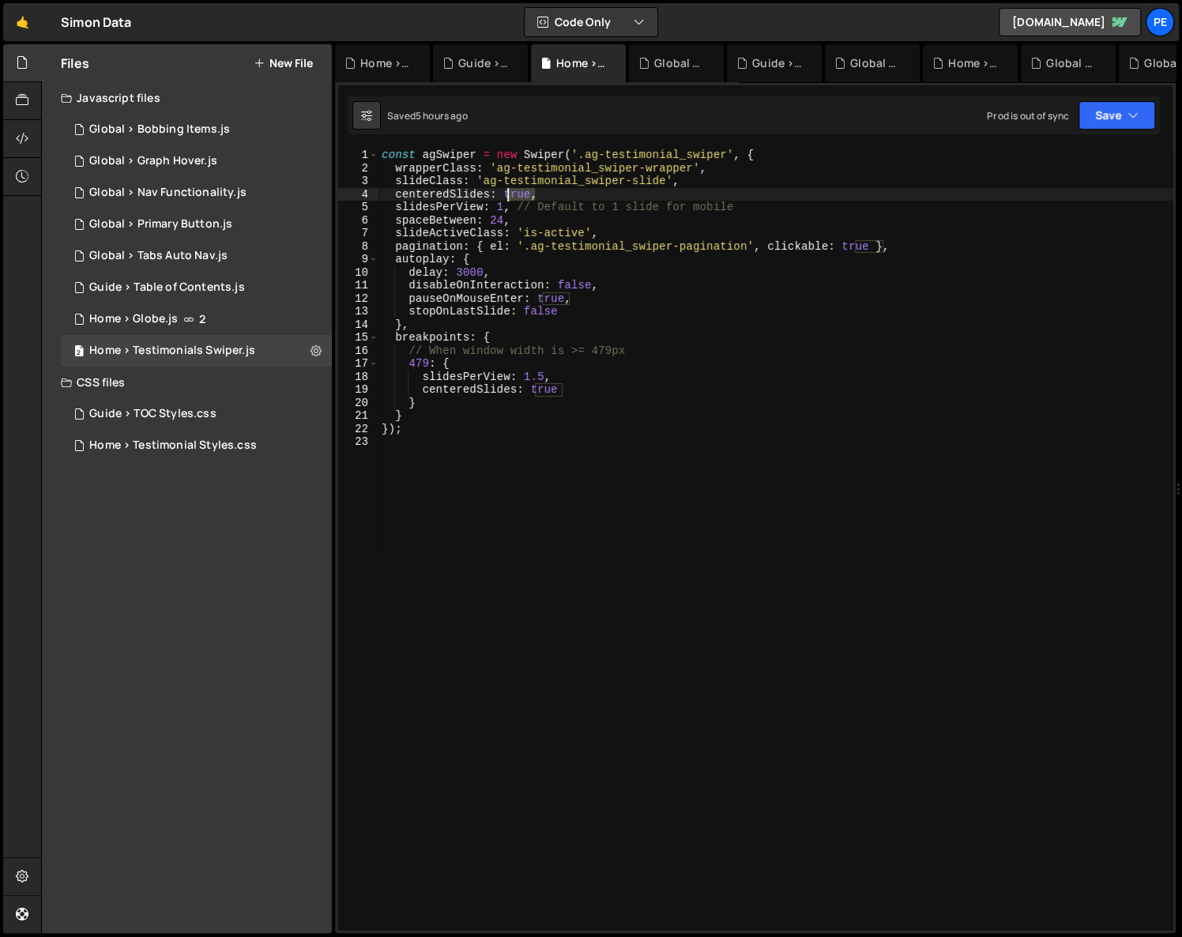
click at [515, 192] on div "const agSwiper = new Swiper ( '.ag-testimonial_swiper' , { wrapperClass : 'ag-t…" at bounding box center [775, 553] width 795 height 808
click at [500, 206] on div "const agSwiper = new Swiper ( '.ag-testimonial_swiper' , { wrapperClass : 'ag-t…" at bounding box center [775, 553] width 795 height 808
click at [537, 374] on div "const agSwiper = new Swiper ( '.ag-testimonial_swiper' , { wrapperClass : 'ag-t…" at bounding box center [775, 553] width 795 height 808
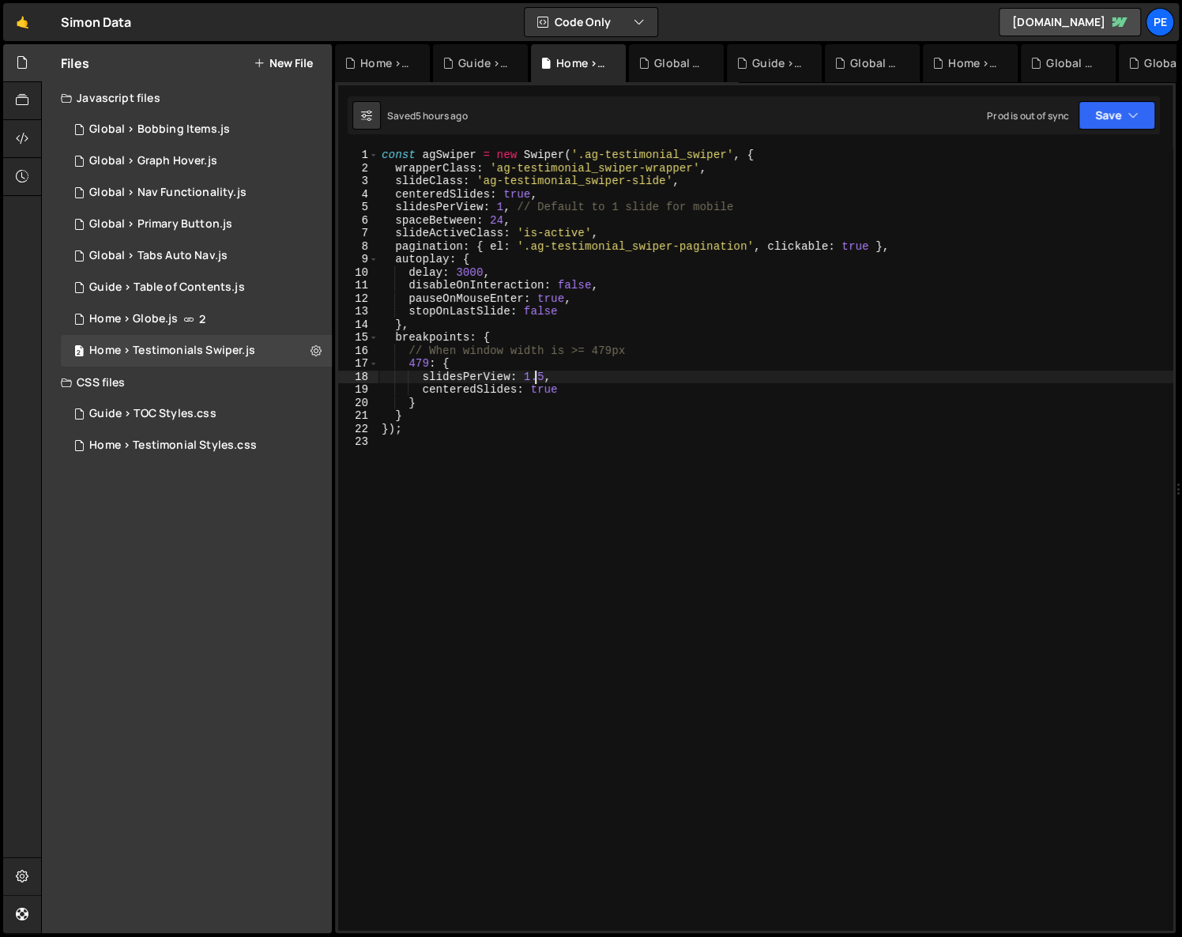
click at [572, 294] on div "const agSwiper = new Swiper ( '.ag-testimonial_swiper' , { wrapperClass : 'ag-t…" at bounding box center [775, 553] width 795 height 808
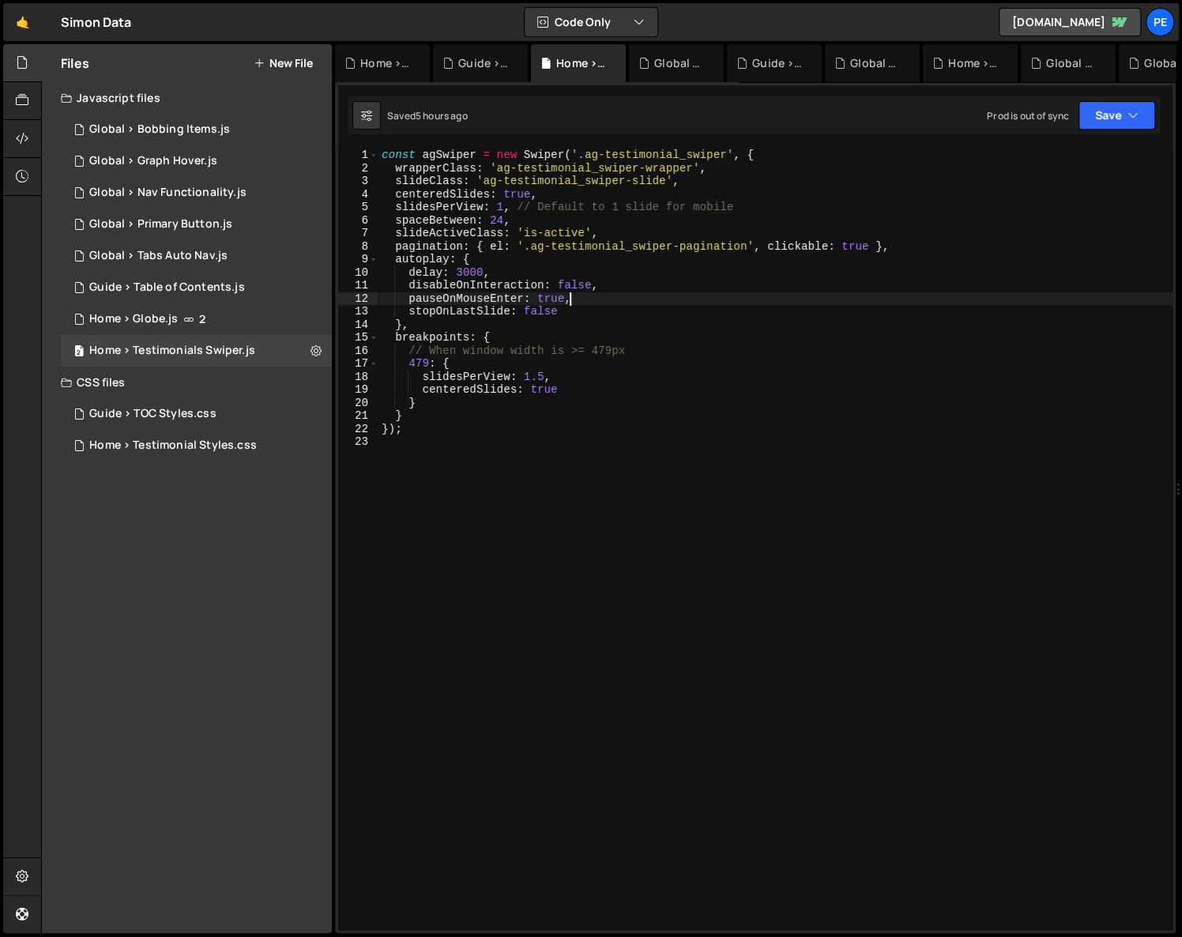
click at [464, 273] on div "const agSwiper = new Swiper ( '.ag-testimonial_swiper' , { wrapperClass : 'ag-t…" at bounding box center [775, 553] width 795 height 808
click at [627, 307] on div "const agSwiper = new Swiper ( '.ag-testimonial_swiper' , { wrapperClass : 'ag-t…" at bounding box center [775, 553] width 795 height 808
click at [559, 231] on div "const agSwiper = new Swiper ( '.ag-testimonial_swiper' , { wrapperClass : 'ag-t…" at bounding box center [775, 553] width 795 height 808
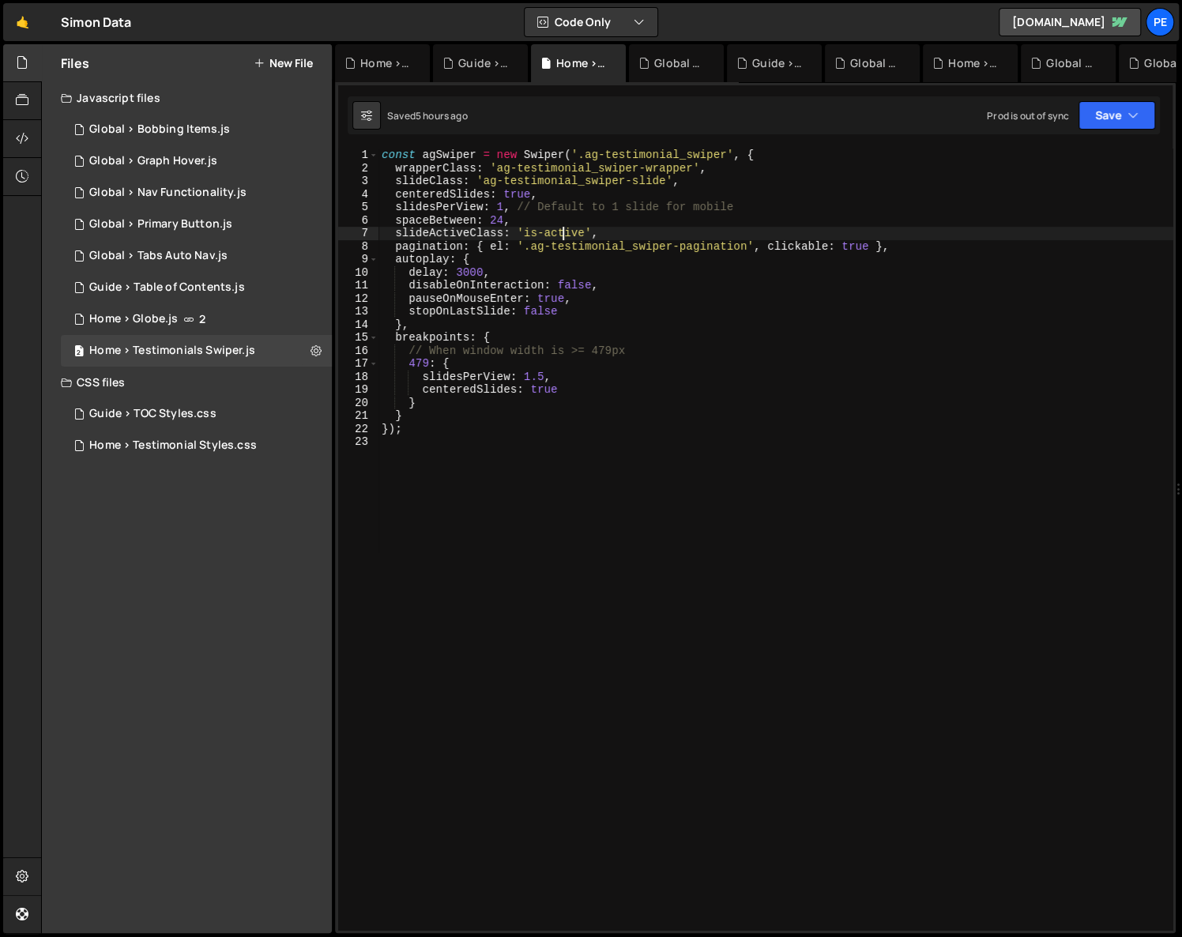
click at [559, 231] on div "const agSwiper = new Swiper ( '.ag-testimonial_swiper' , { wrapperClass : 'ag-t…" at bounding box center [775, 553] width 795 height 808
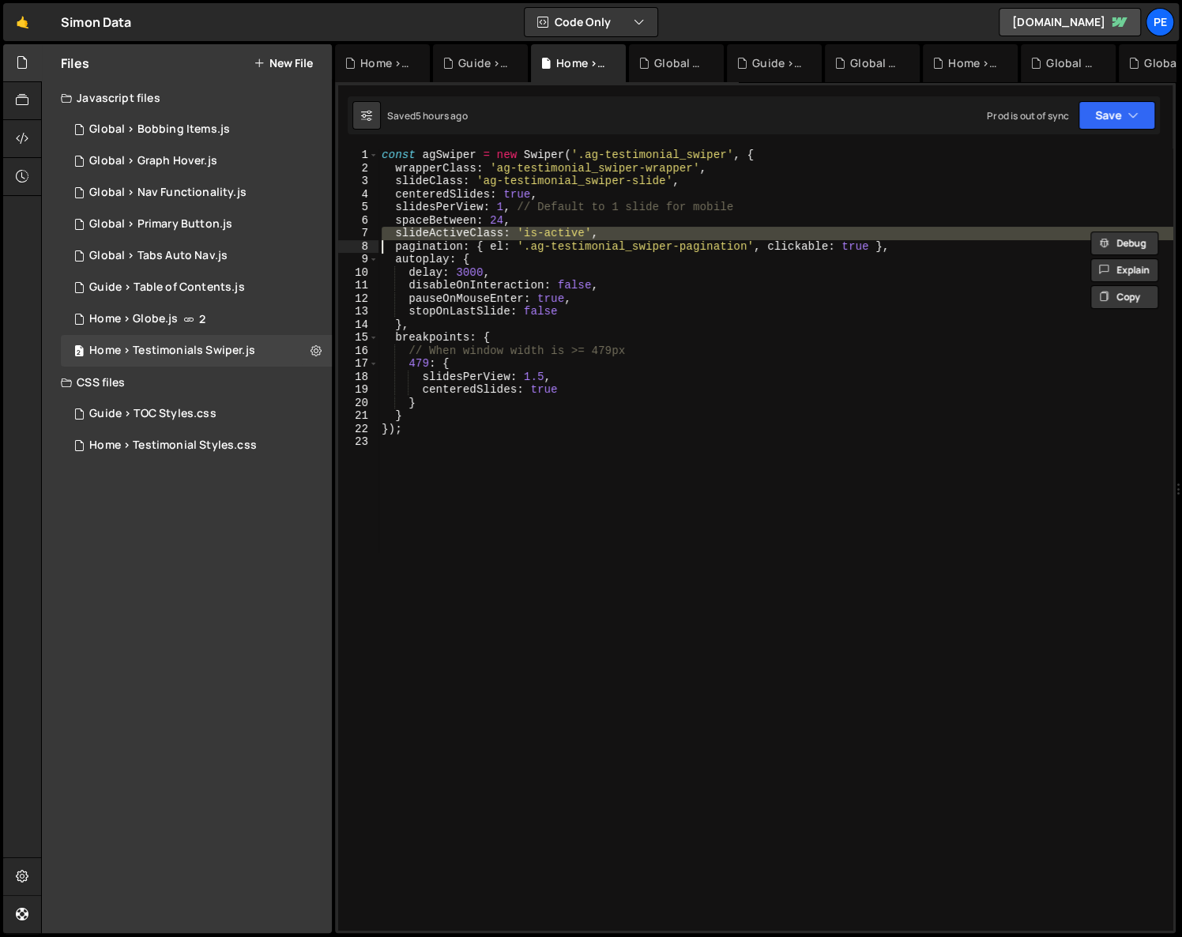
click at [566, 231] on div "const agSwiper = new Swiper ( '.ag-testimonial_swiper' , { wrapperClass : 'ag-t…" at bounding box center [775, 539] width 794 height 781
type textarea "slideActiveClass: 'is-active',"
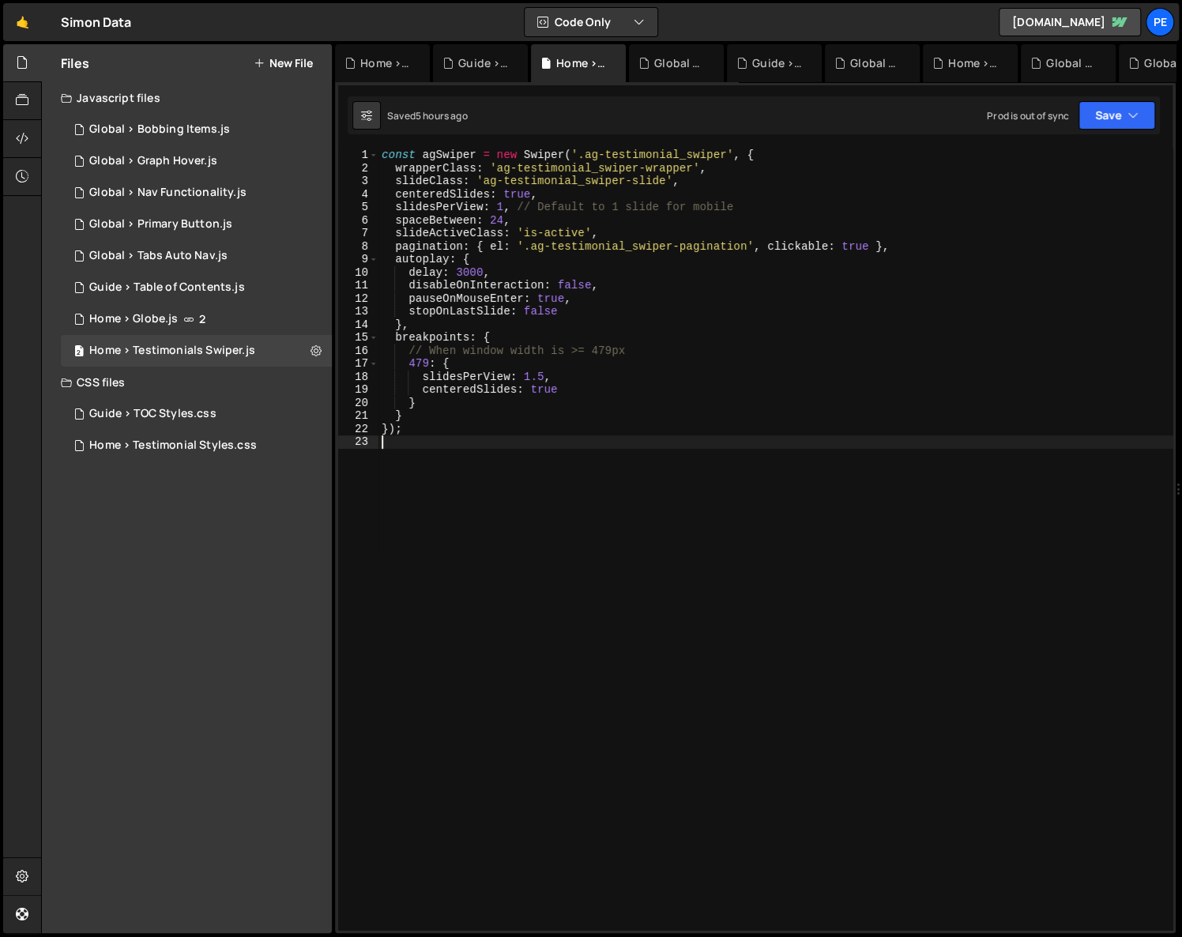
drag, startPoint x: 500, startPoint y: 488, endPoint x: 482, endPoint y: 481, distance: 19.5
click at [501, 488] on div "const agSwiper = new Swiper ( '.ag-testimonial_swiper' , { wrapperClass : 'ag-t…" at bounding box center [775, 553] width 795 height 808
click at [152, 421] on div "Guide > TOC Styles.css 0" at bounding box center [196, 414] width 271 height 32
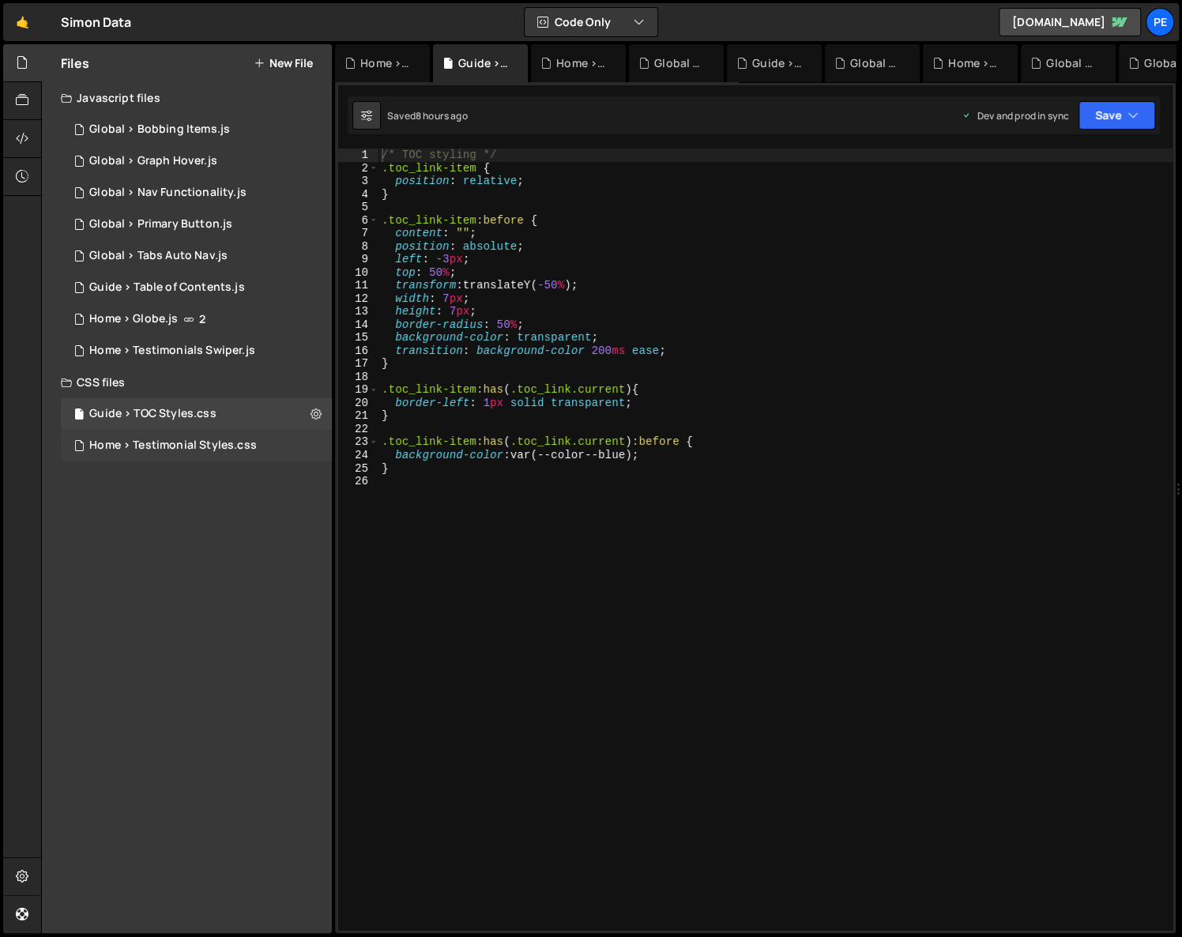
click at [181, 444] on div "Home > Testimonial Styles.css" at bounding box center [172, 445] width 167 height 14
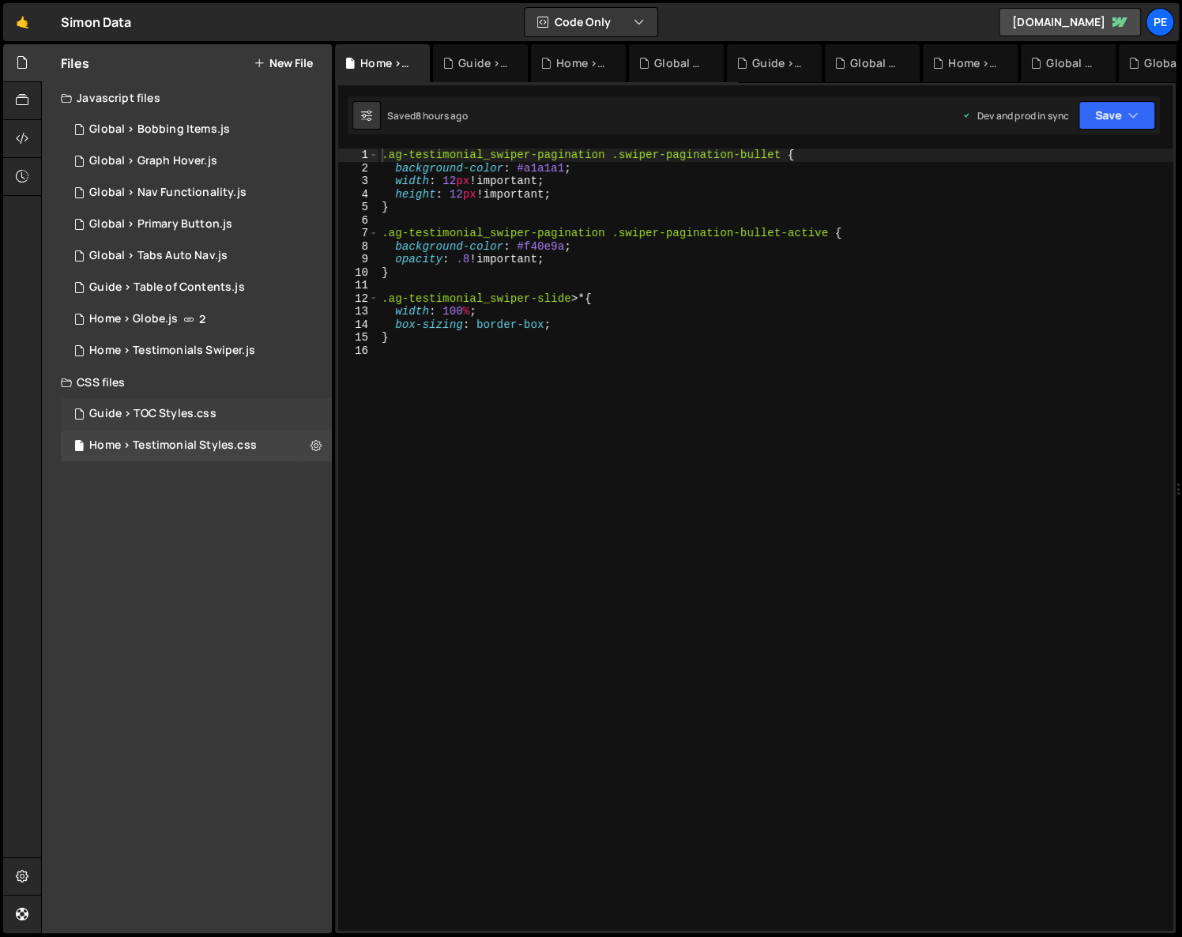
click at [191, 409] on div "Guide > TOC Styles.css" at bounding box center [152, 414] width 127 height 14
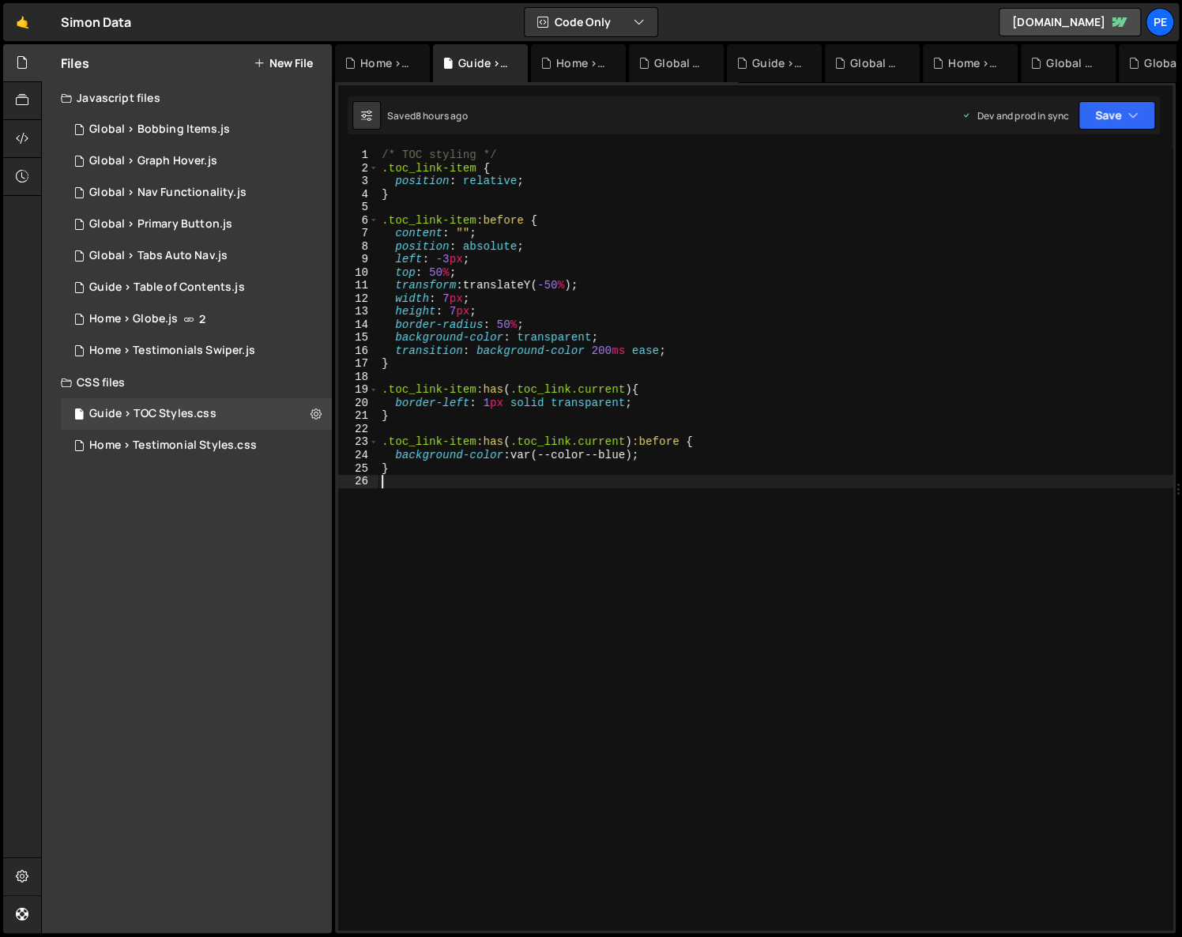
click at [713, 479] on div "/* TOC styling */ .toc_link-item { position : relative ; } .toc_link-item :befo…" at bounding box center [775, 553] width 795 height 808
click at [182, 194] on div "Global > Nav Functionality.js" at bounding box center [167, 193] width 157 height 14
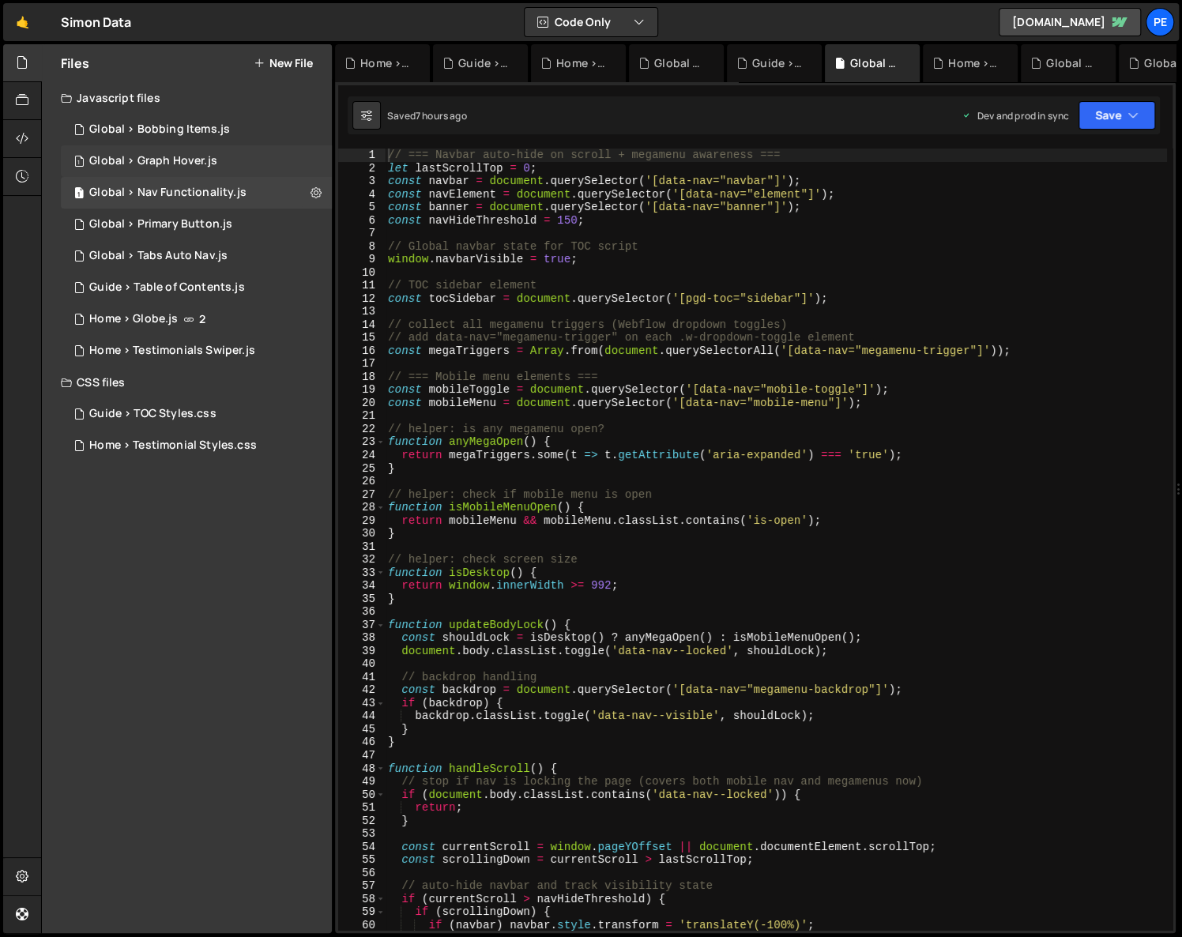
click at [190, 159] on div "Global > Graph Hover.js" at bounding box center [153, 161] width 128 height 14
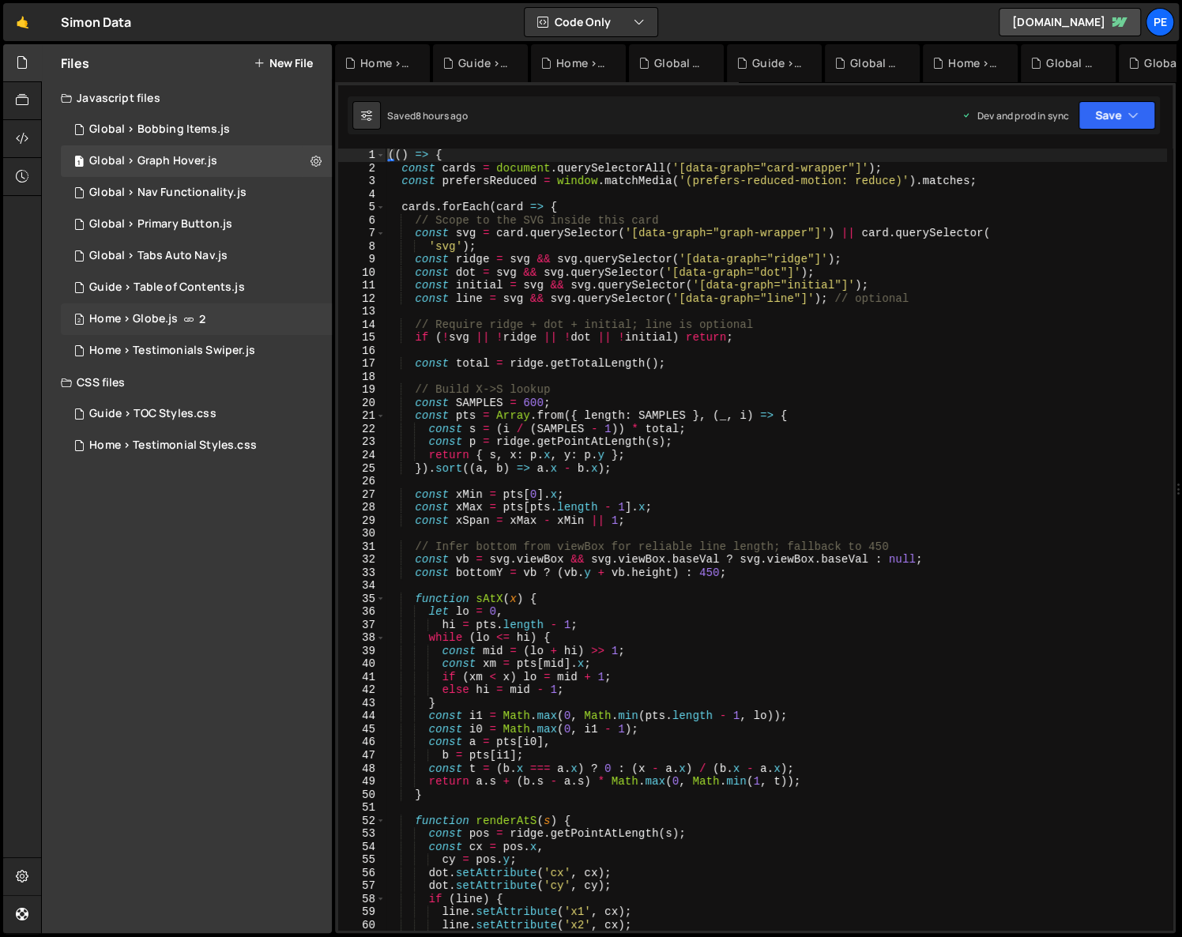
click at [168, 313] on div "Home > Globe.js" at bounding box center [133, 319] width 88 height 14
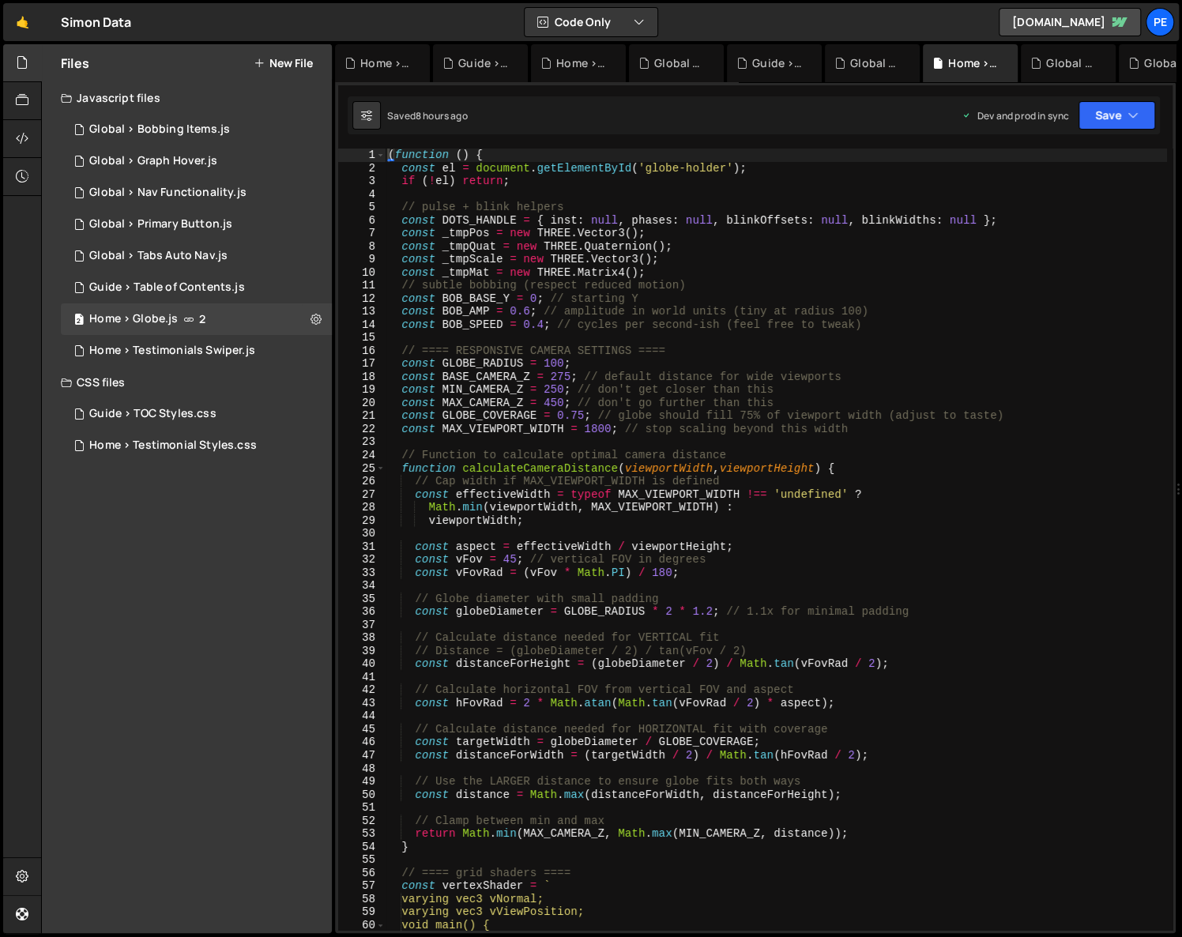
click at [835, 442] on div "( function ( ) { const el = document . getElementById ( 'globe-holder' ) ; if (…" at bounding box center [776, 553] width 782 height 808
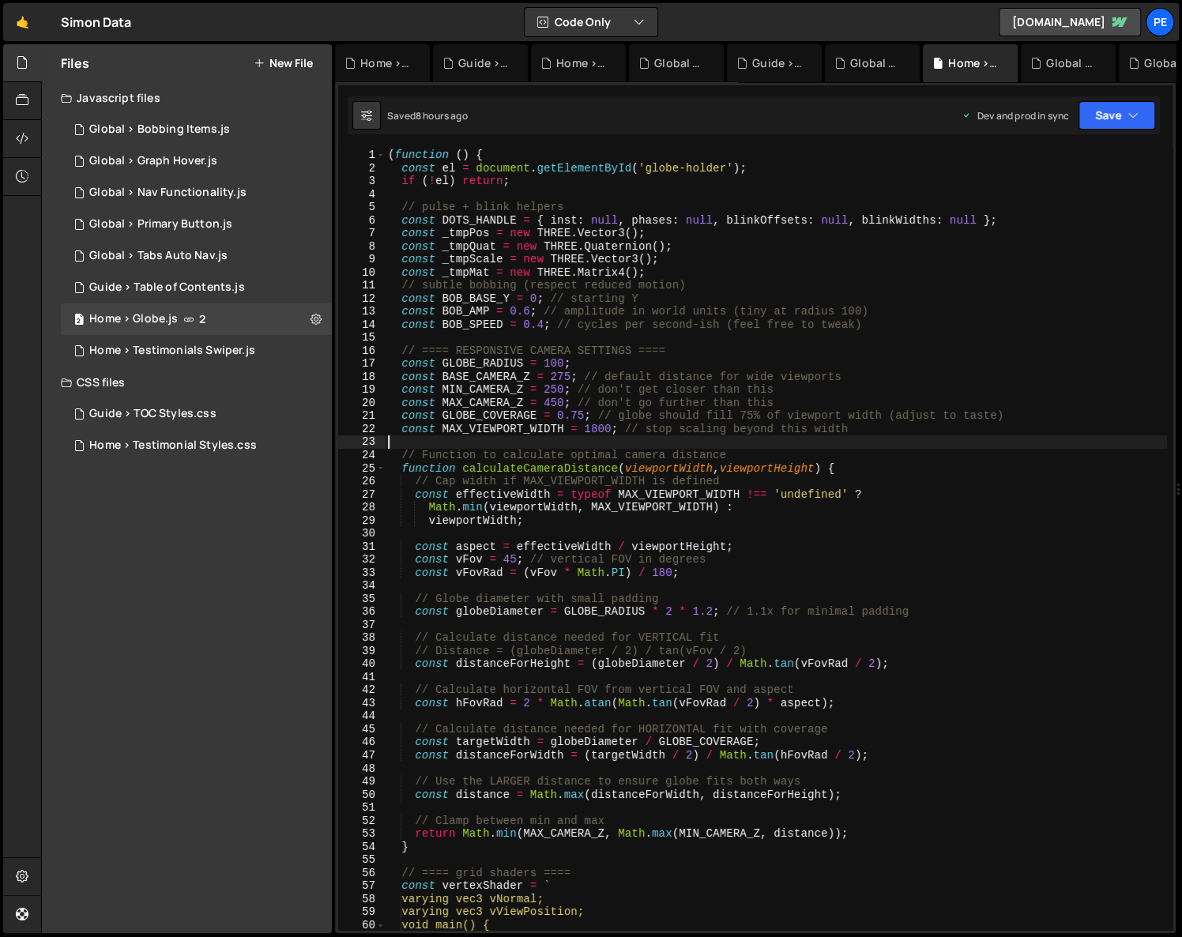
click at [559, 300] on div "( function ( ) { const el = document . getElementById ( 'globe-holder' ) ; if (…" at bounding box center [776, 553] width 782 height 808
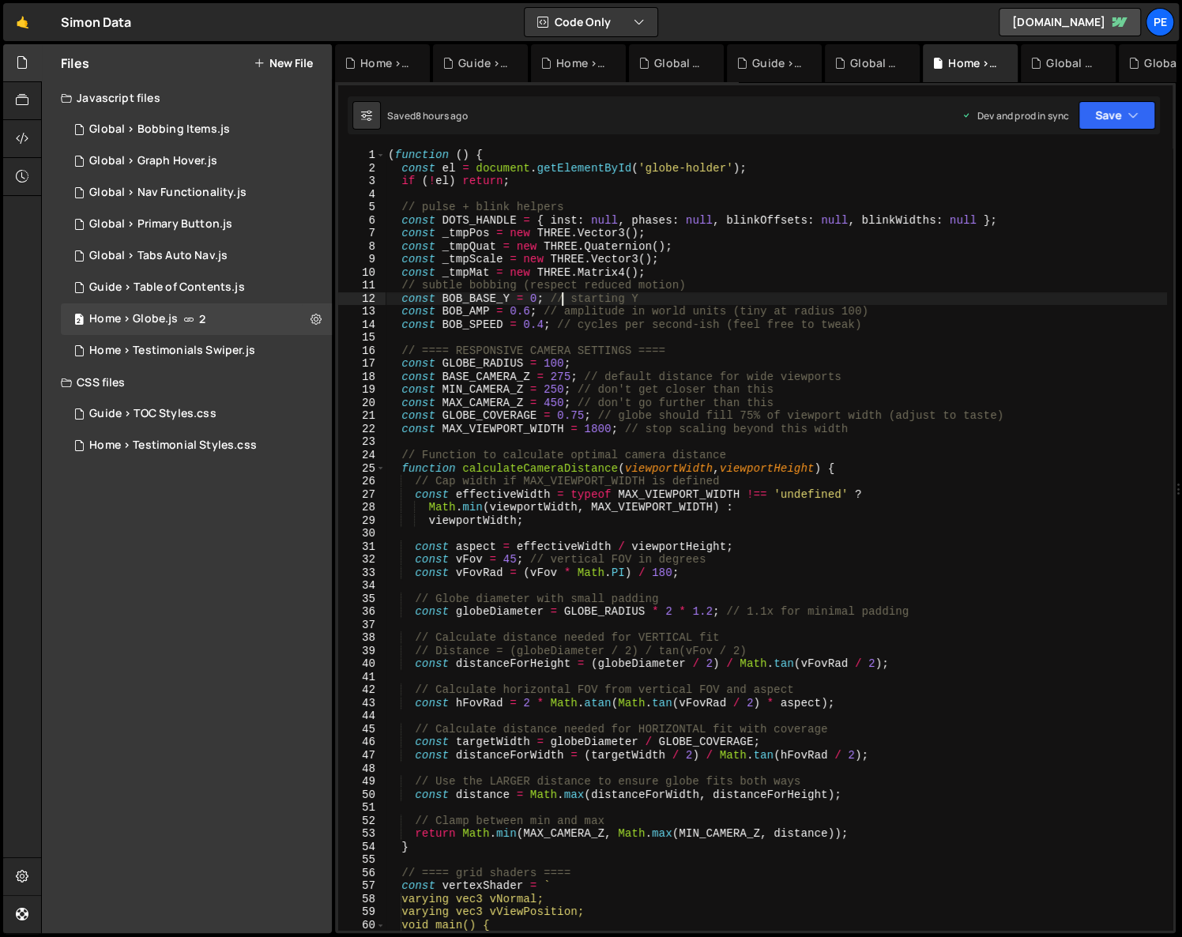
click at [537, 295] on div "( function ( ) { const el = document . getElementById ( 'globe-holder' ) ; if (…" at bounding box center [776, 553] width 782 height 808
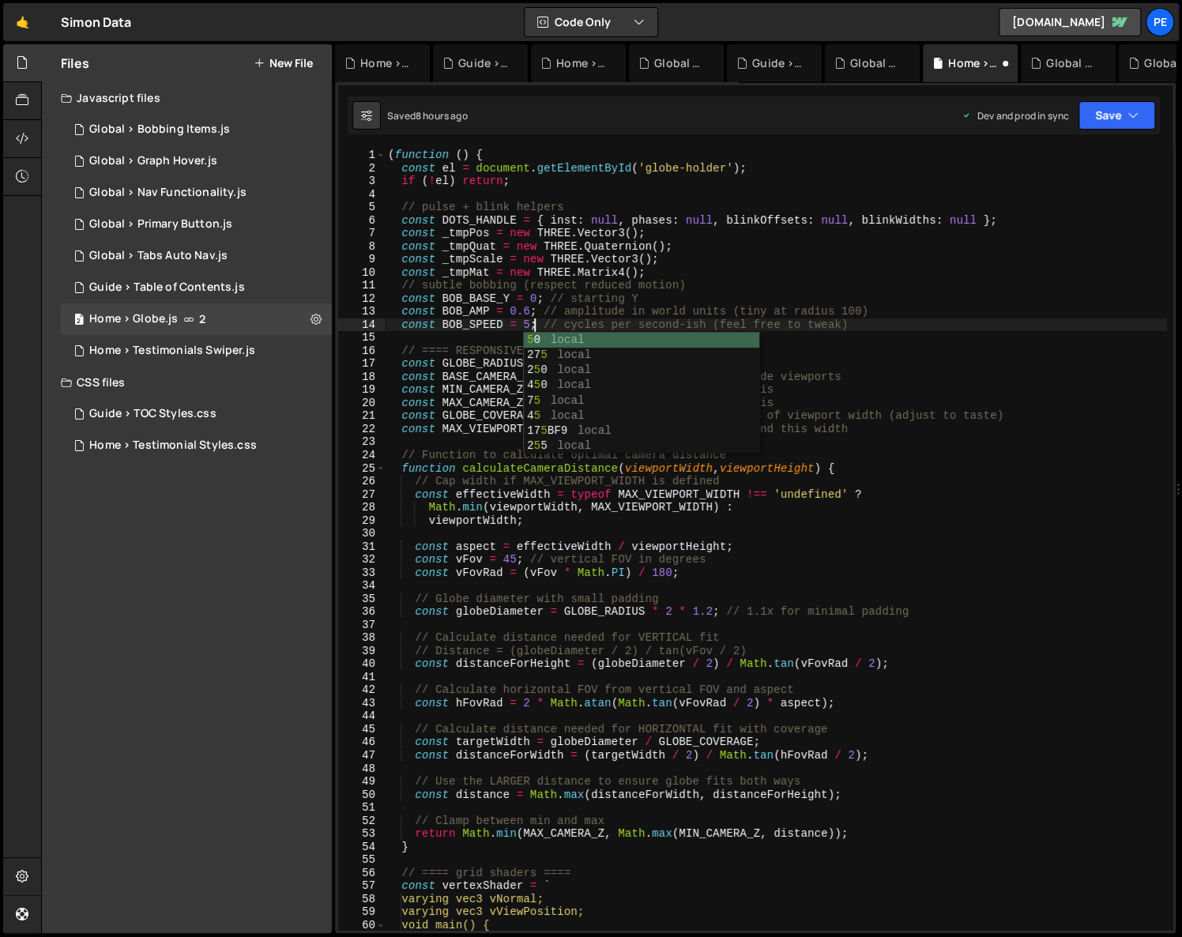
scroll to position [0, 10]
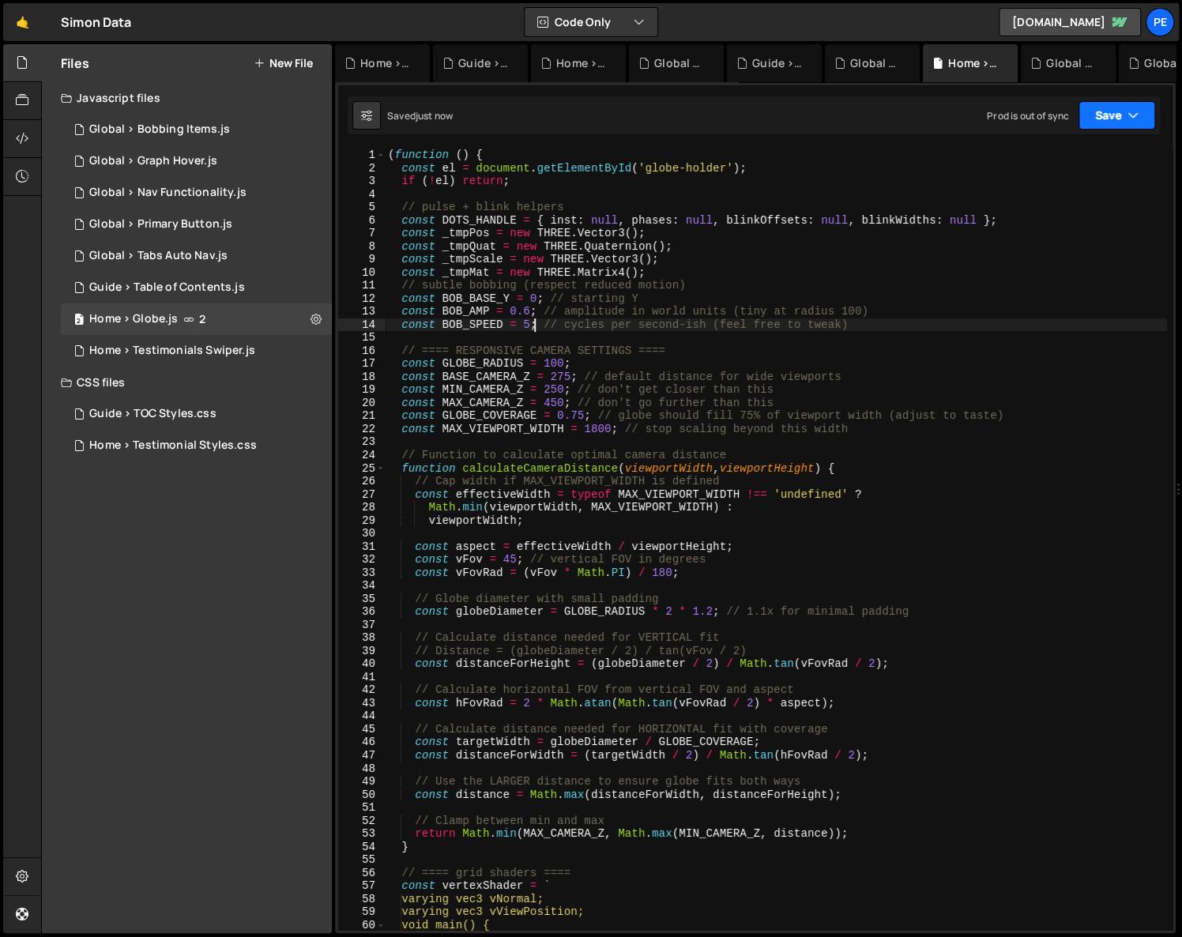
click at [1102, 116] on button "Save" at bounding box center [1116, 115] width 77 height 28
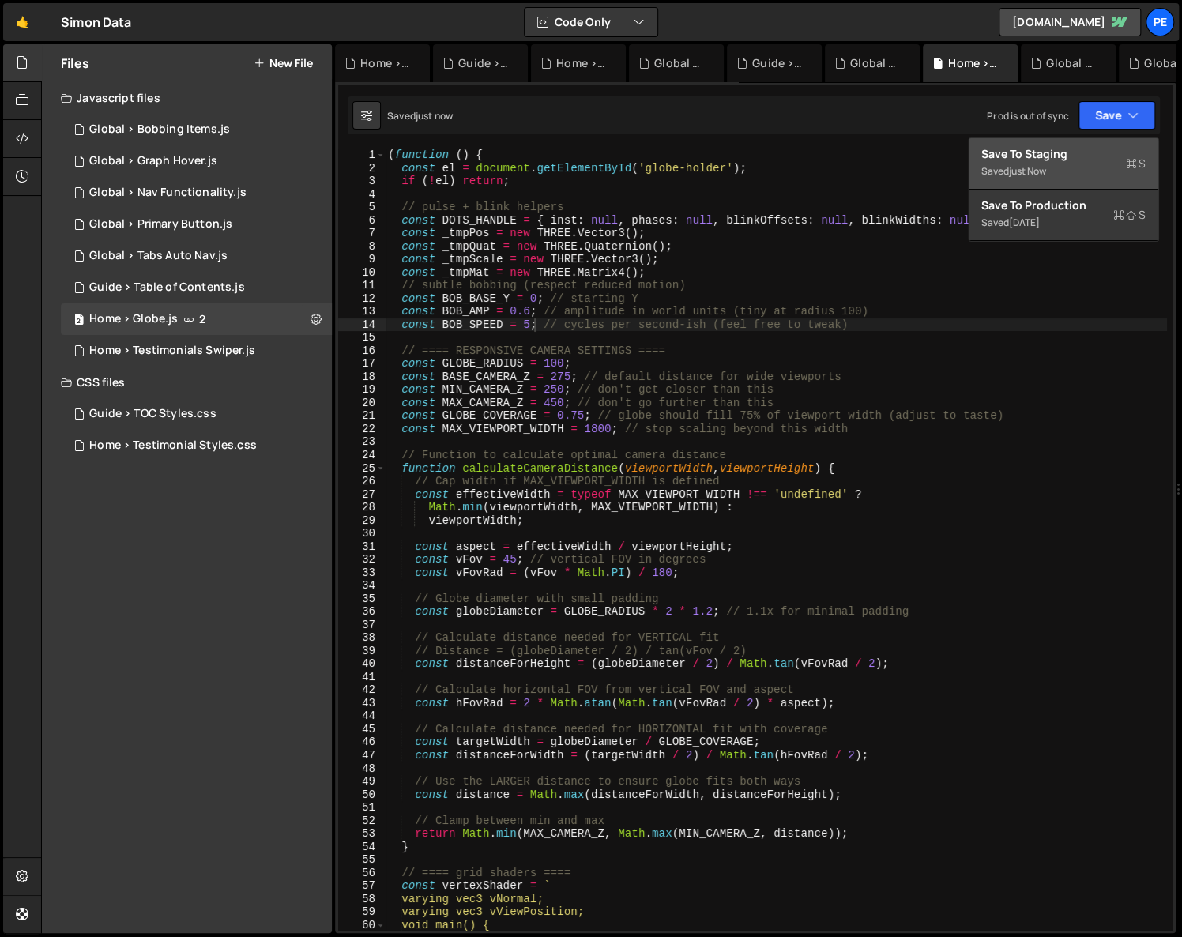
click at [1016, 145] on button "Save to Staging S Saved just now" at bounding box center [1064, 163] width 190 height 51
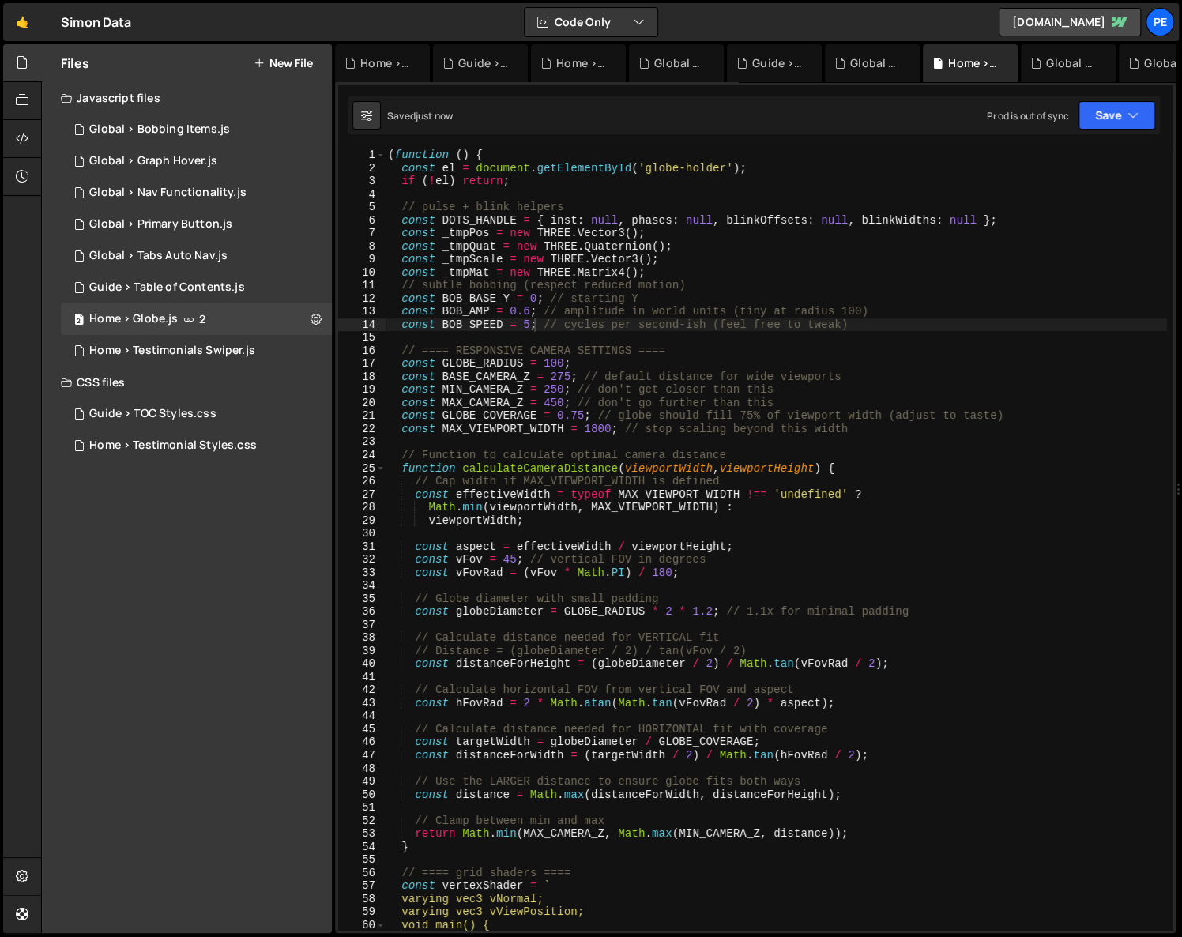
type textarea "})();"
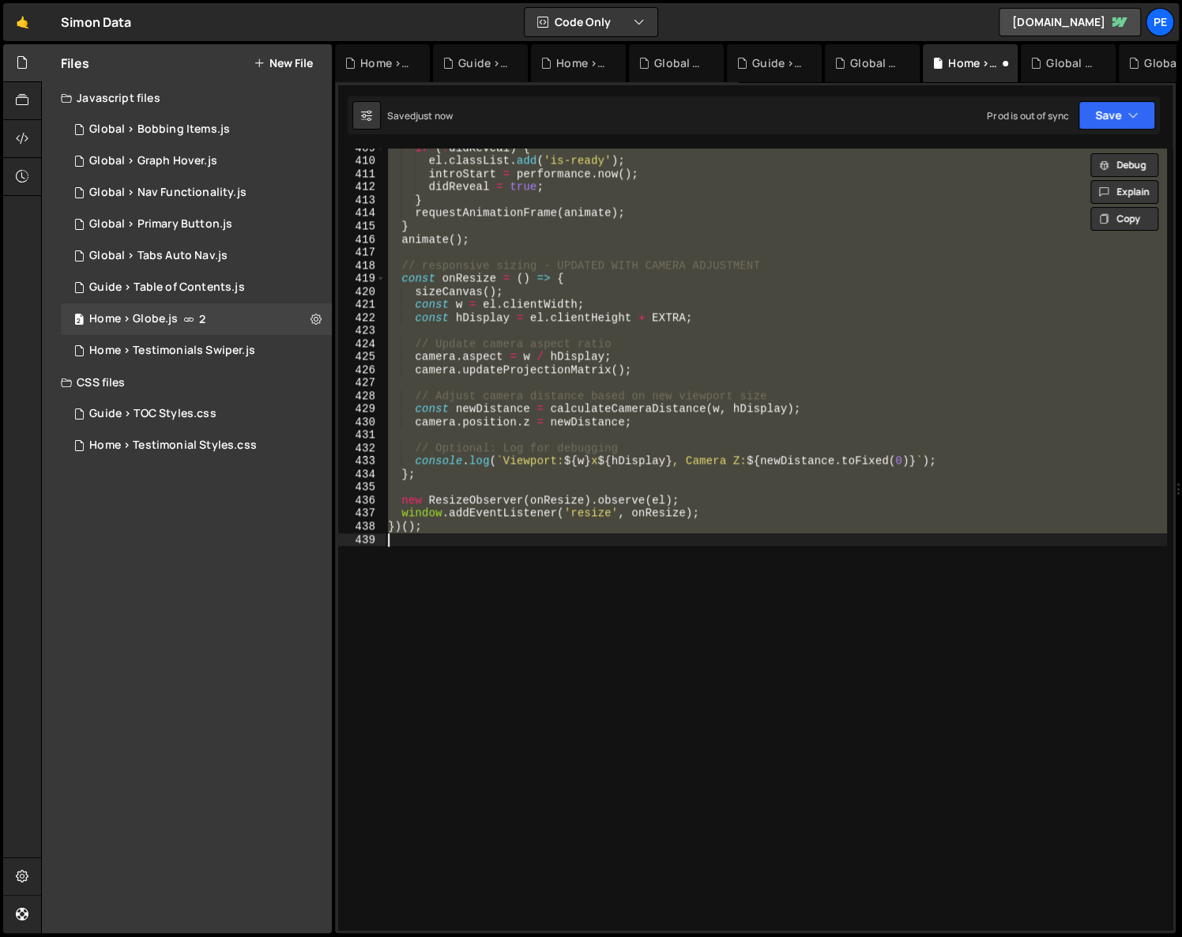
click at [553, 332] on div "if ( ! didReveal ) { el . classList . add ( 'is-ready' ) ; introStart = perform…" at bounding box center [775, 539] width 781 height 781
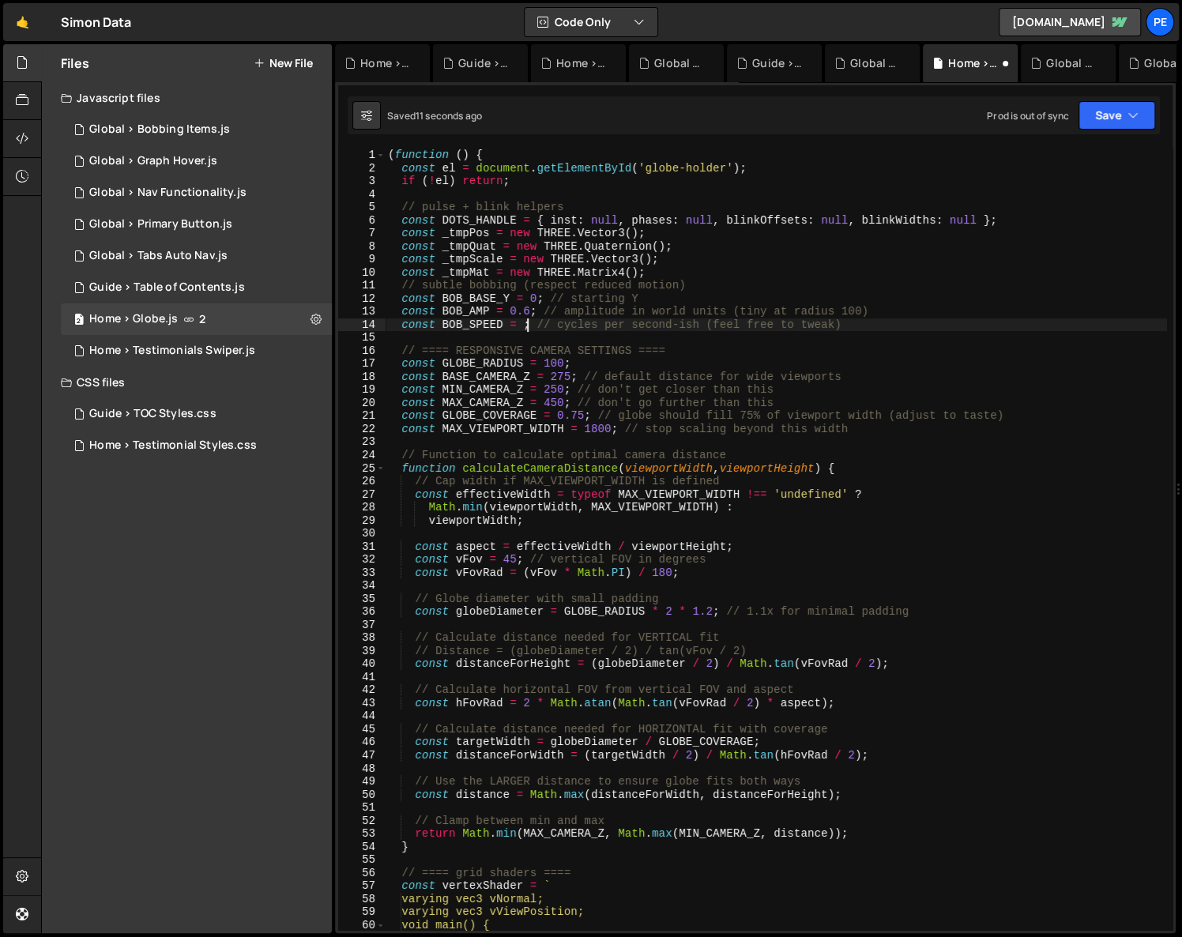
type textarea "const BOB_SPEED = 0.4; // cycles per second-ish (feel free to tweak)"
click at [620, 341] on div "( function ( ) { const el = document . getElementById ( 'globe-holder' ) ; if (…" at bounding box center [776, 553] width 782 height 808
click at [814, 588] on div "( function ( ) { const el = document . getElementById ( 'globe-holder' ) ; if (…" at bounding box center [776, 553] width 782 height 808
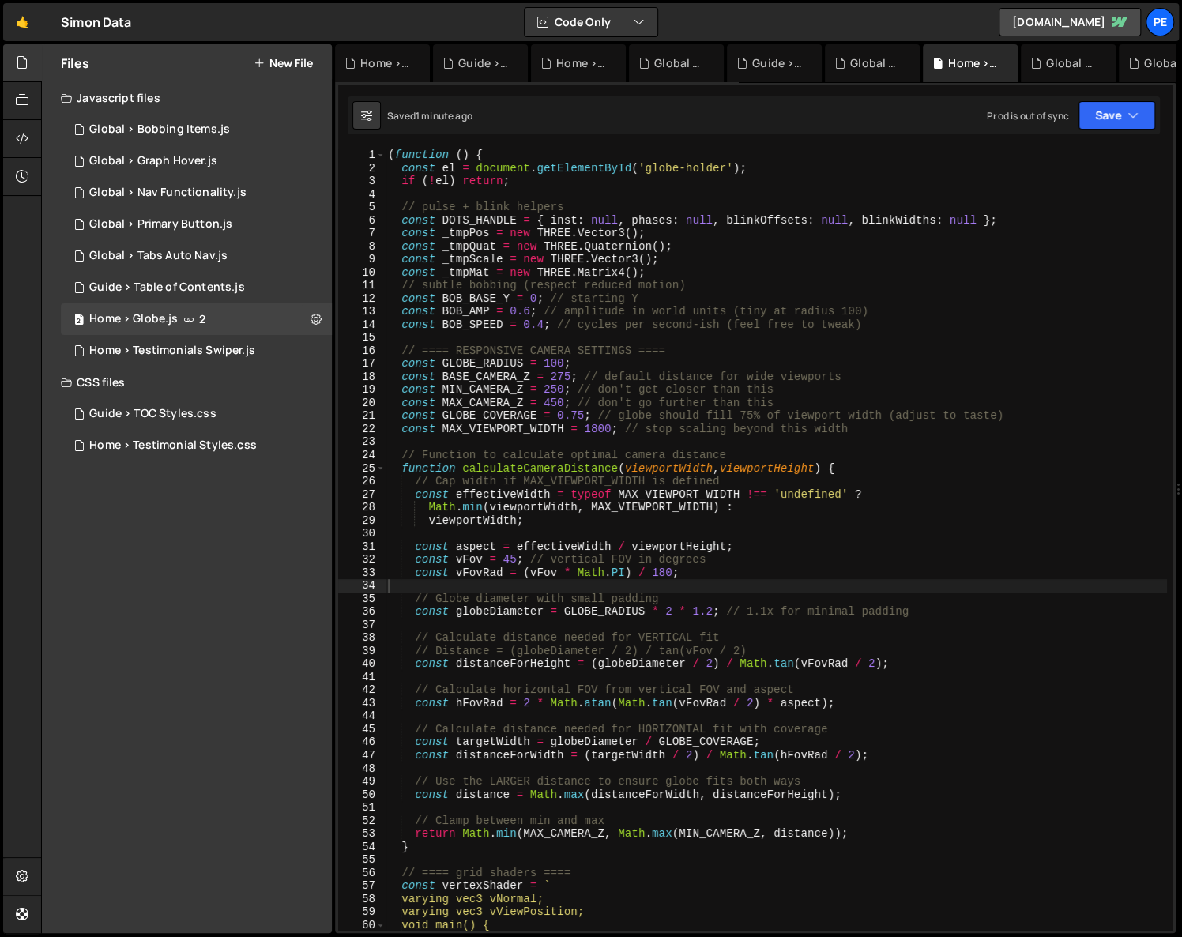
click at [137, 618] on div "Files New File Javascript files 1 Global > Bobbing Items.js 0 1 Global > Graph …" at bounding box center [187, 488] width 290 height 889
click at [758, 526] on div "( function ( ) { const el = document . getElementById ( 'globe-holder' ) ; if (…" at bounding box center [776, 553] width 782 height 808
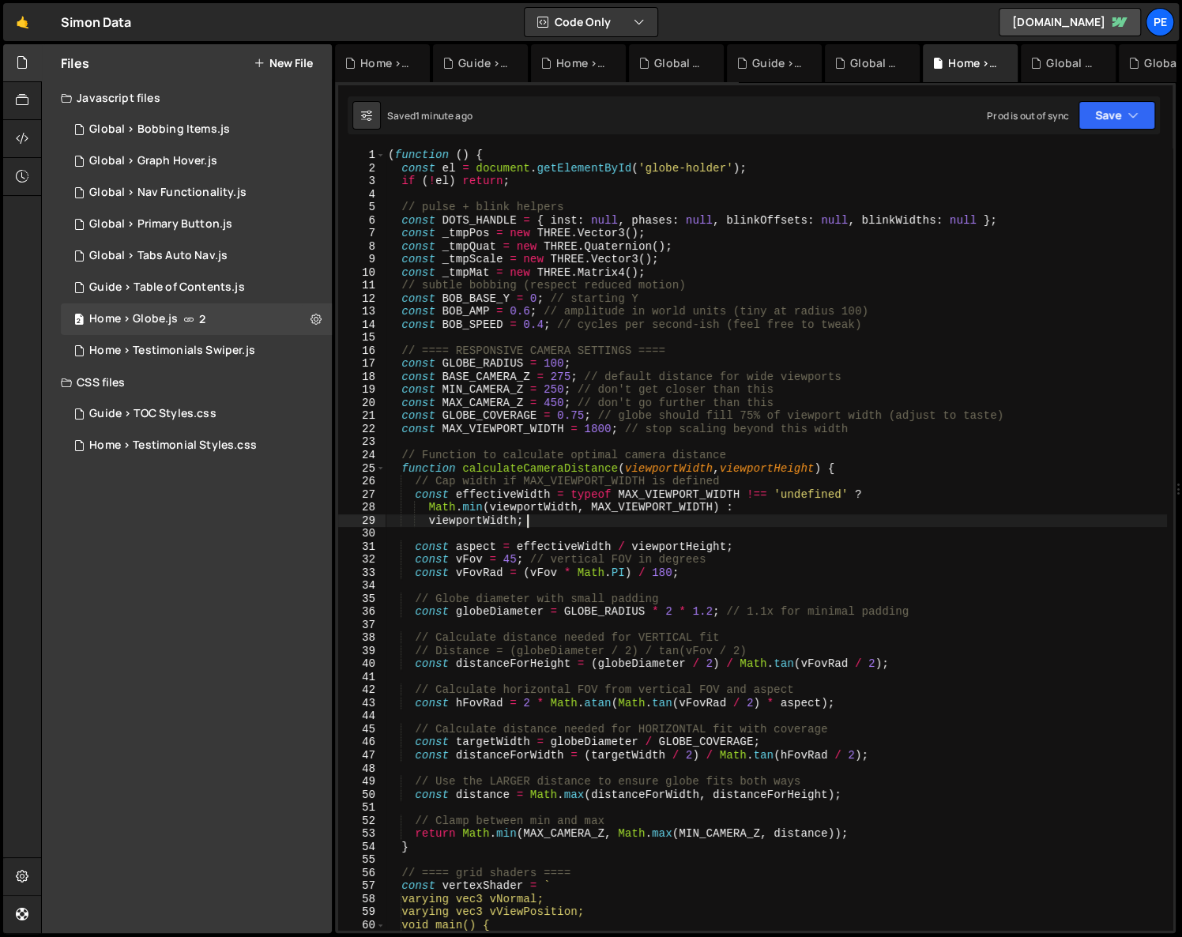
click at [679, 465] on div "( function ( ) { const el = document . getElementById ( 'globe-holder' ) ; if (…" at bounding box center [776, 553] width 782 height 808
click at [200, 698] on div "Files New File Javascript files 1 Global > Bobbing Items.js 0 1 Global > Graph …" at bounding box center [187, 488] width 290 height 889
click at [277, 593] on div "Files New File Javascript files 1 Global > Bobbing Items.js 0 1 Global > Graph …" at bounding box center [187, 488] width 290 height 889
click at [190, 633] on div "Files New File Javascript files 1 Global > Bobbing Items.js 0 1 Global > Graph …" at bounding box center [187, 488] width 290 height 889
type textarea "// Cap width if MAX_VIEWPORT_WIDTH is defined"
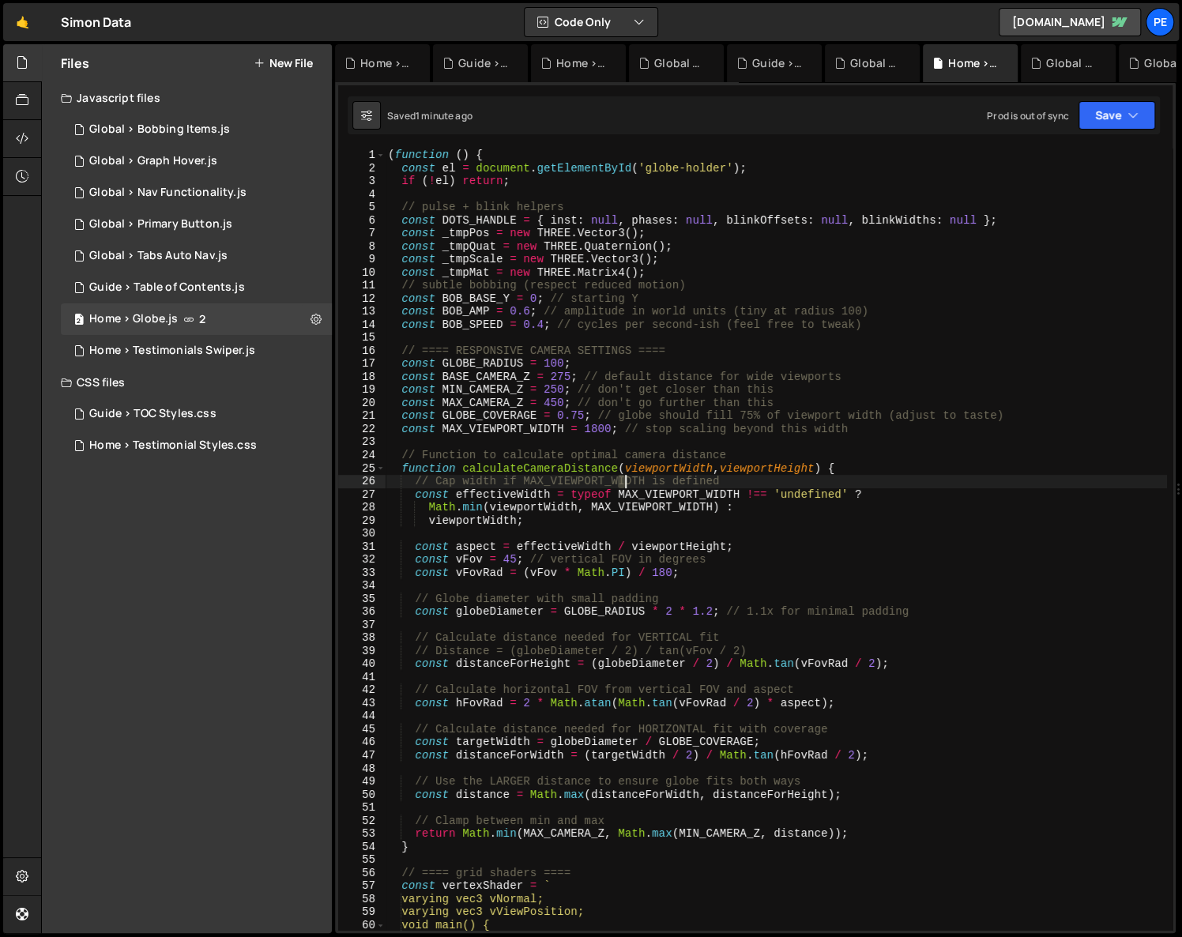
drag, startPoint x: 621, startPoint y: 487, endPoint x: 627, endPoint y: 480, distance: 8.4
click at [626, 480] on div "( function ( ) { const el = document . getElementById ( 'globe-holder' ) ; if (…" at bounding box center [776, 553] width 782 height 808
click at [620, 441] on div "( function ( ) { const el = document . getElementById ( 'globe-holder' ) ; if (…" at bounding box center [776, 553] width 782 height 808
click at [286, 62] on button "New File" at bounding box center [283, 63] width 59 height 13
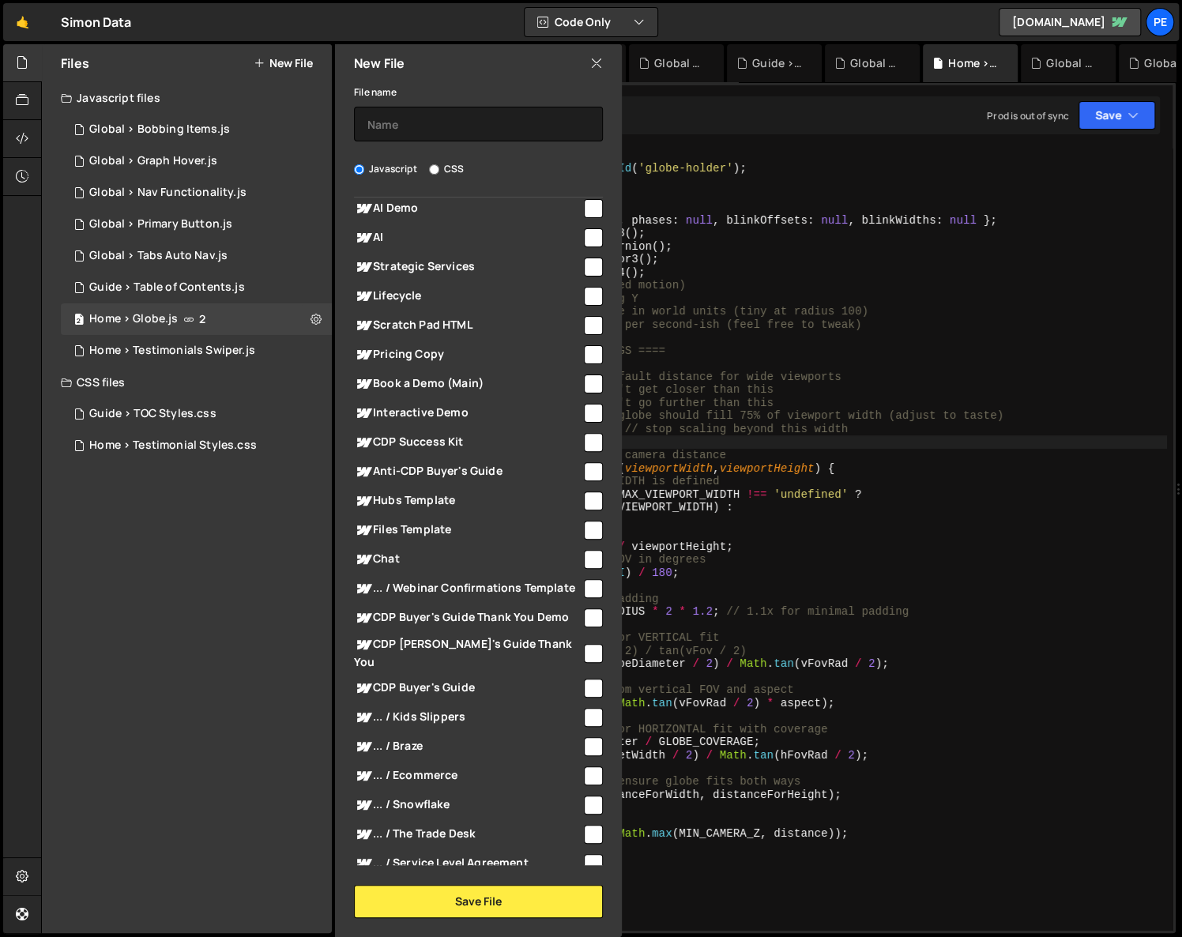
scroll to position [897, 0]
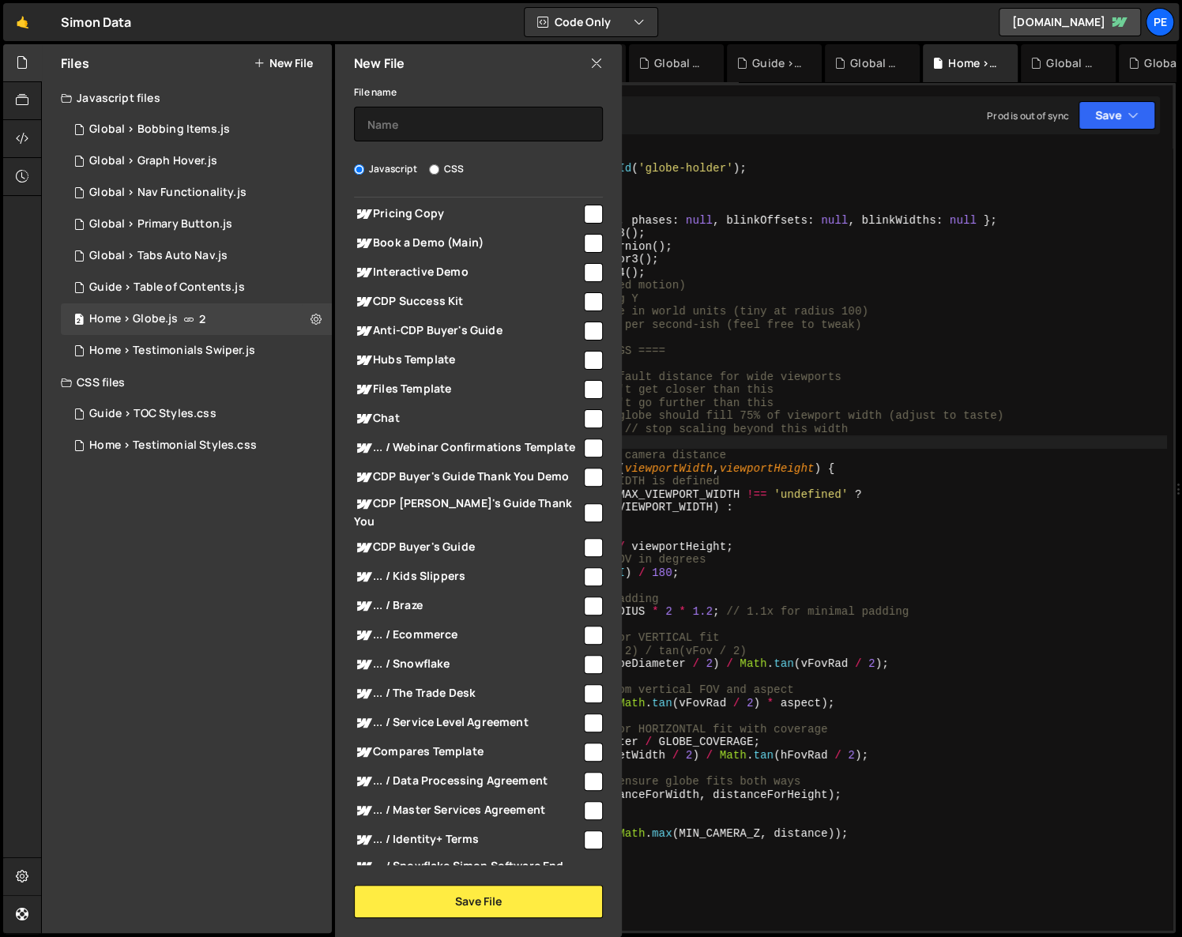
drag, startPoint x: 174, startPoint y: 677, endPoint x: 181, endPoint y: 635, distance: 42.5
click at [174, 677] on div "Files New File Javascript files 1 Global > Bobbing Items.js 0 1 Global > Graph …" at bounding box center [187, 488] width 290 height 889
click at [220, 616] on div "Files New File Javascript files 1 Global > Bobbing Items.js 0 1 Global > Graph …" at bounding box center [187, 488] width 290 height 889
click at [294, 58] on button "New File" at bounding box center [283, 63] width 59 height 13
click at [393, 110] on input "text" at bounding box center [478, 124] width 249 height 35
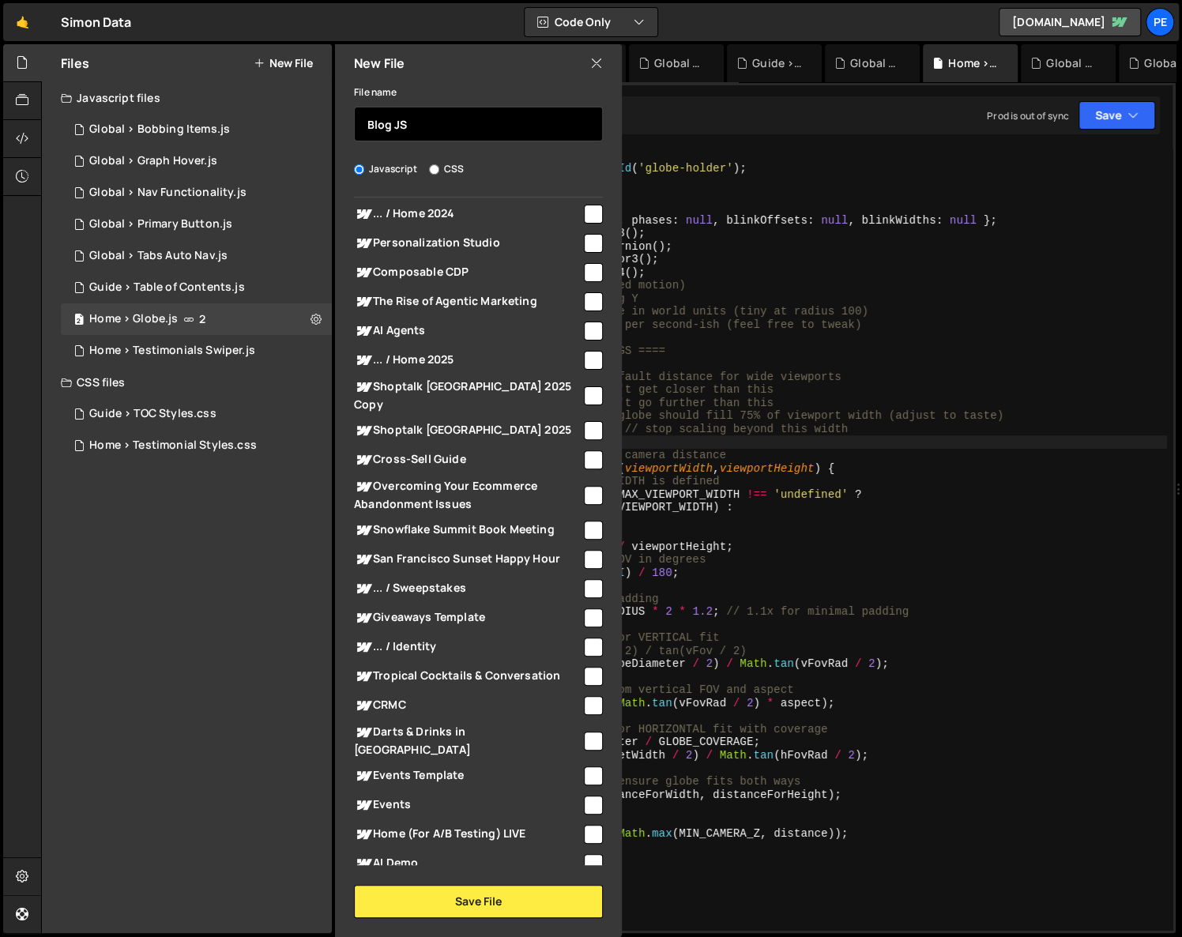
scroll to position [0, 0]
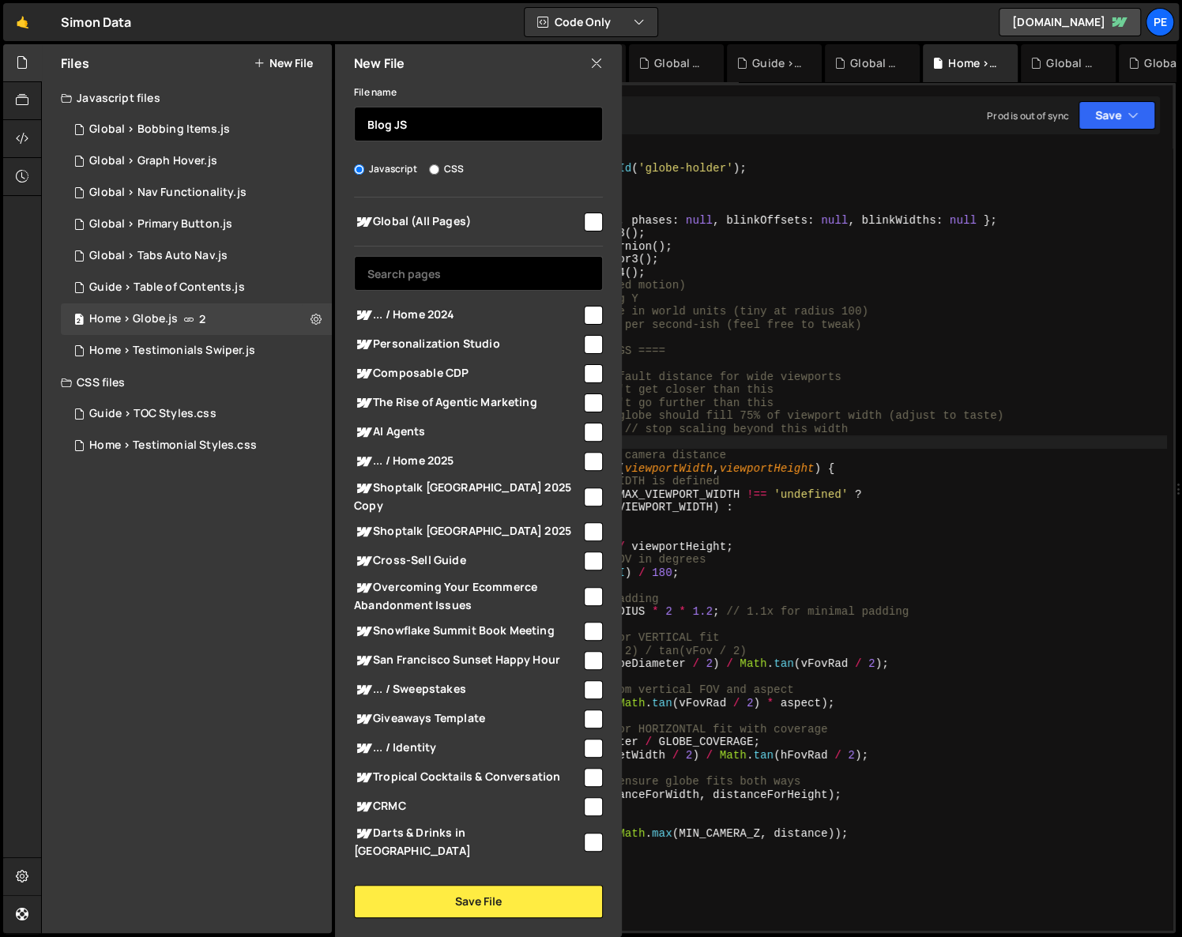
type input "Blog JS"
click at [437, 269] on input "text" at bounding box center [478, 273] width 249 height 35
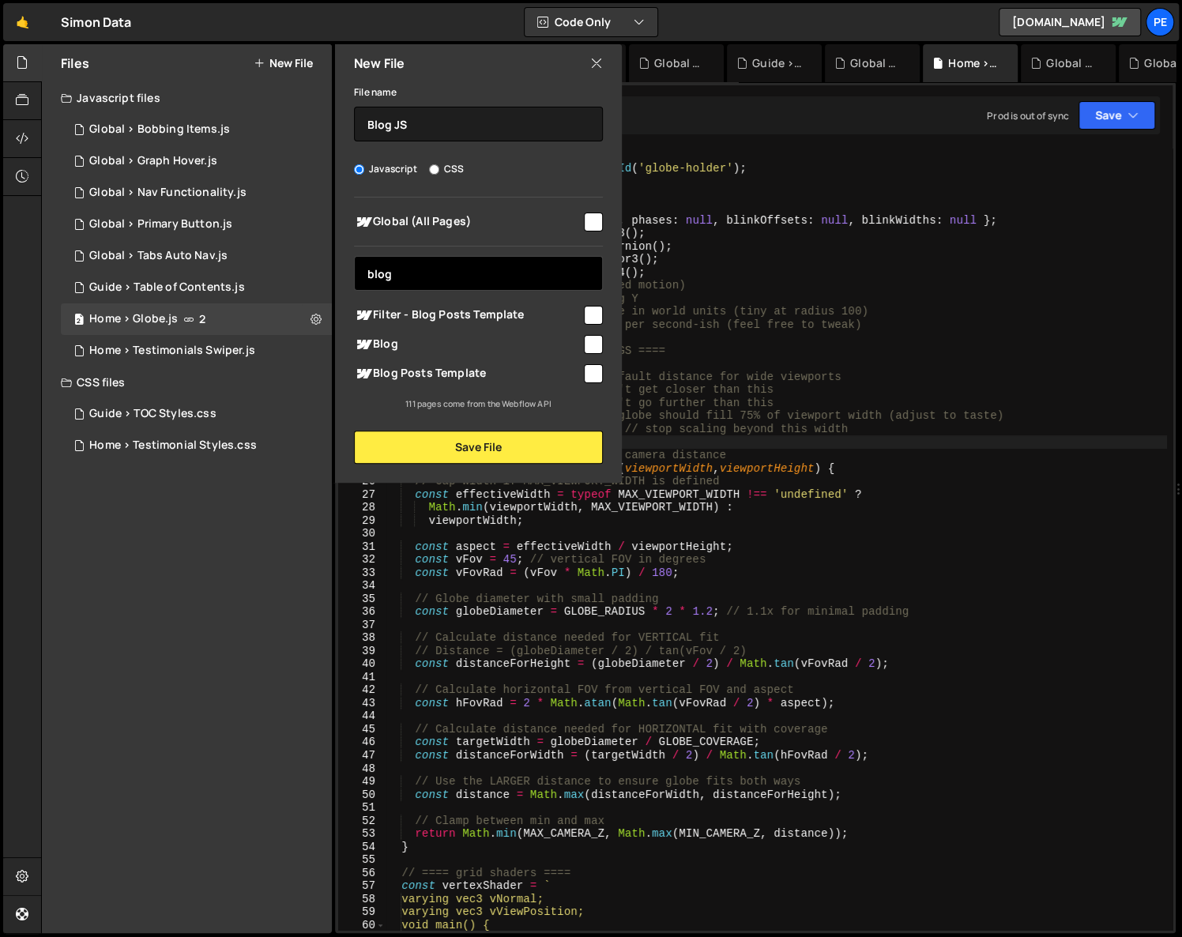
type input "blog"
click at [589, 374] on input "checkbox" at bounding box center [593, 373] width 19 height 19
checkbox input "true"
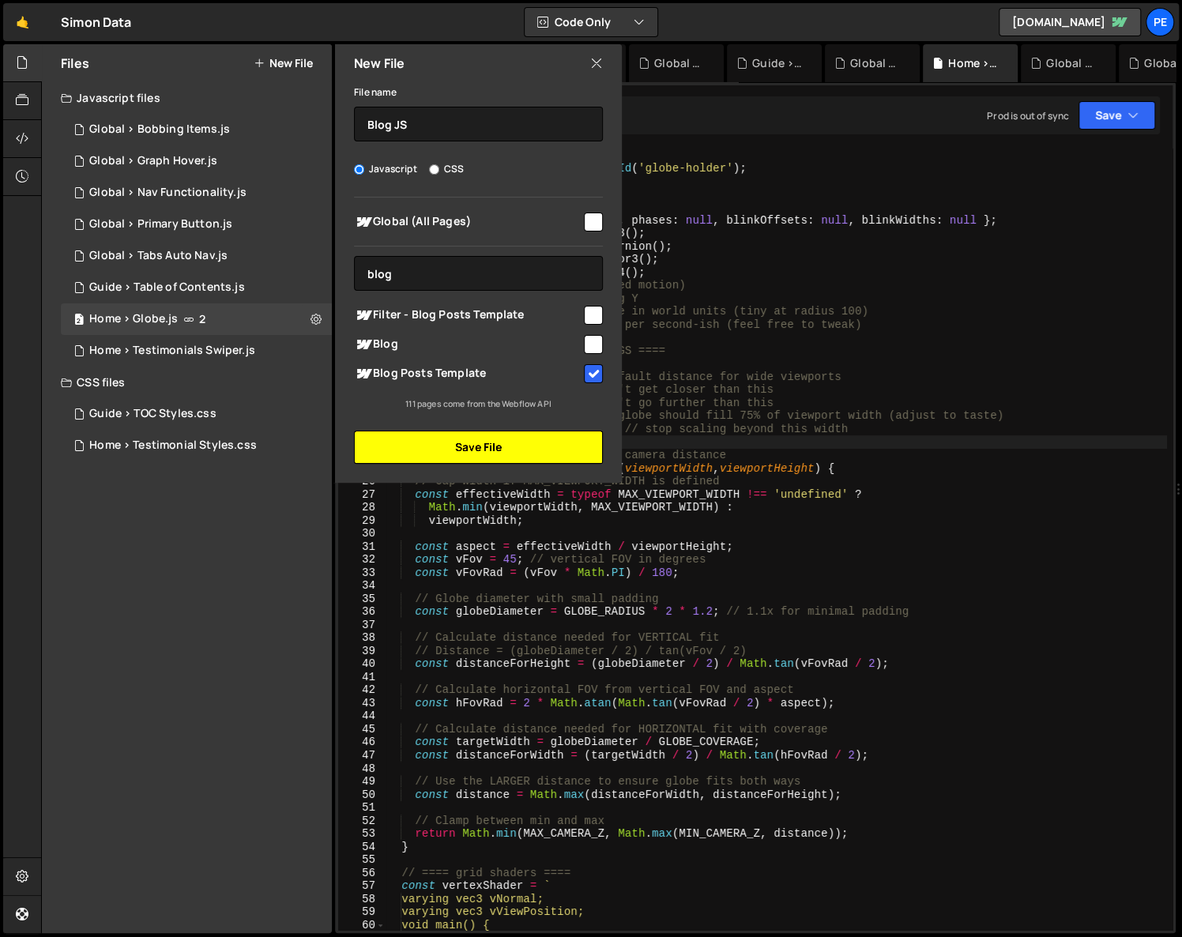
click at [547, 448] on button "Save File" at bounding box center [478, 447] width 249 height 33
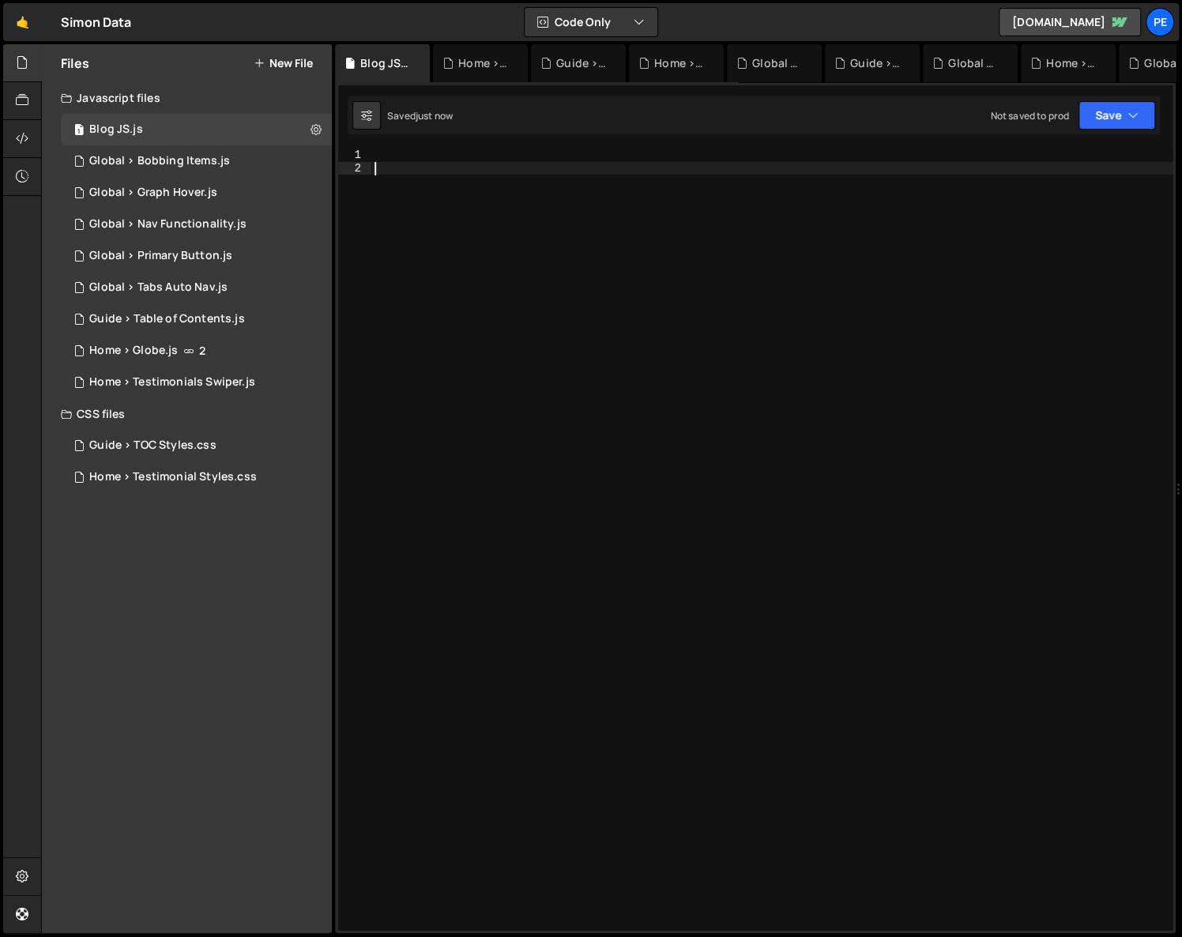
click at [432, 175] on div at bounding box center [772, 553] width 802 height 808
click at [438, 160] on div at bounding box center [772, 553] width 802 height 808
type textarea "ajsgnalksgas"
click at [318, 117] on button at bounding box center [316, 129] width 28 height 28
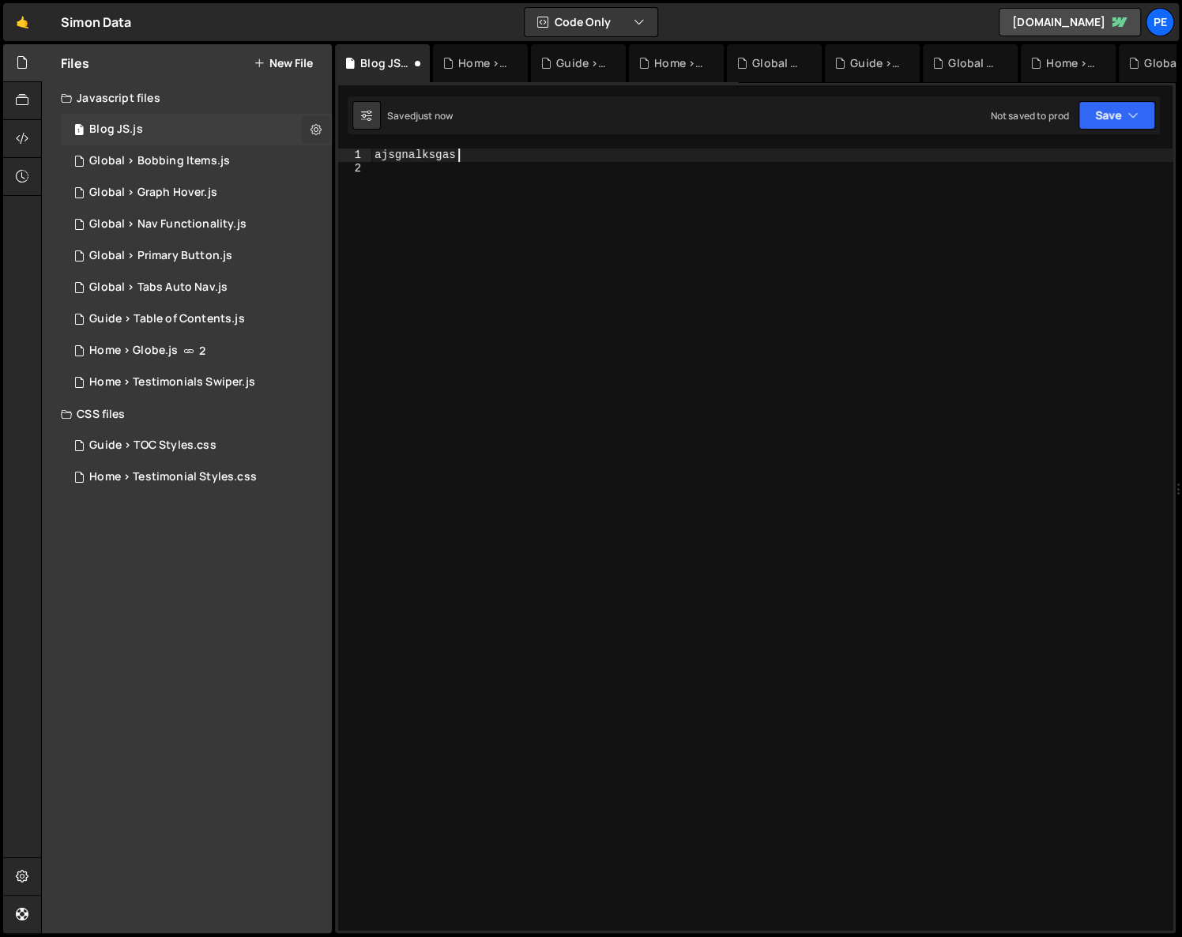
type input "Blog JS"
radio input "true"
checkbox input "true"
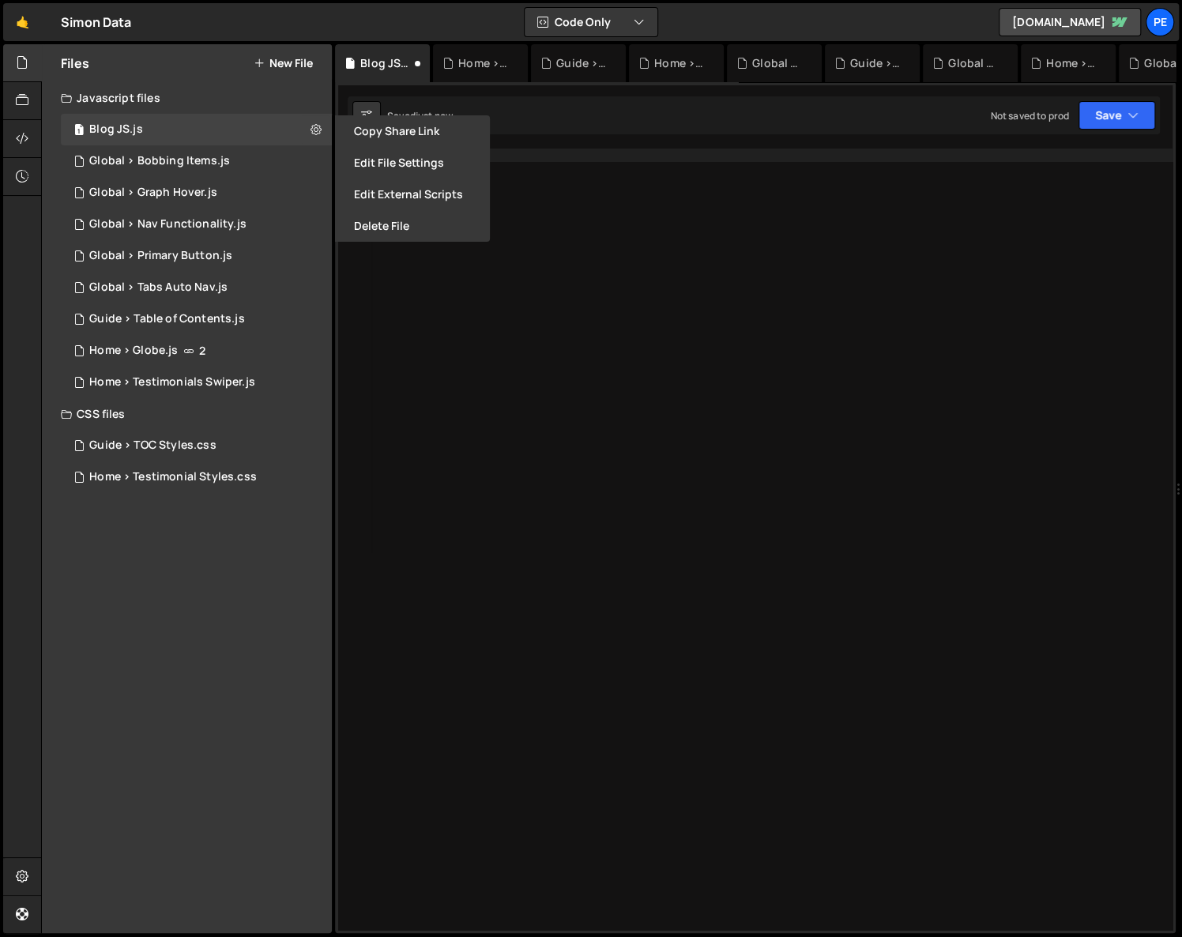
drag, startPoint x: 388, startPoint y: 156, endPoint x: 451, endPoint y: 273, distance: 132.2
click at [388, 156] on button "Edit File Settings" at bounding box center [412, 163] width 155 height 32
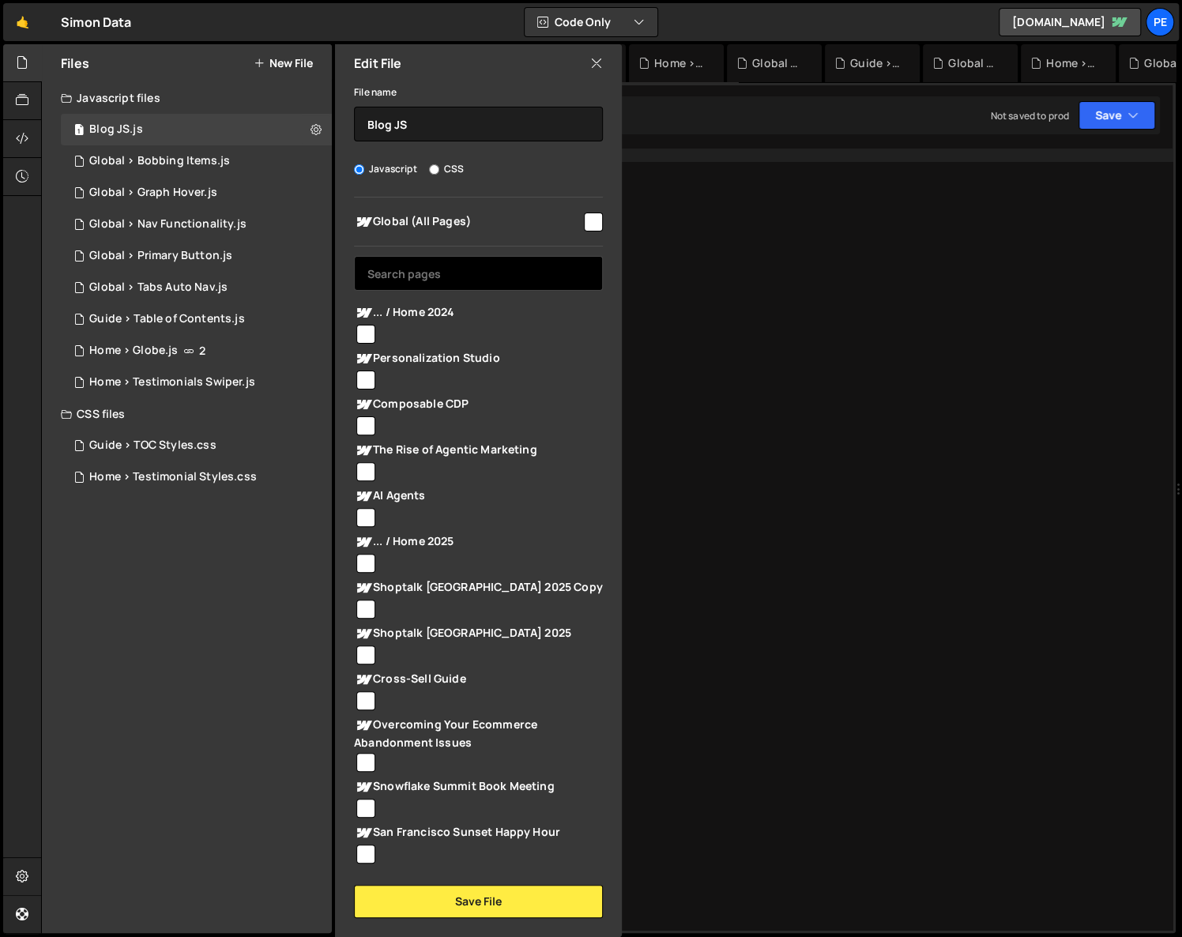
click at [522, 275] on input "text" at bounding box center [478, 273] width 249 height 35
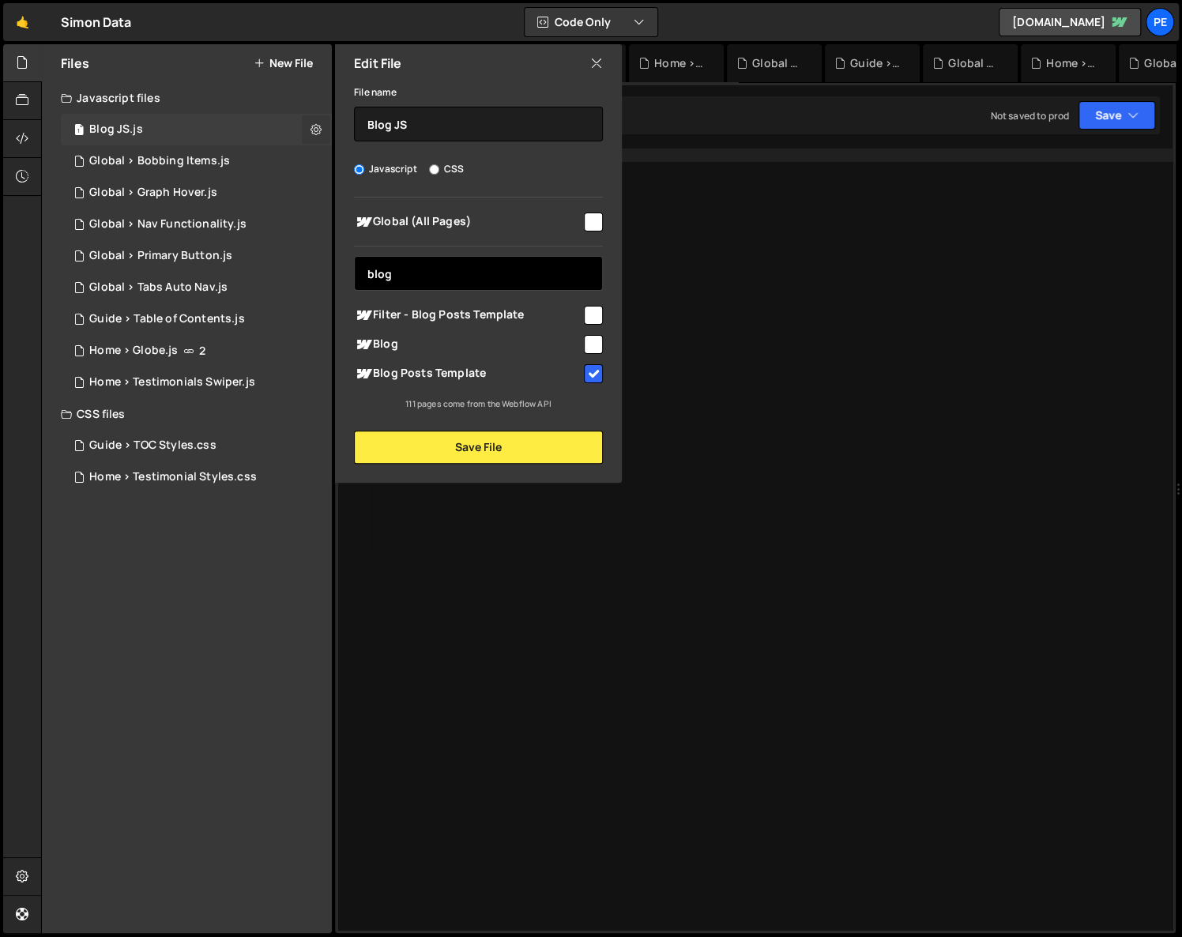
type input "blog"
click at [316, 134] on icon at bounding box center [315, 129] width 11 height 15
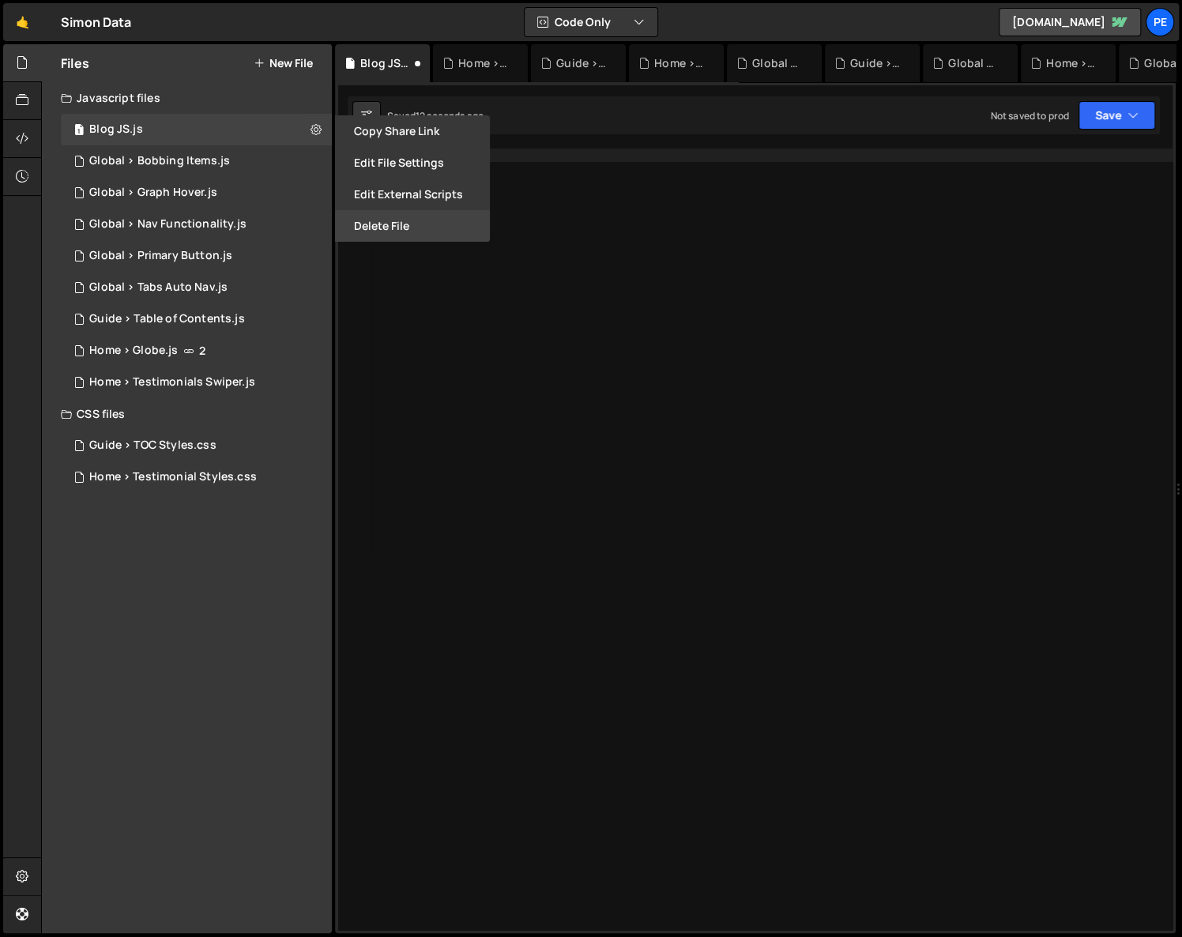
click at [382, 216] on button "Delete File" at bounding box center [412, 226] width 155 height 32
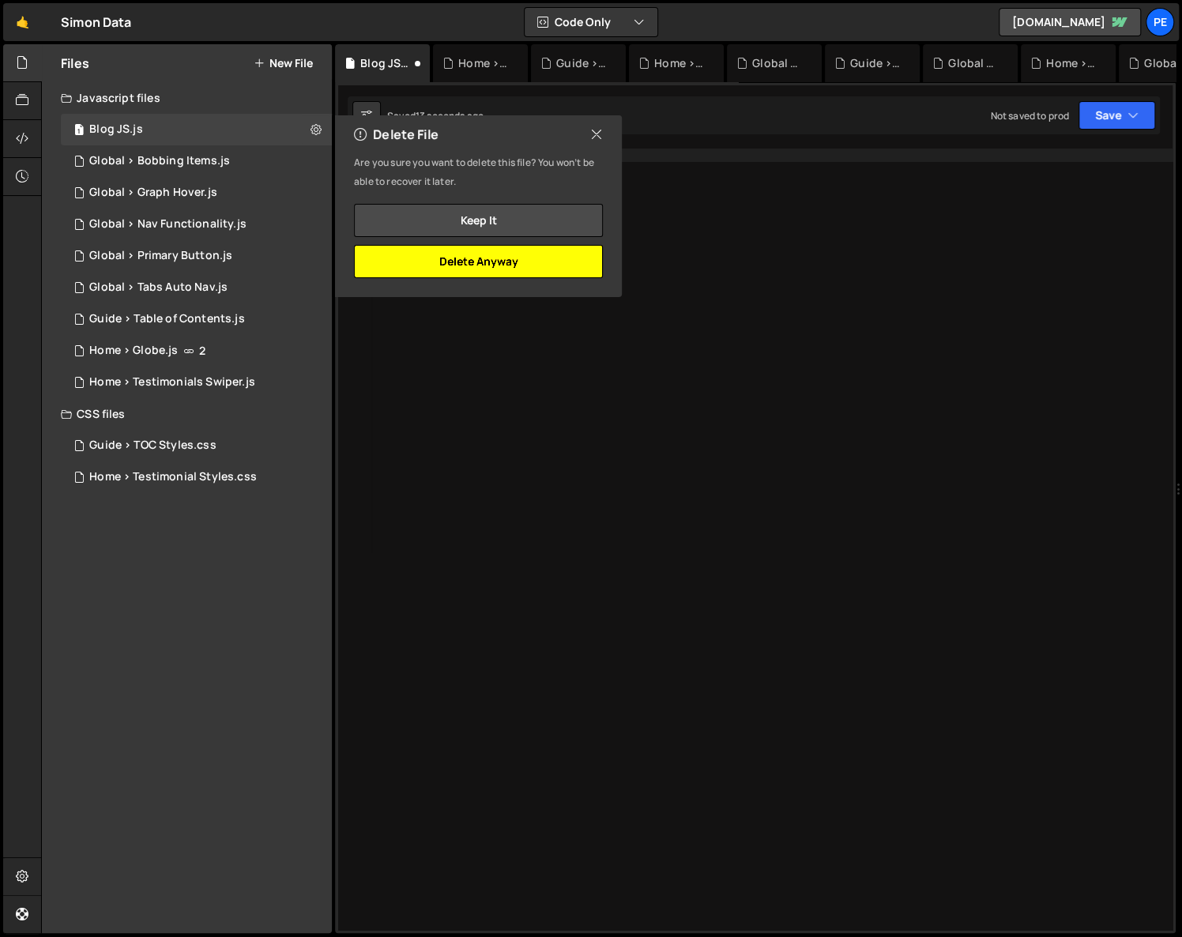
click at [524, 250] on button "Delete Anyway" at bounding box center [478, 261] width 249 height 33
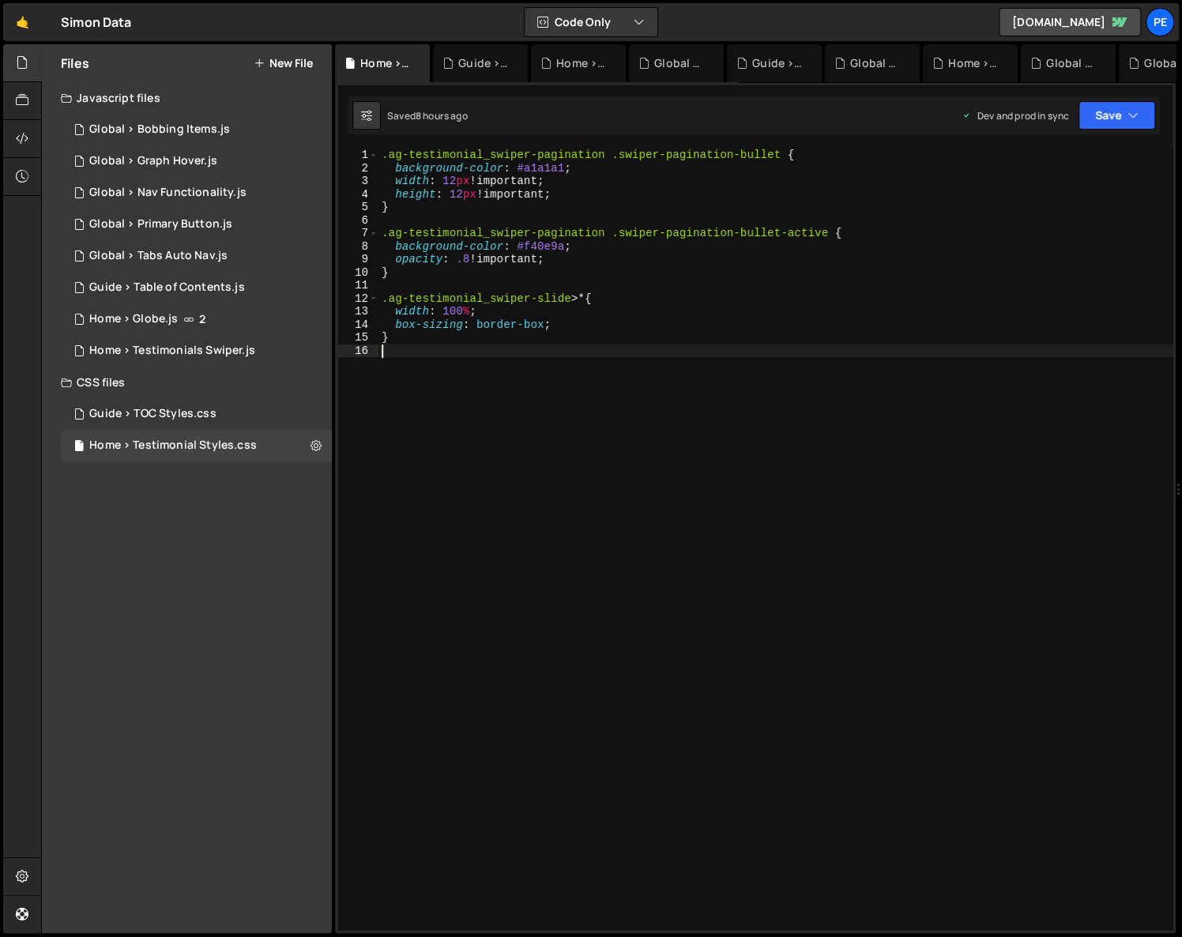
click at [583, 411] on div ".ag-testimonial_swiper-pagination .swiper-pagination-bullet { background-color …" at bounding box center [775, 553] width 795 height 808
click at [204, 131] on div "Global > Bobbing Items.js" at bounding box center [159, 129] width 141 height 14
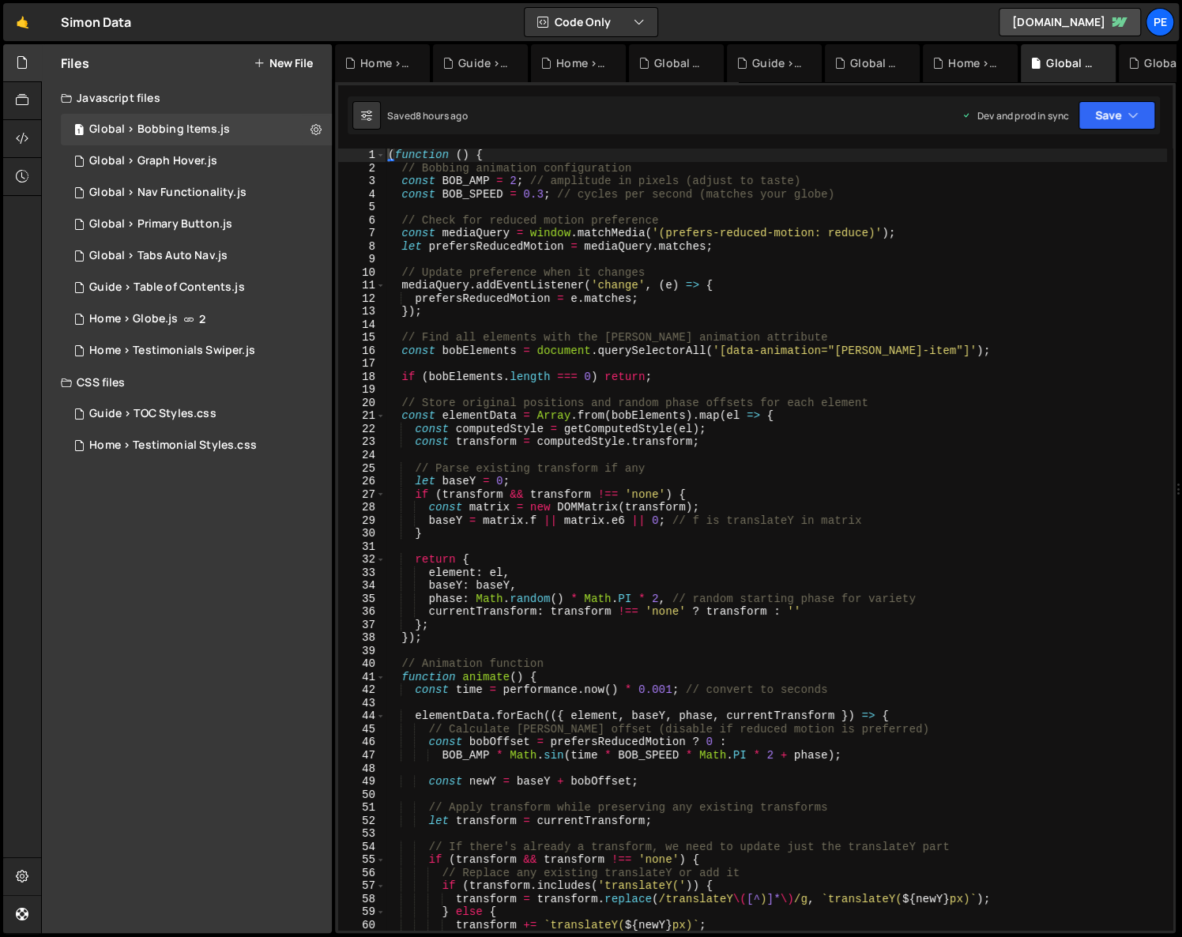
click at [634, 345] on div "( function ( ) { // Bobbing animation configuration const BOB_AMP = 2 ; // ampl…" at bounding box center [776, 553] width 782 height 808
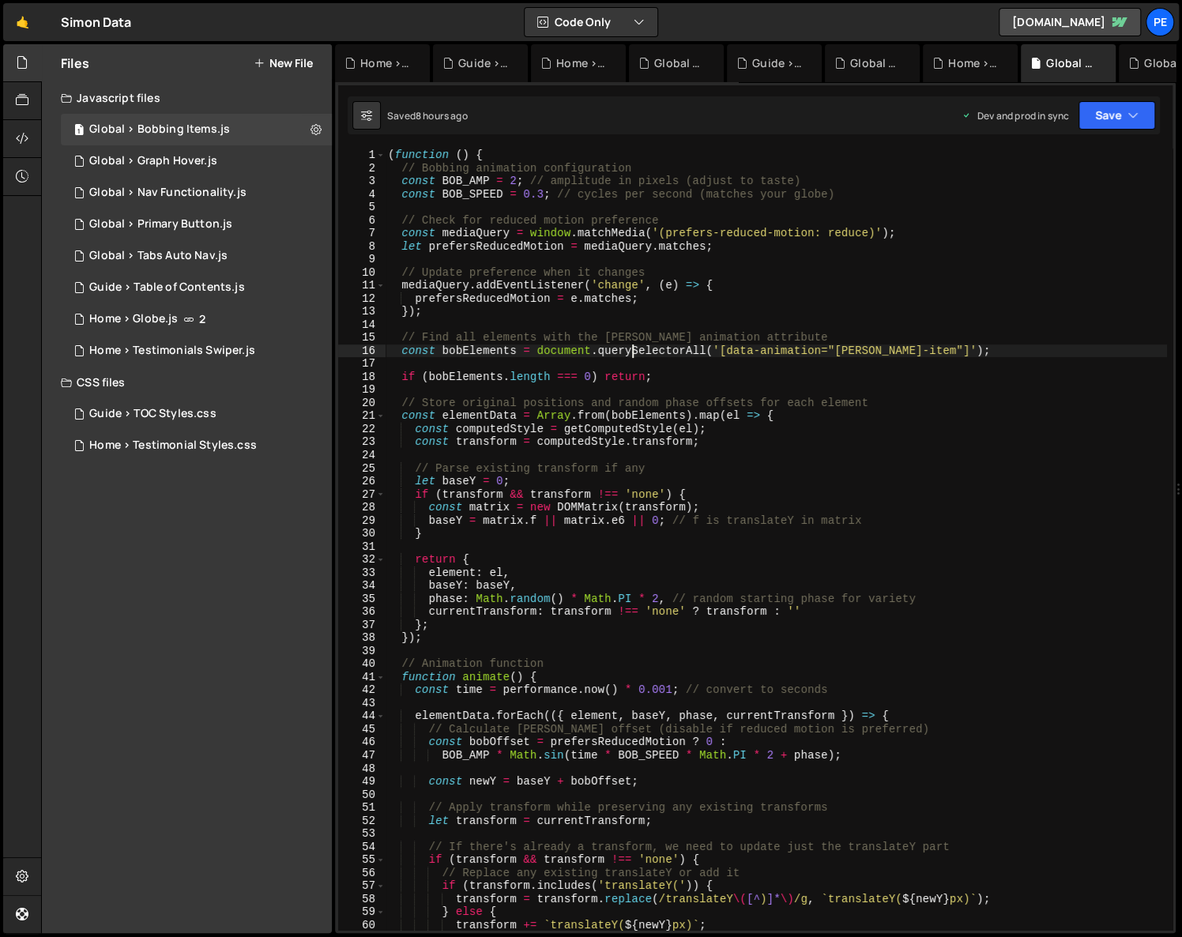
click at [685, 337] on div "( function ( ) { // Bobbing animation configuration const BOB_AMP = 2 ; // ampl…" at bounding box center [776, 553] width 782 height 808
click at [189, 548] on div "Files New File Javascript files 1 Global > Bobbing Items.js 0 1 Global > Graph …" at bounding box center [187, 488] width 290 height 889
click at [184, 548] on div "Files New File Javascript files 1 Global > Bobbing Items.js 0 1 Global > Graph …" at bounding box center [187, 488] width 290 height 889
drag, startPoint x: 269, startPoint y: 615, endPoint x: 312, endPoint y: 607, distance: 44.2
click at [280, 612] on div "Files New File Javascript files 1 Global > Bobbing Items.js 0 1 Global > Graph …" at bounding box center [187, 488] width 290 height 889
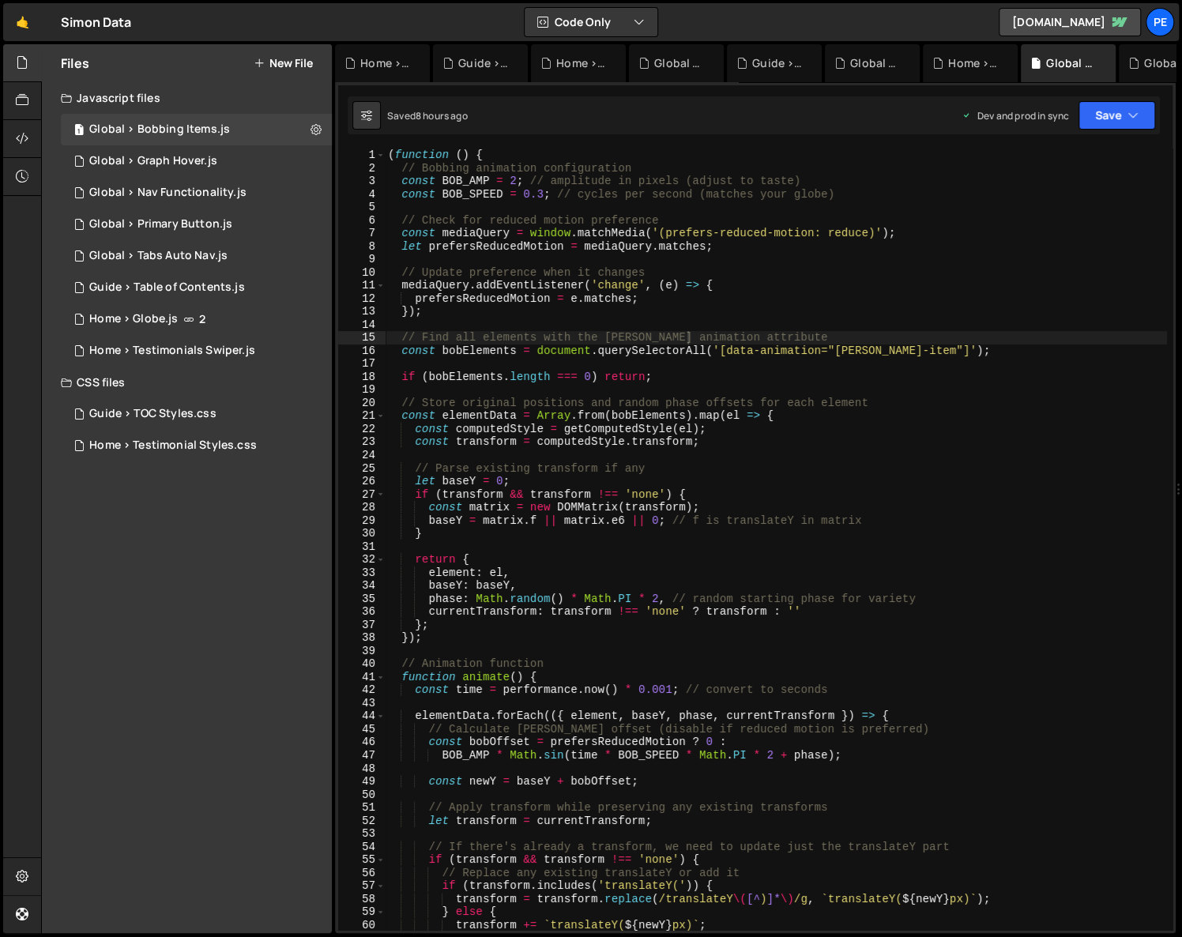
type textarea "const transform = computedStyle.transform;"
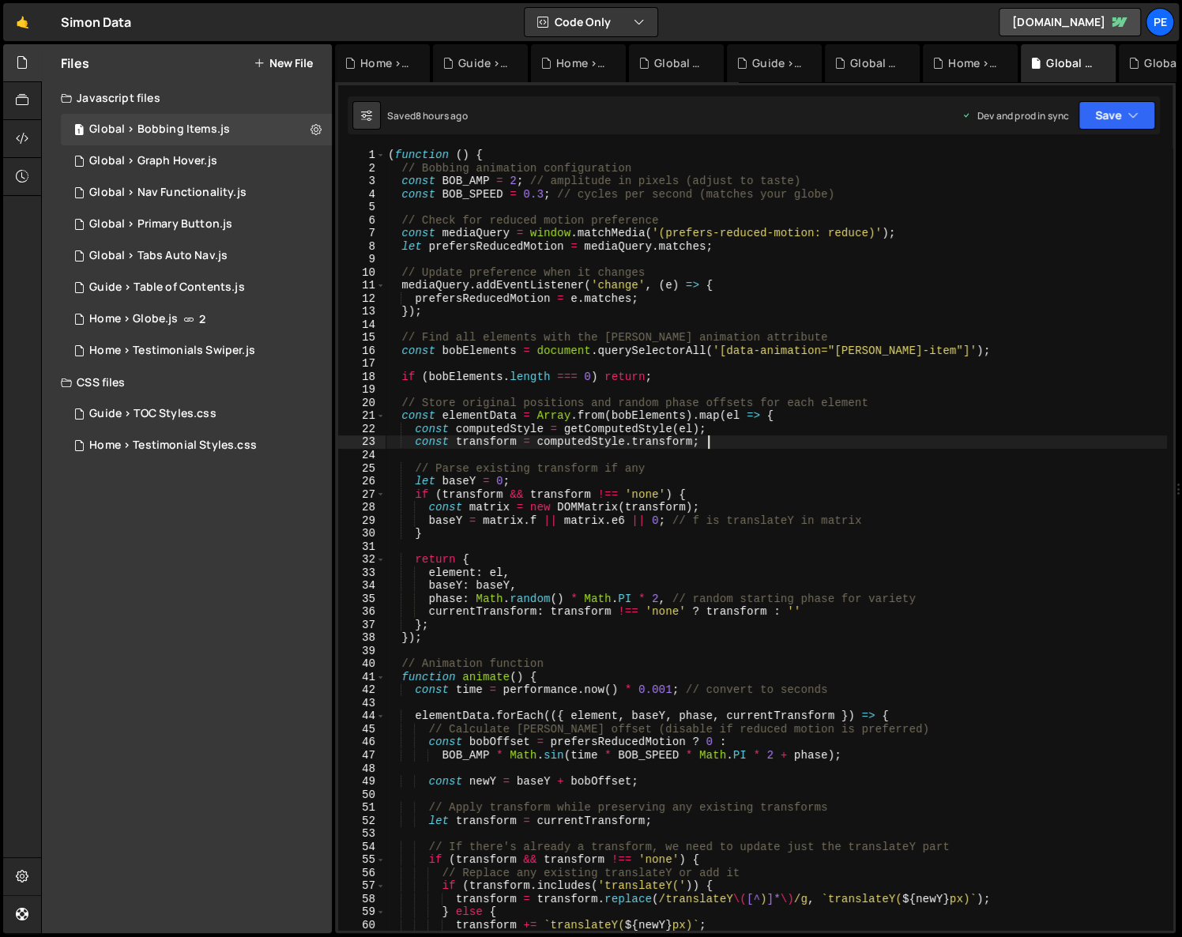
click at [724, 442] on div "( function ( ) { // Bobbing animation configuration const BOB_AMP = 2 ; // ampl…" at bounding box center [776, 553] width 782 height 808
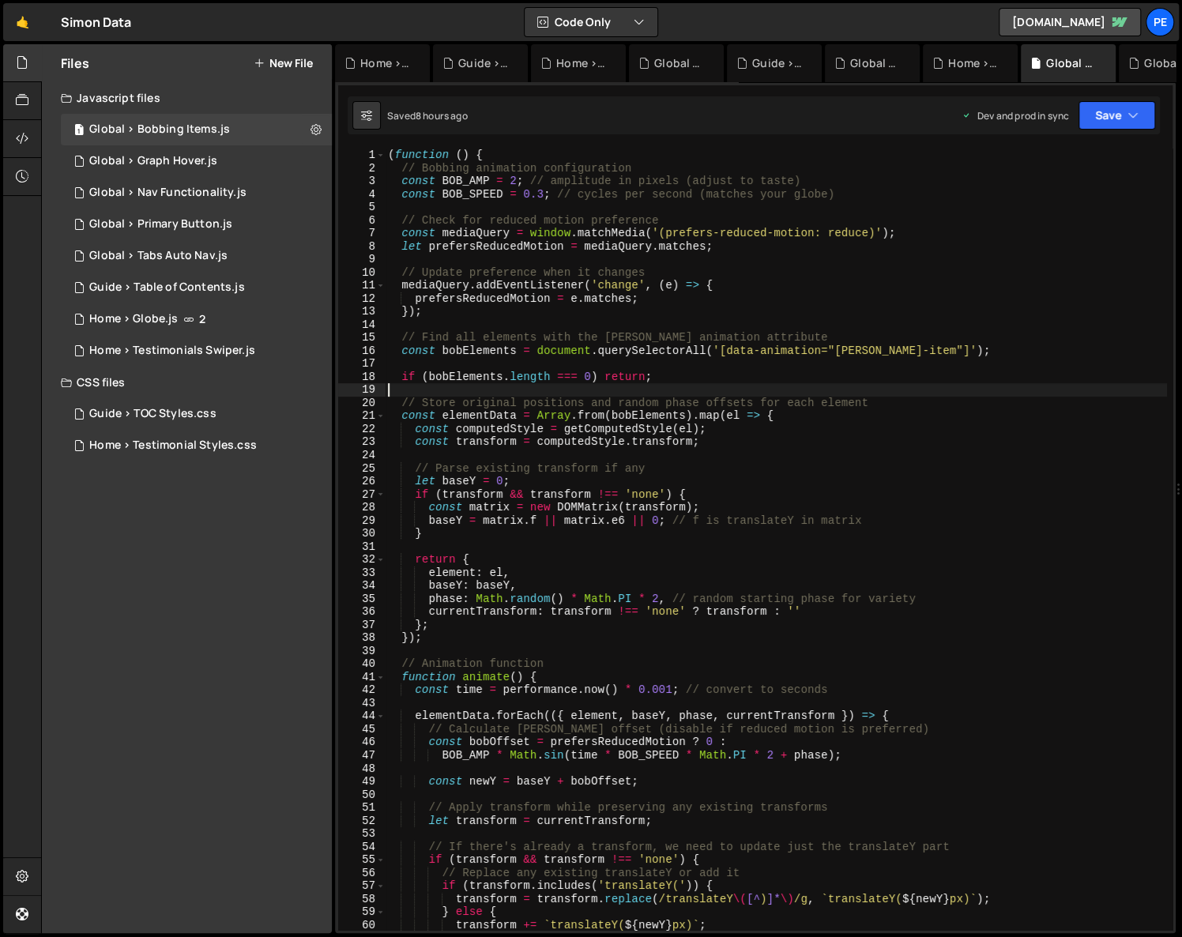
click at [502, 383] on div "( function ( ) { // Bobbing animation configuration const BOB_AMP = 2 ; // ampl…" at bounding box center [776, 553] width 782 height 808
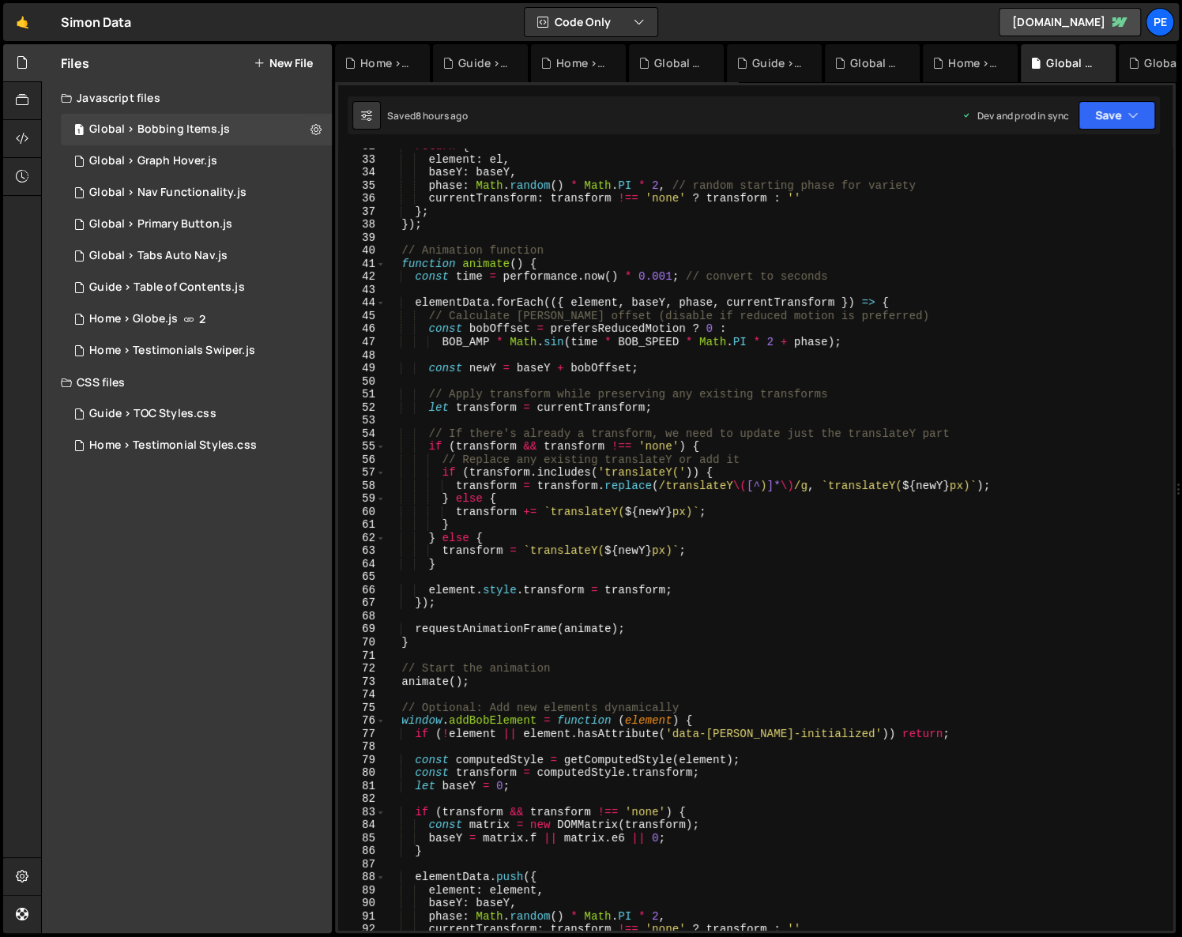
scroll to position [706, 0]
